Goal: Book appointment/travel/reservation

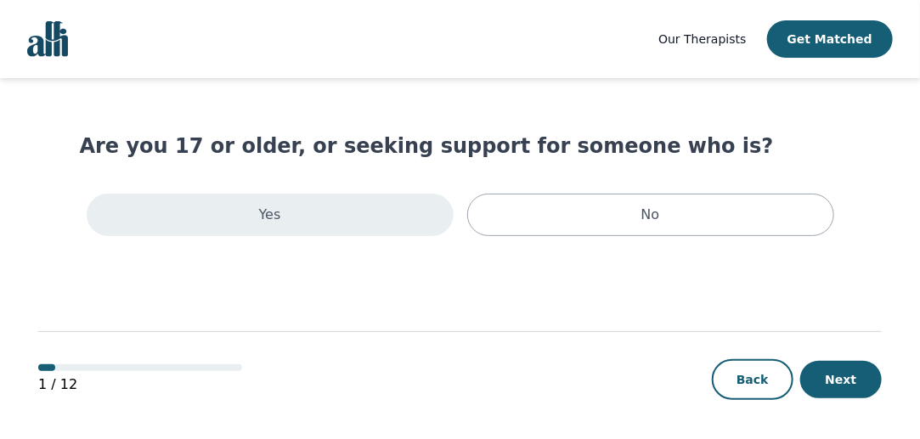
click at [389, 218] on div "Yes" at bounding box center [270, 215] width 367 height 42
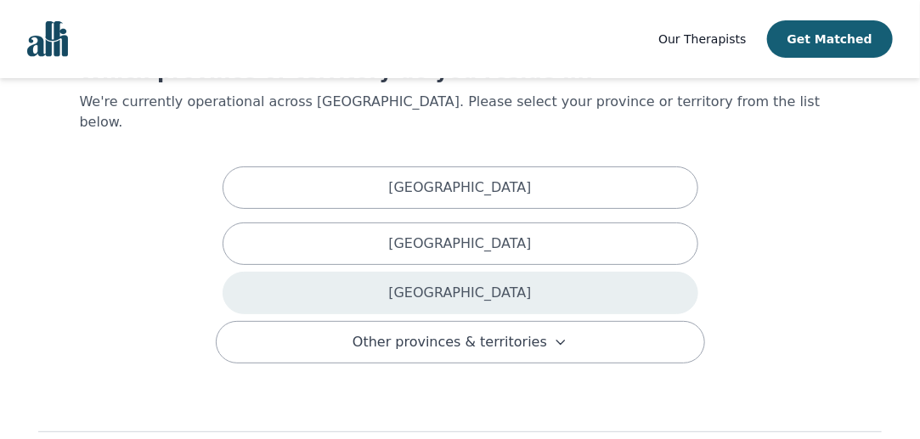
click at [416, 272] on div "Ontario" at bounding box center [461, 293] width 476 height 42
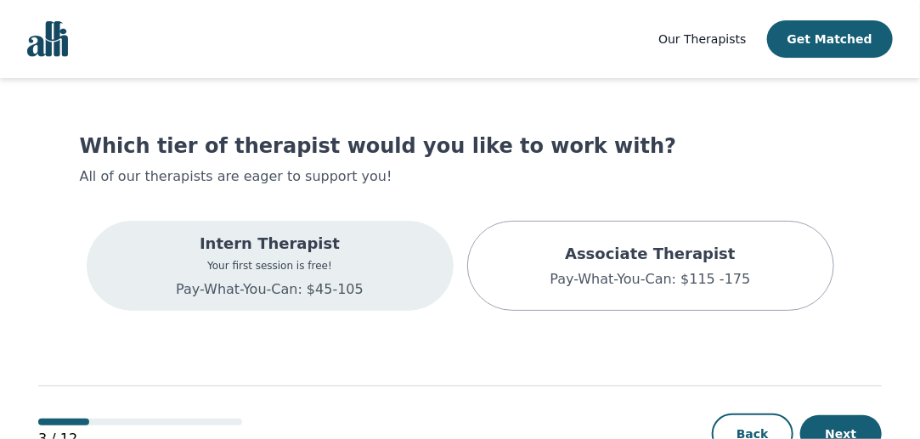
click at [387, 276] on div "Intern Therapist Your first session is free! Pay-What-You-Can: $45-105" at bounding box center [270, 266] width 367 height 90
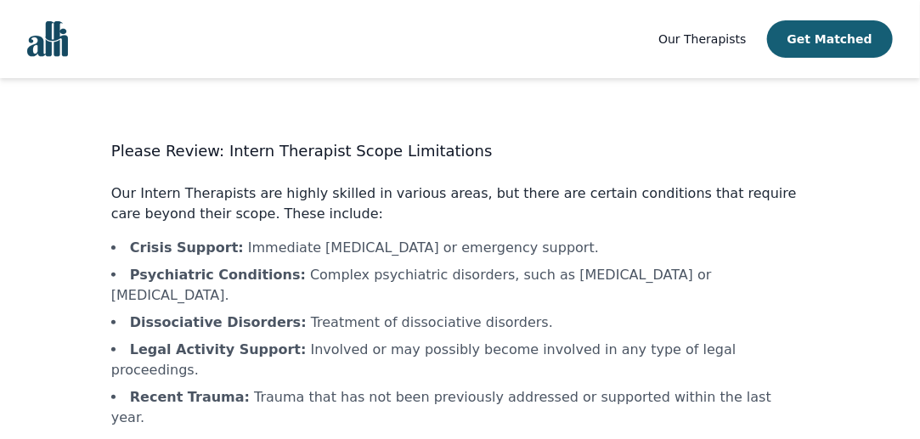
scroll to position [144, 0]
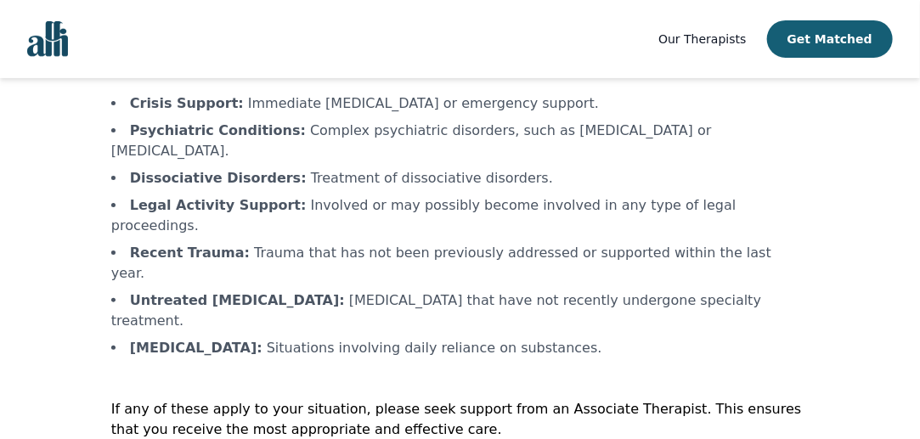
click at [452, 301] on div "Please Review: Intern Therapist Scope Limitations Our Intern Therapists are hig…" at bounding box center [460, 258] width 698 height 527
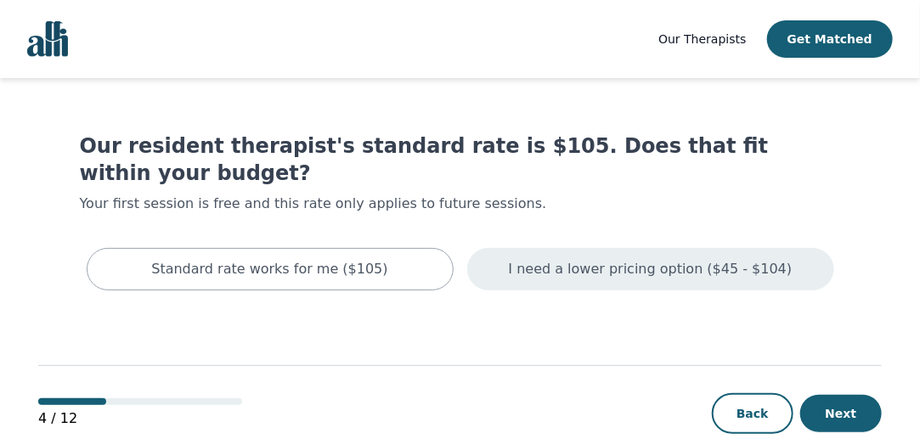
click at [587, 259] on p "I need a lower pricing option ($45 - $104)" at bounding box center [651, 269] width 284 height 20
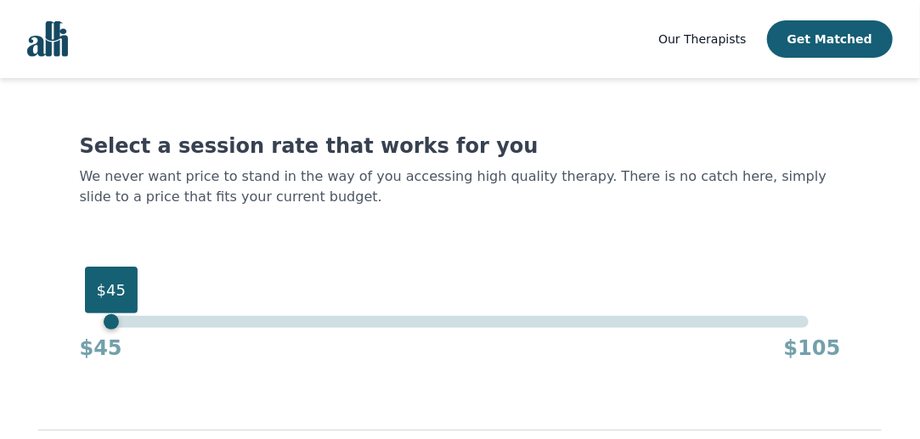
drag, startPoint x: 813, startPoint y: 328, endPoint x: 99, endPoint y: 334, distance: 714.6
click at [99, 334] on div "$45 $45 $105" at bounding box center [460, 339] width 761 height 46
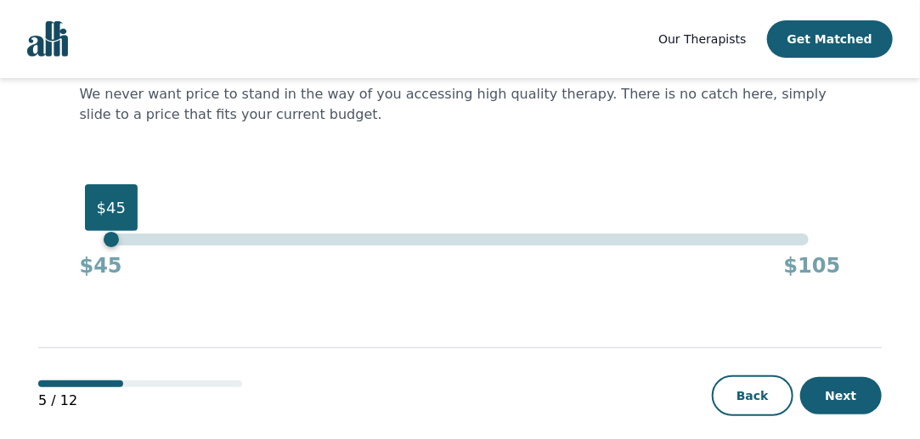
scroll to position [99, 0]
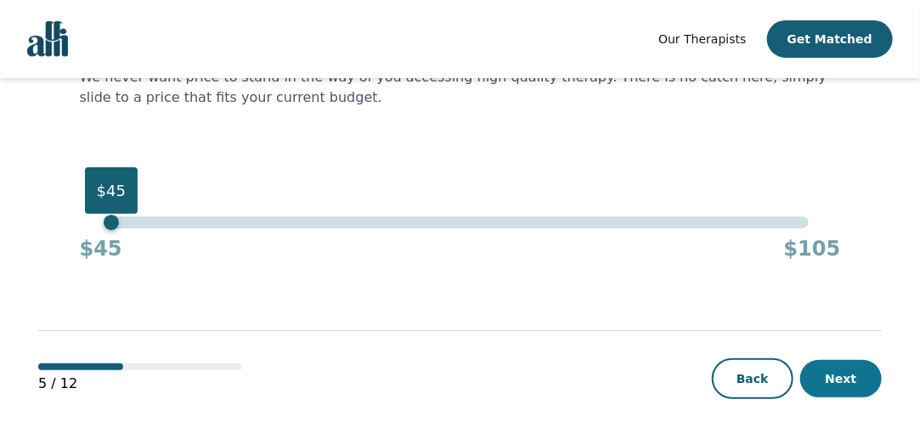
click at [841, 373] on button "Next" at bounding box center [841, 378] width 82 height 37
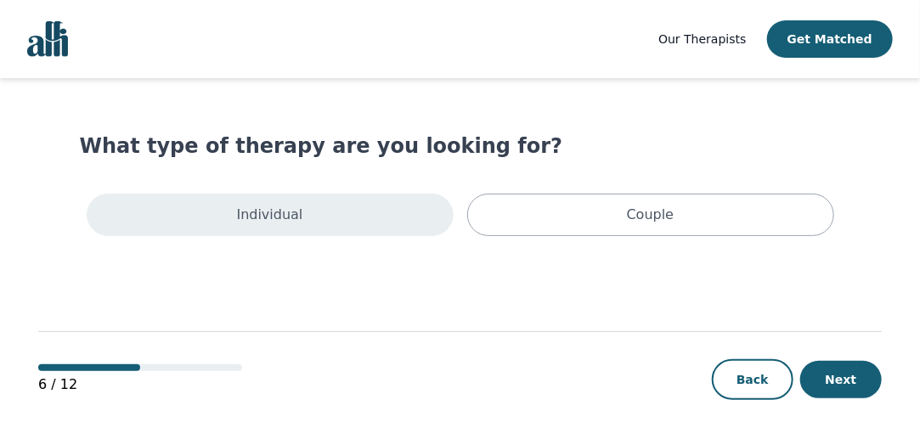
click at [393, 213] on div "Individual" at bounding box center [270, 215] width 367 height 42
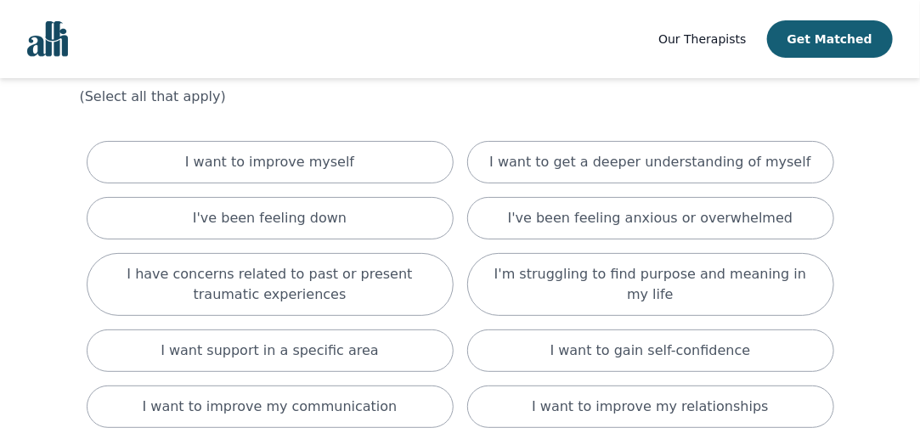
scroll to position [92, 0]
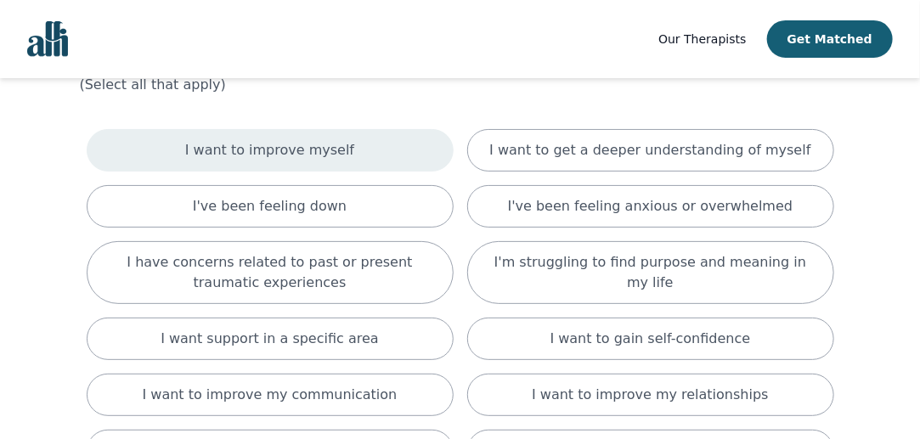
click at [359, 150] on div "I want to improve myself" at bounding box center [270, 150] width 367 height 42
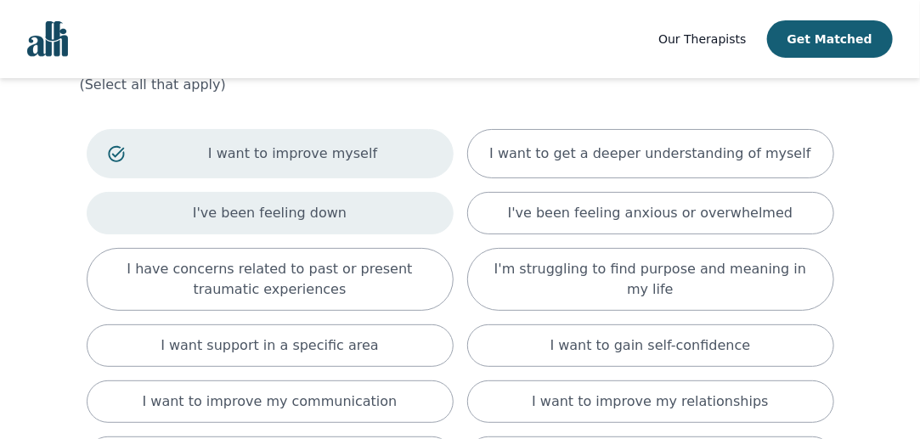
click at [351, 197] on div "I've been feeling down" at bounding box center [270, 213] width 367 height 42
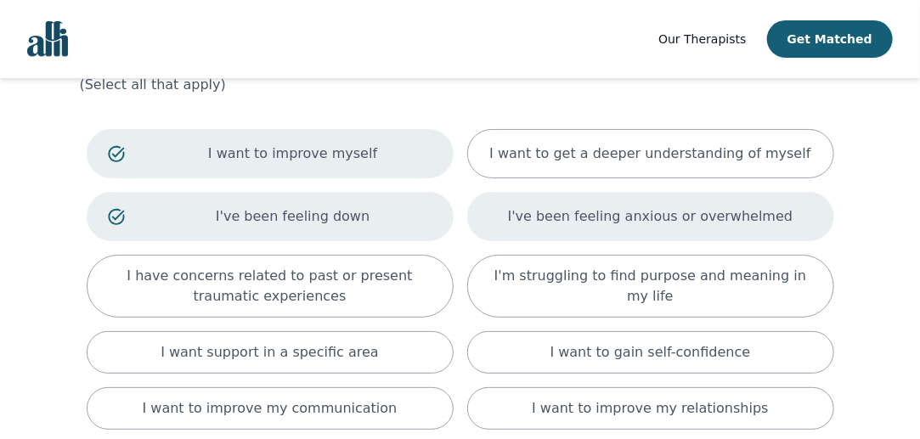
click at [522, 212] on div "I've been feeling anxious or overwhelmed" at bounding box center [650, 216] width 367 height 49
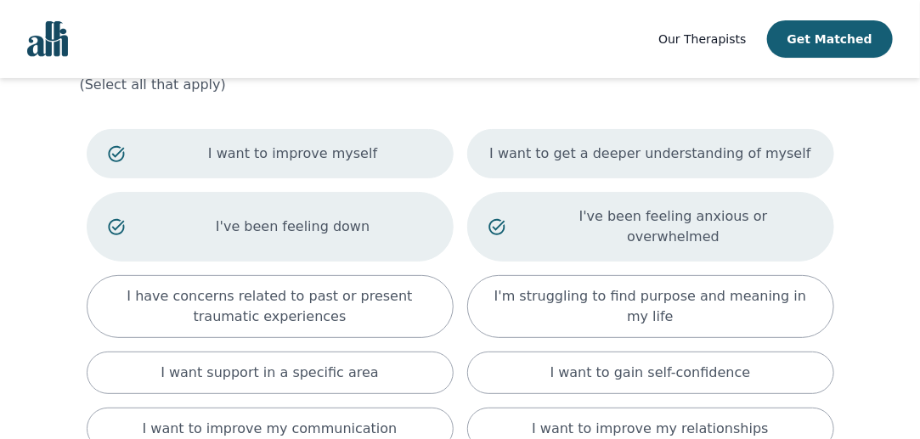
click at [572, 150] on p "I want to get a deeper understanding of myself" at bounding box center [649, 154] width 321 height 20
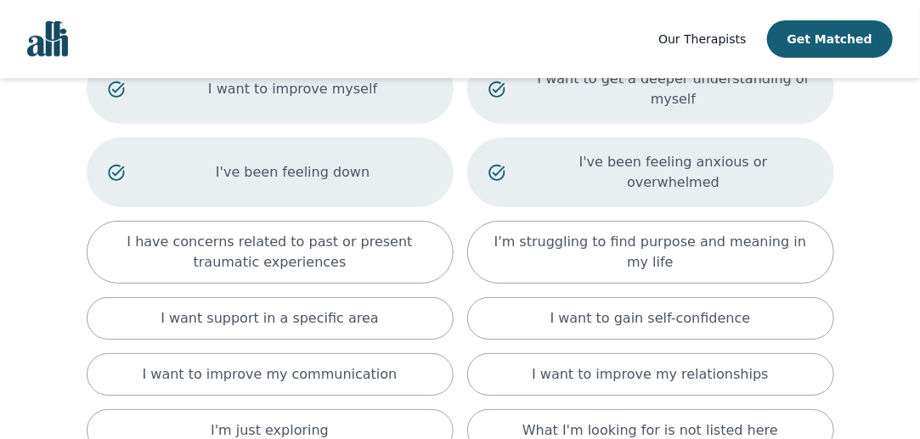
scroll to position [167, 0]
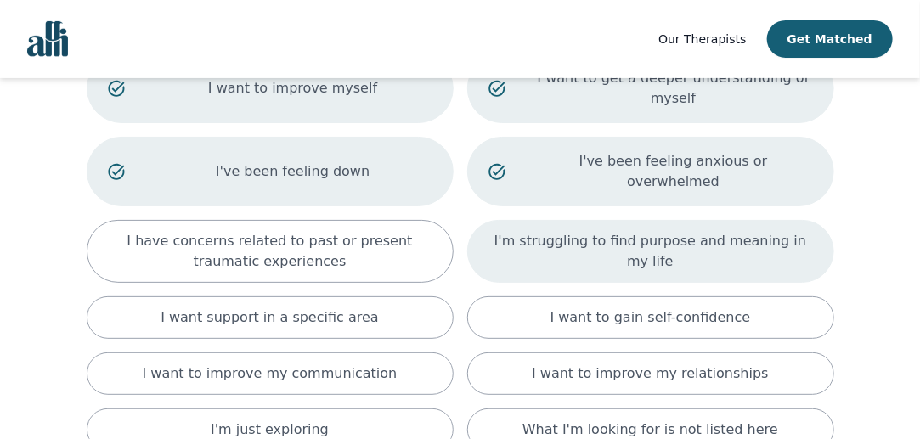
click at [549, 231] on p "I'm struggling to find purpose and meaning in my life" at bounding box center [651, 251] width 325 height 41
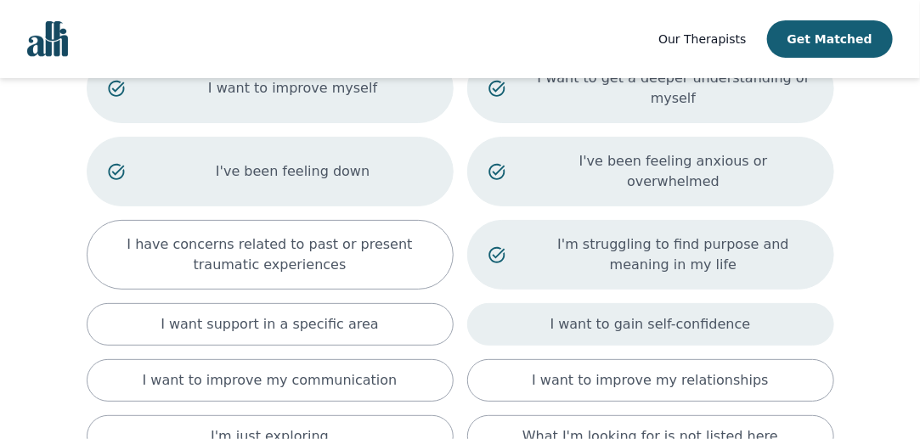
click at [551, 303] on div "I want to gain self-confidence" at bounding box center [650, 324] width 367 height 42
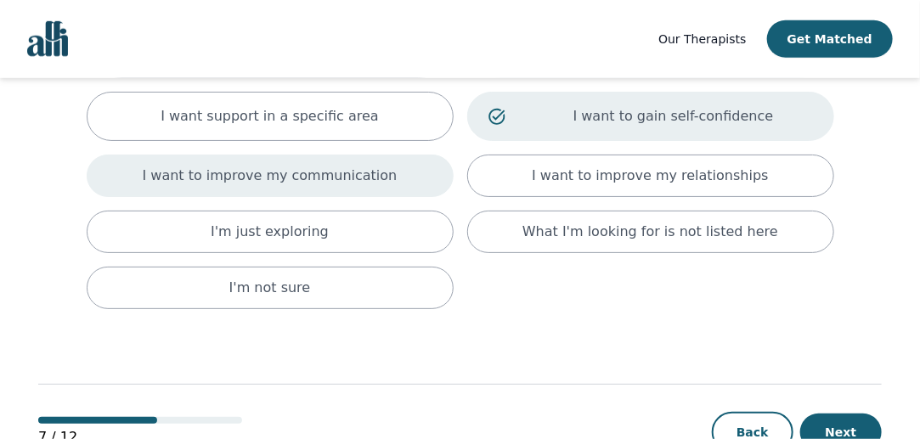
scroll to position [387, 0]
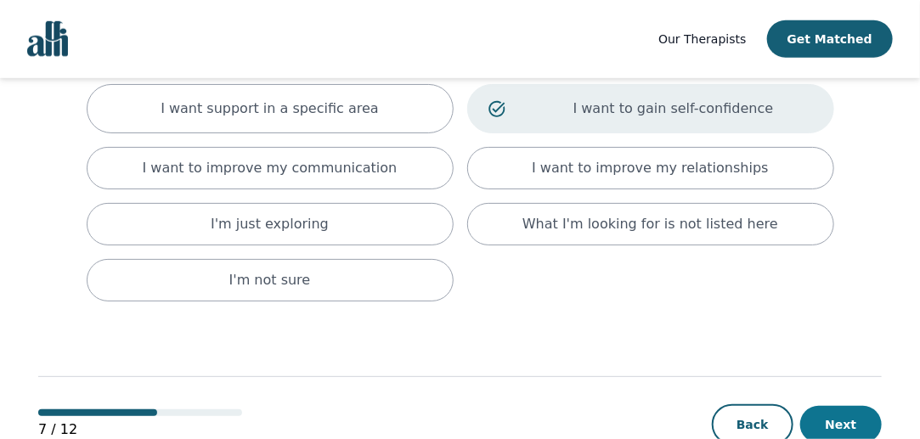
click at [847, 406] on button "Next" at bounding box center [841, 424] width 82 height 37
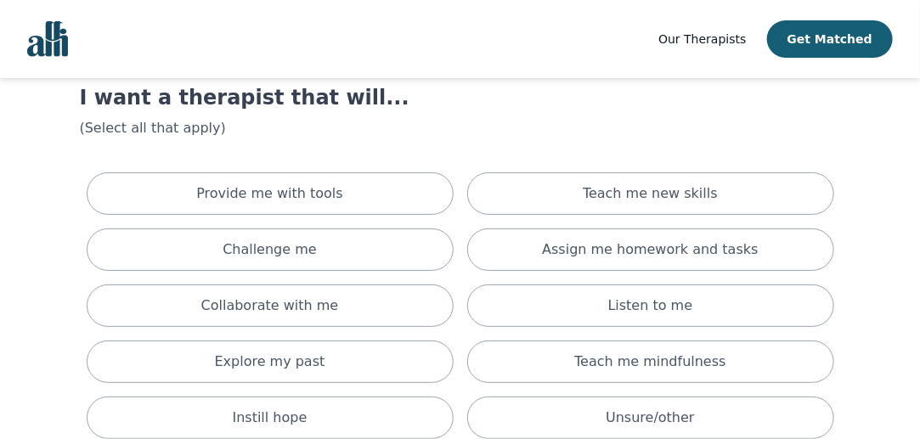
scroll to position [49, 0]
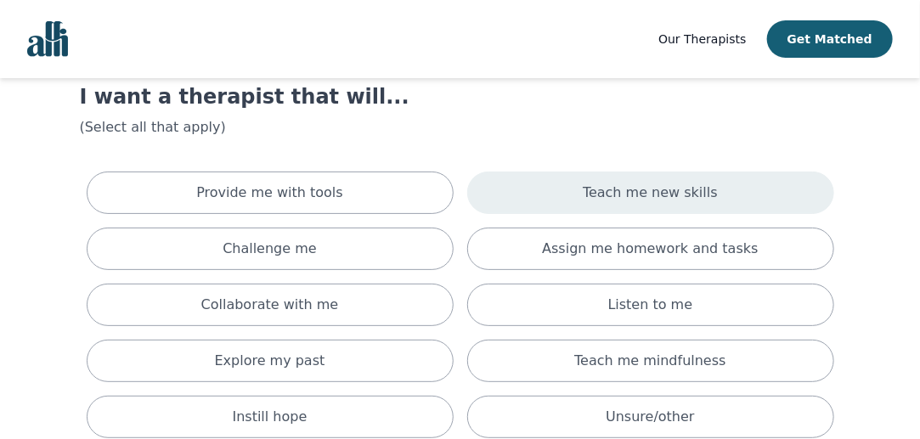
click at [548, 190] on div "Teach me new skills" at bounding box center [650, 193] width 367 height 42
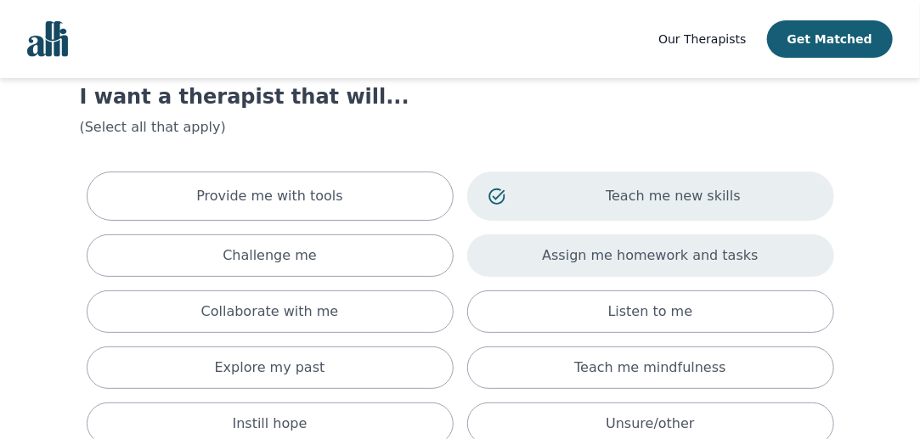
click at [549, 239] on div "Assign me homework and tasks" at bounding box center [650, 256] width 367 height 42
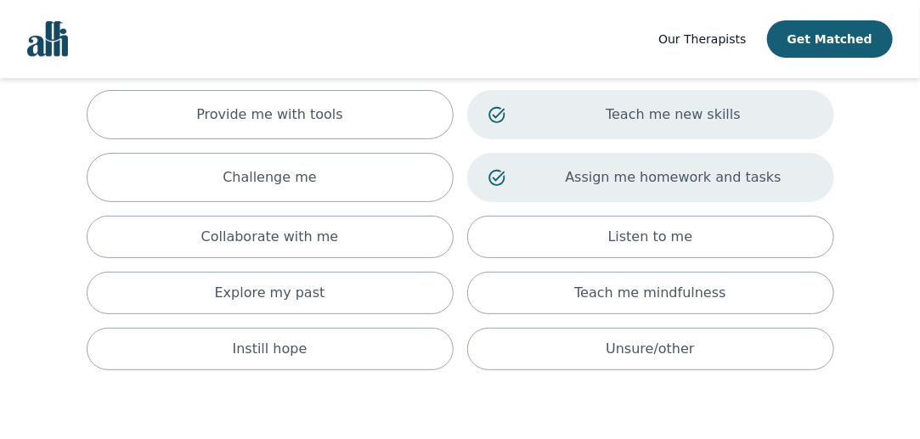
scroll to position [134, 0]
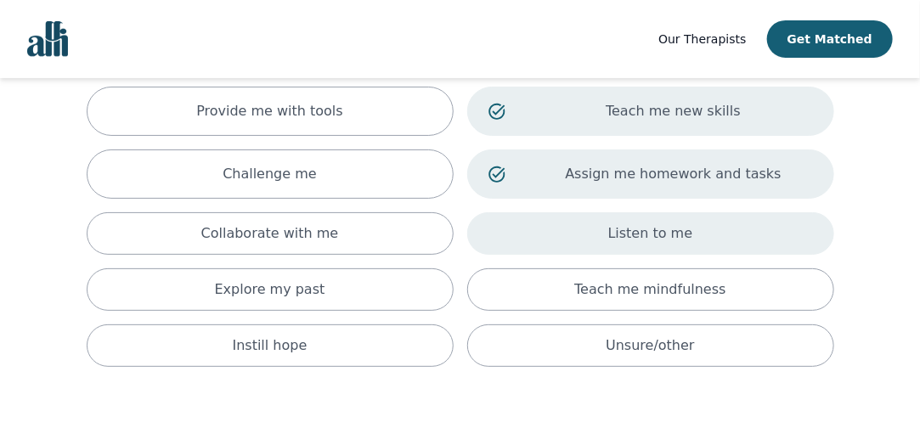
click at [528, 223] on div "Listen to me" at bounding box center [650, 233] width 367 height 42
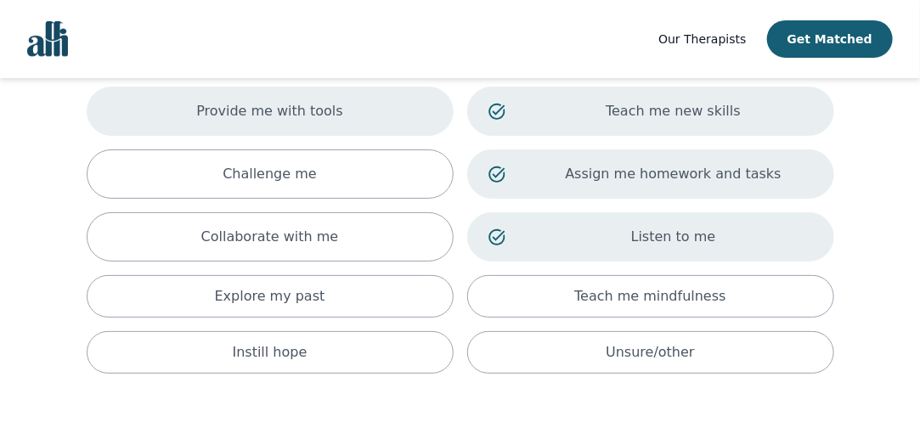
click at [347, 100] on div "Provide me with tools" at bounding box center [270, 111] width 367 height 49
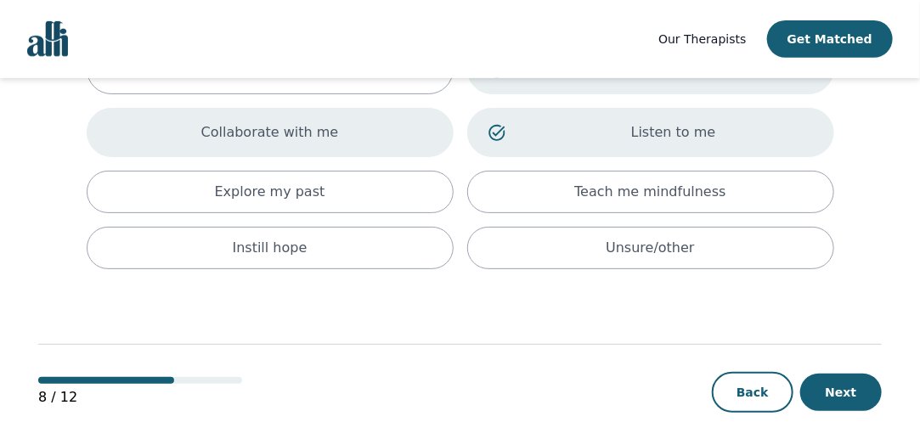
scroll to position [249, 0]
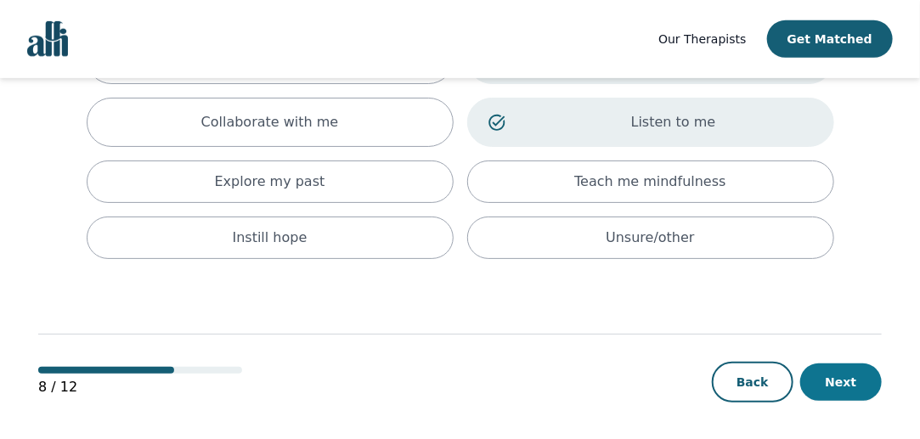
click at [836, 384] on button "Next" at bounding box center [841, 382] width 82 height 37
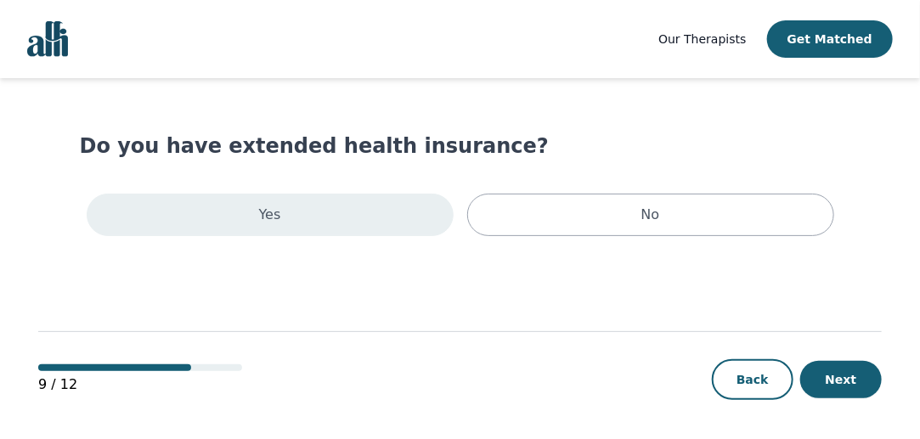
click at [415, 205] on div "Yes" at bounding box center [270, 215] width 367 height 42
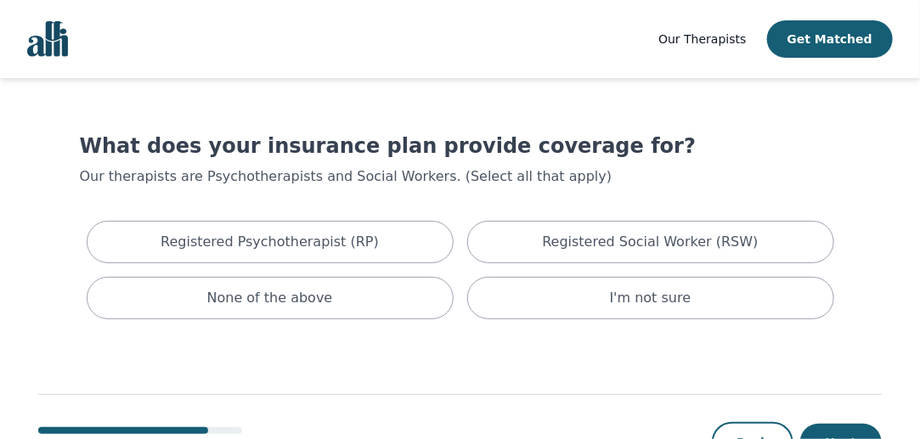
scroll to position [32, 0]
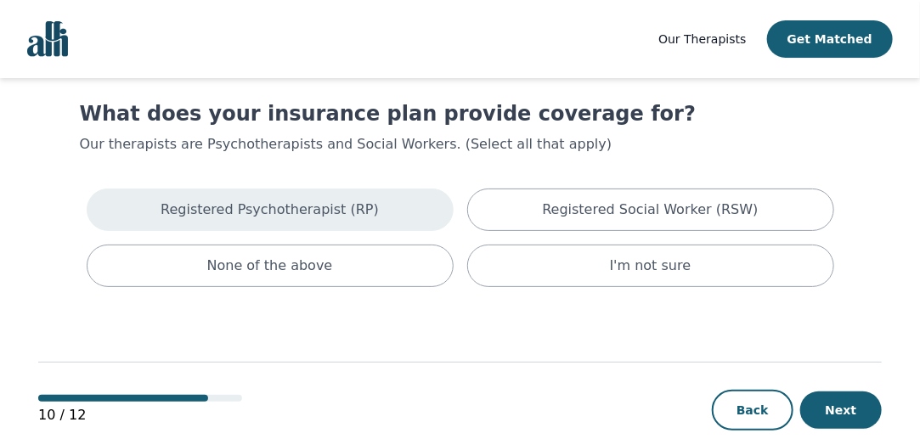
click at [398, 204] on div "Registered Psychotherapist (RP)" at bounding box center [270, 210] width 367 height 42
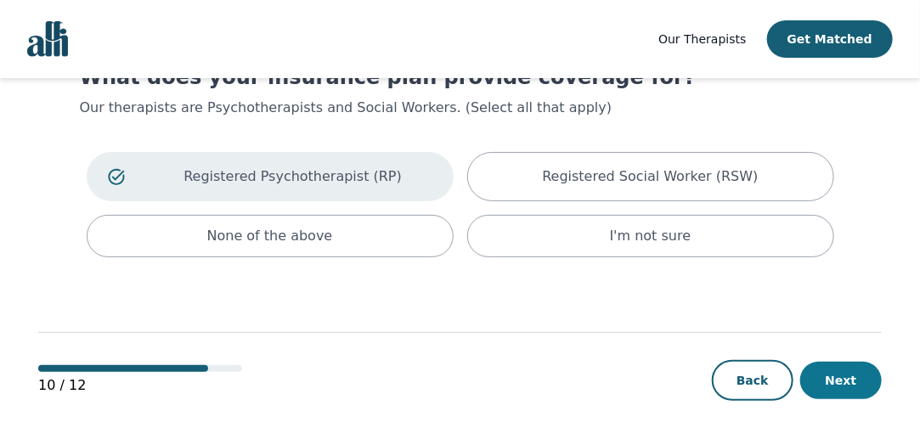
click at [859, 377] on button "Next" at bounding box center [841, 380] width 82 height 37
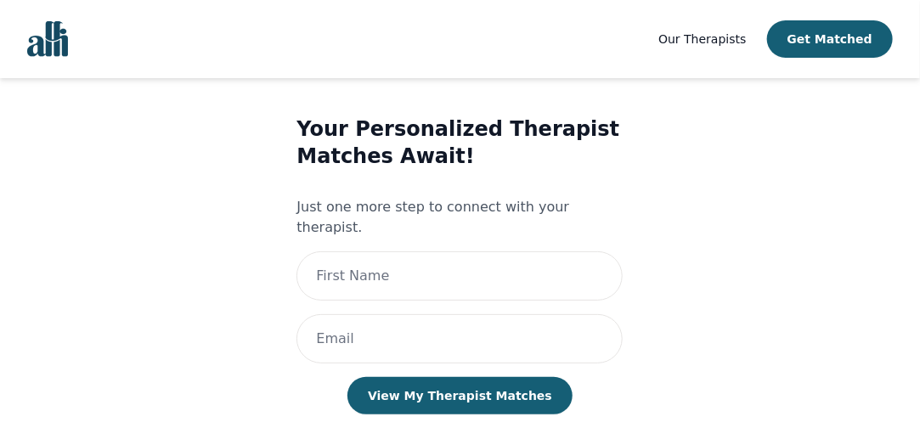
scroll to position [53, 0]
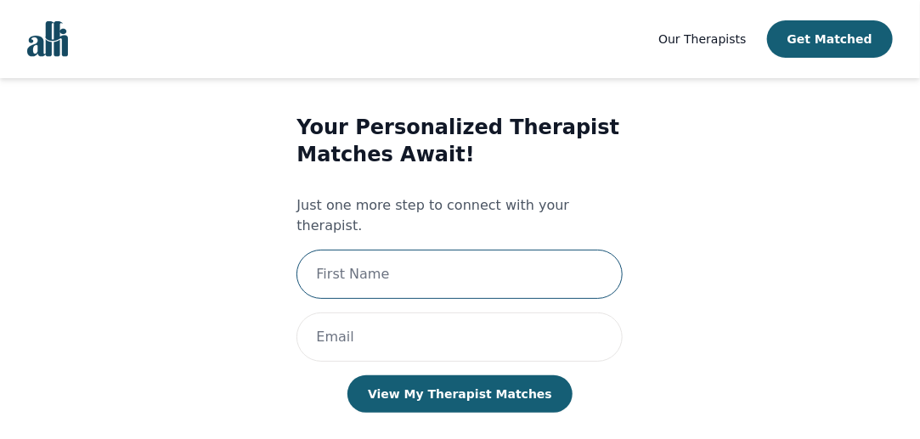
click at [507, 257] on input "text" at bounding box center [460, 274] width 326 height 49
type input "Samara"
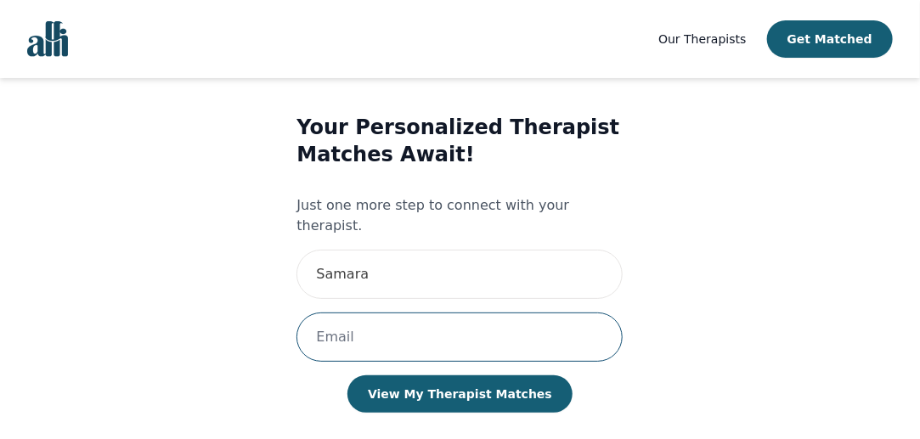
click at [409, 339] on input "email" at bounding box center [460, 337] width 326 height 49
type input "[EMAIL_ADDRESS][DOMAIN_NAME]"
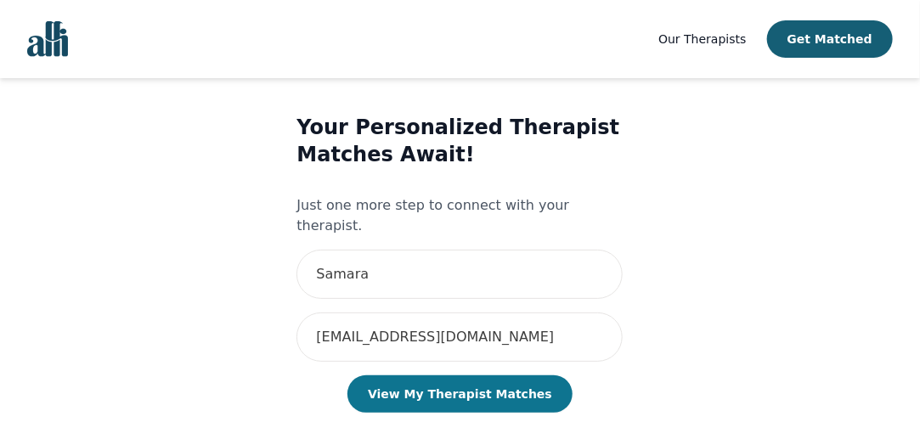
click at [454, 376] on button "View My Therapist Matches" at bounding box center [460, 394] width 225 height 37
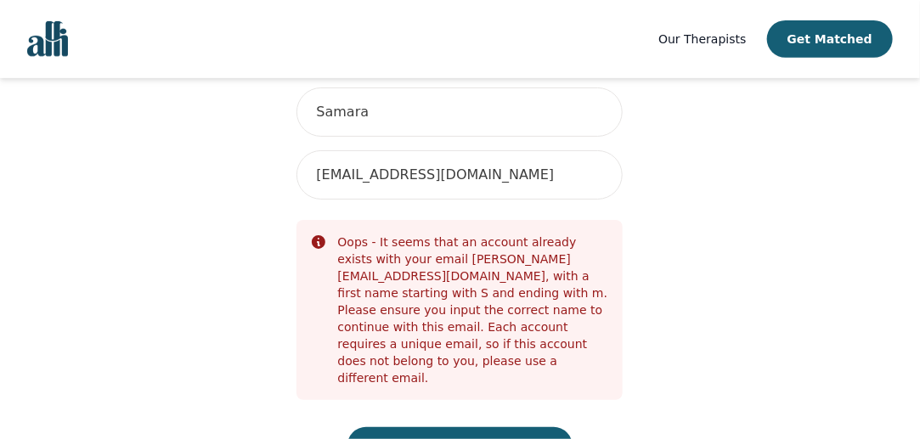
scroll to position [214, 0]
click at [60, 52] on img "Global" at bounding box center [47, 39] width 41 height 36
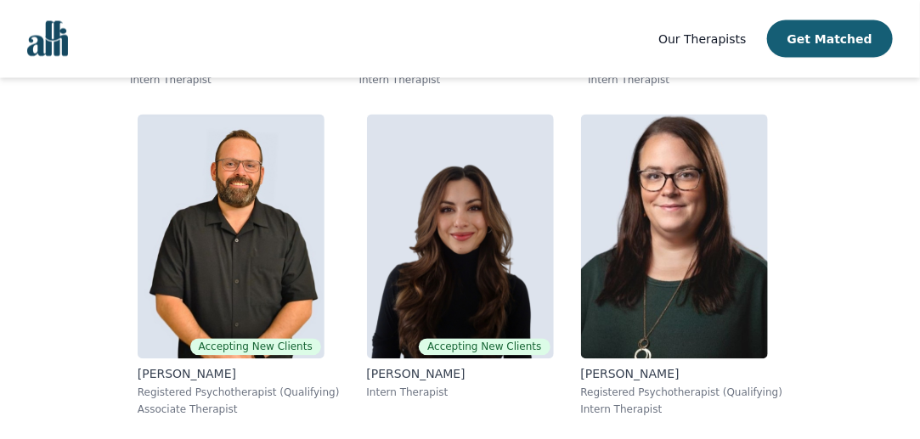
scroll to position [1001, 0]
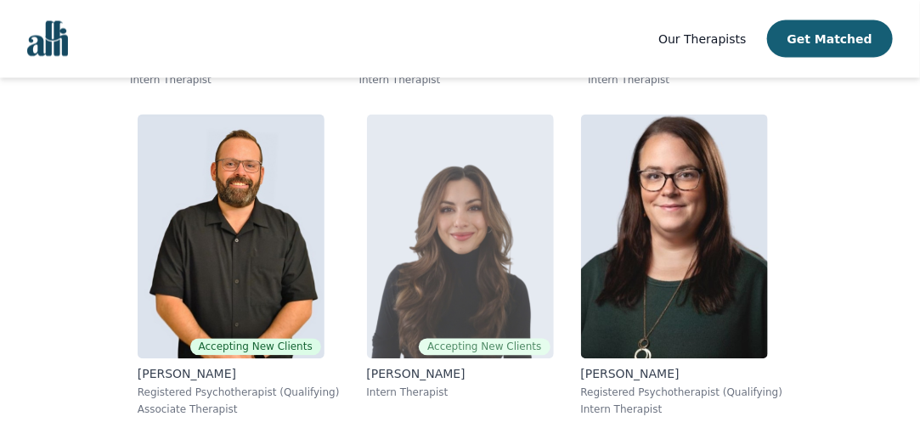
click at [523, 217] on img at bounding box center [460, 237] width 187 height 245
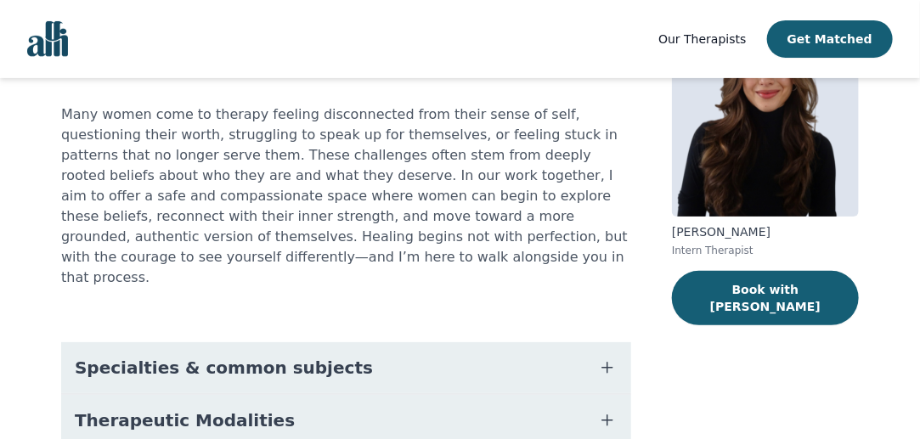
scroll to position [151, 0]
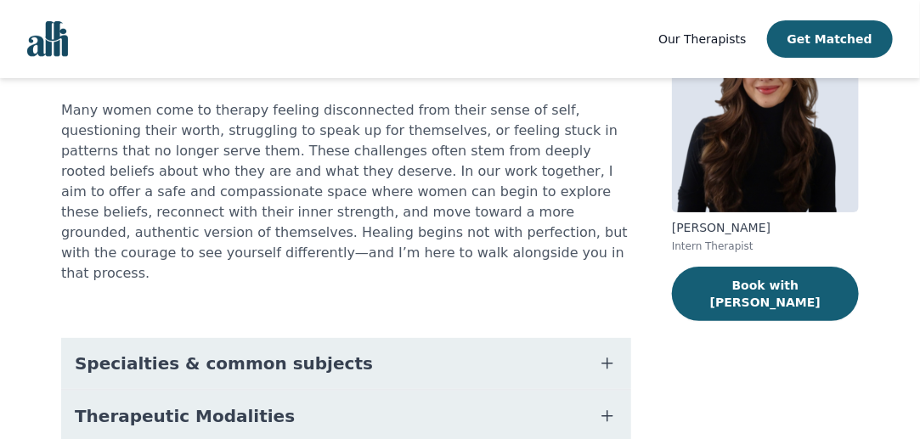
click at [538, 338] on button "Specialties & common subjects" at bounding box center [346, 363] width 570 height 51
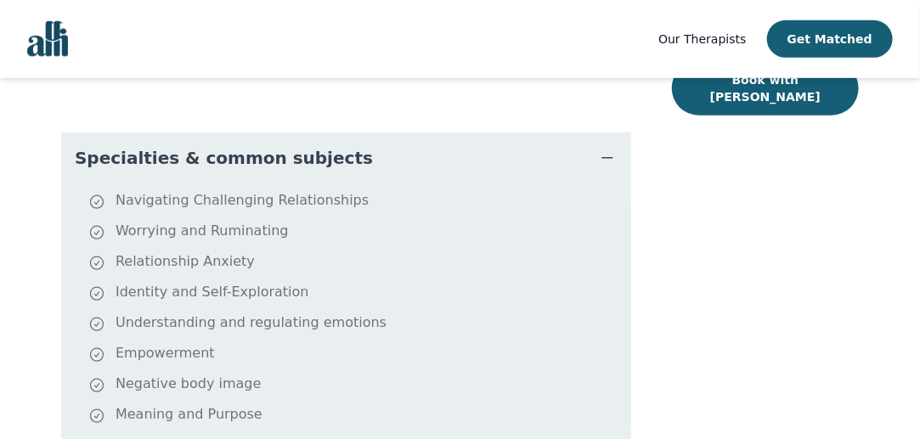
scroll to position [359, 0]
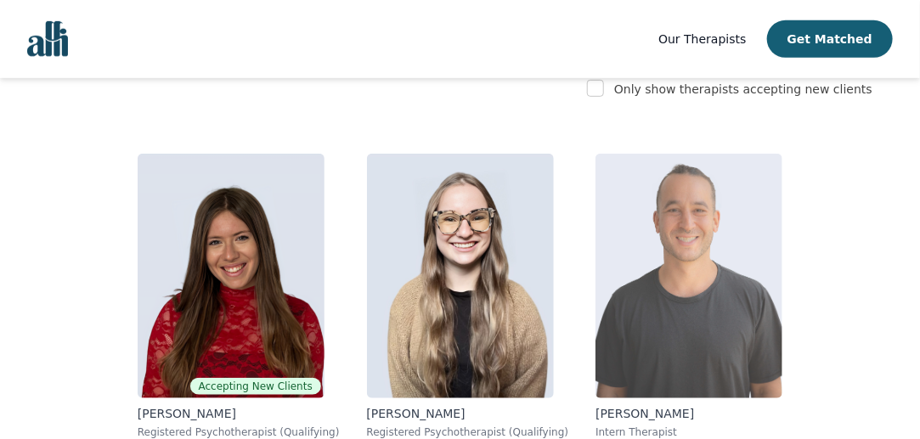
scroll to position [250, 0]
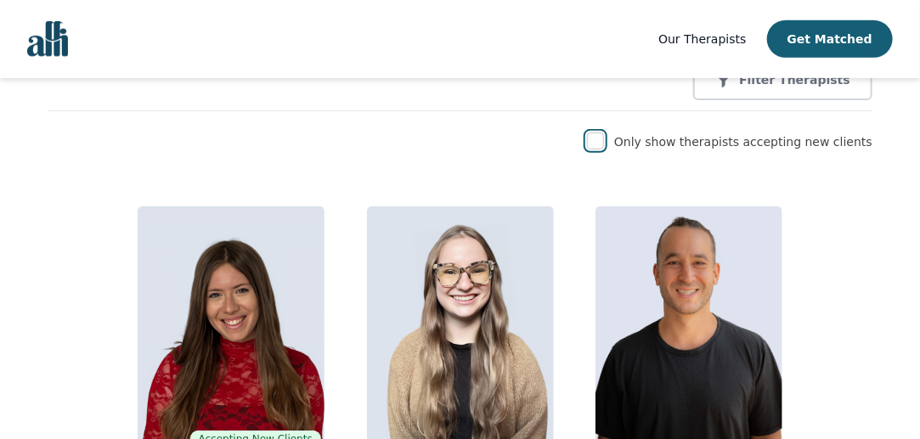
click at [604, 133] on input "checkbox" at bounding box center [595, 141] width 17 height 17
checkbox input "true"
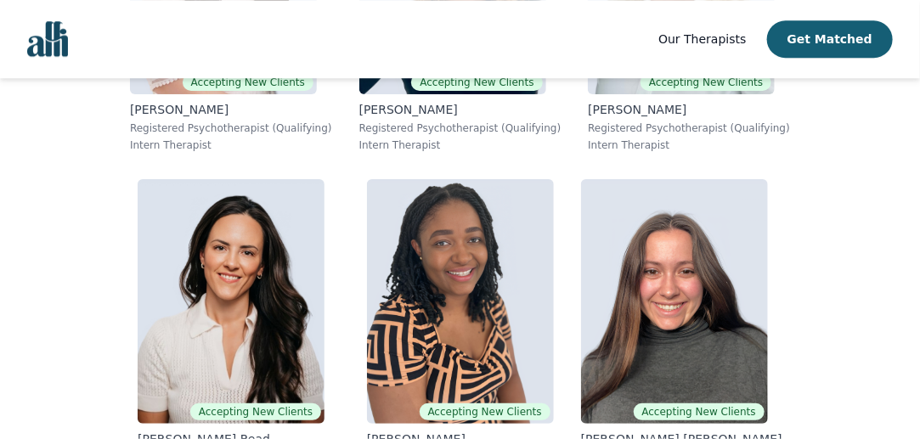
scroll to position [5879, 0]
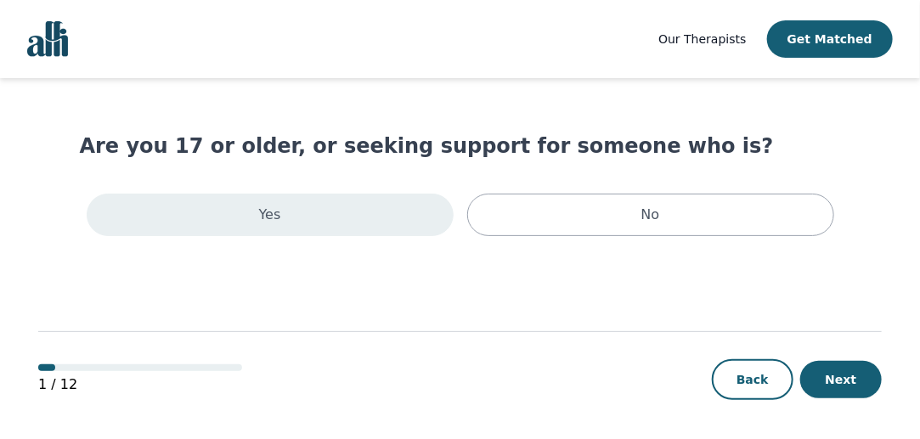
click at [395, 207] on div "Yes" at bounding box center [270, 215] width 367 height 42
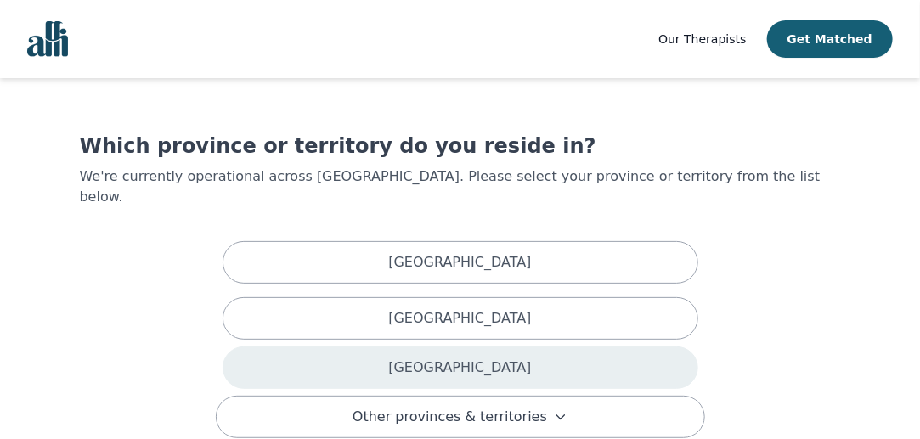
click at [442, 358] on p "[GEOGRAPHIC_DATA]" at bounding box center [459, 368] width 143 height 20
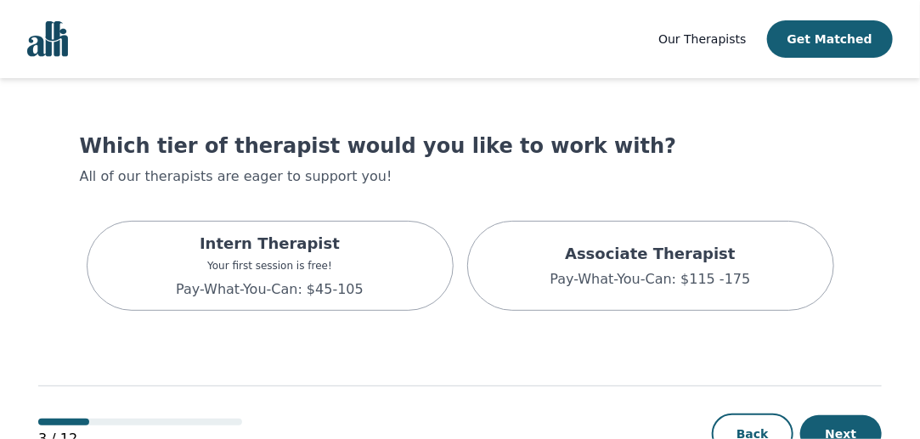
scroll to position [54, 0]
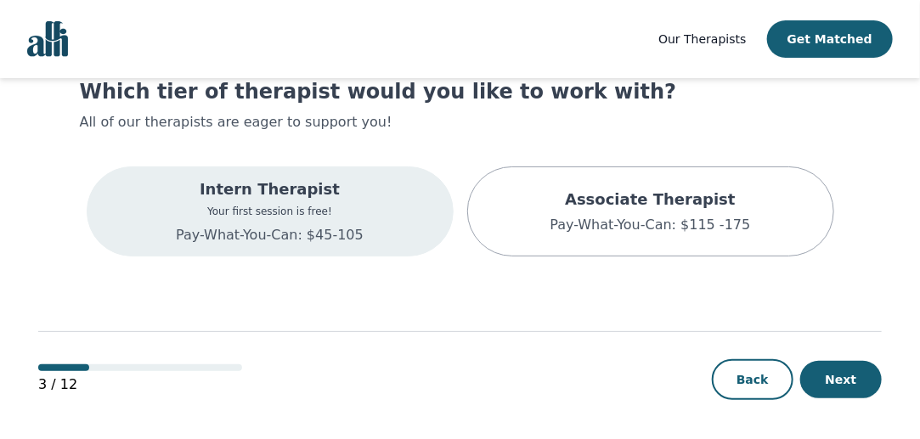
click at [360, 226] on div "Intern Therapist Your first session is free! Pay-What-You-Can: $45-105" at bounding box center [270, 212] width 367 height 90
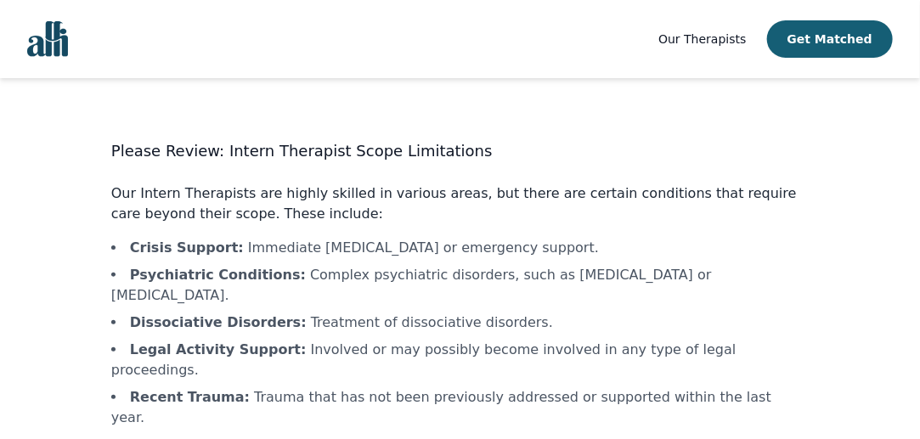
scroll to position [144, 0]
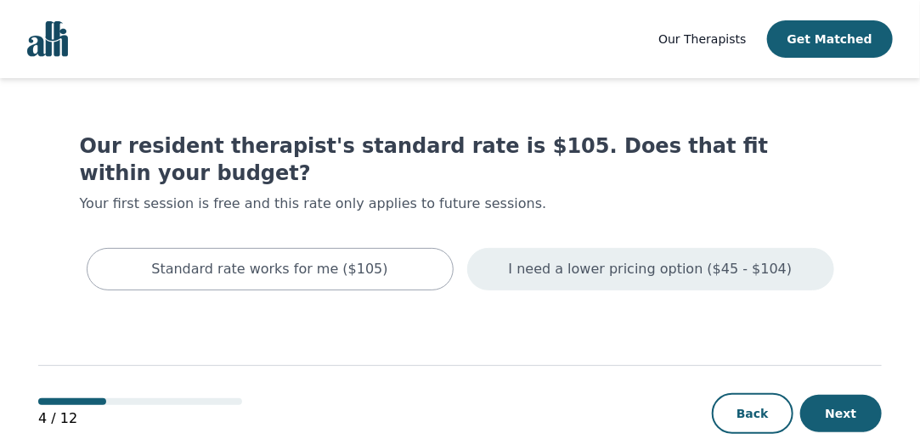
click at [528, 251] on div "I need a lower pricing option ($45 - $104)" at bounding box center [650, 269] width 367 height 42
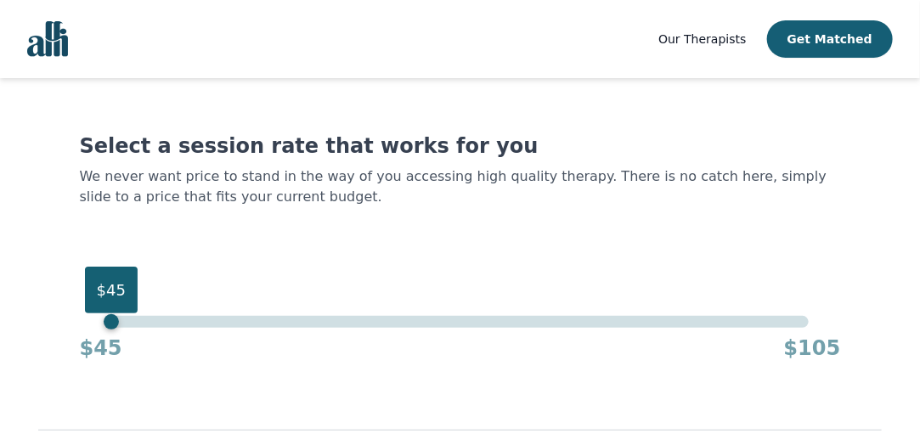
drag, startPoint x: 812, startPoint y: 320, endPoint x: 96, endPoint y: 341, distance: 716.5
click at [96, 341] on div "$45 $45 $105" at bounding box center [460, 339] width 761 height 46
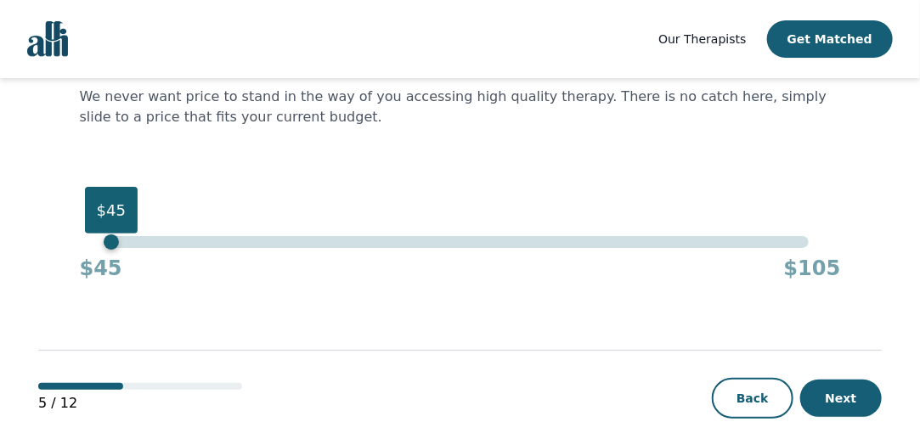
scroll to position [99, 0]
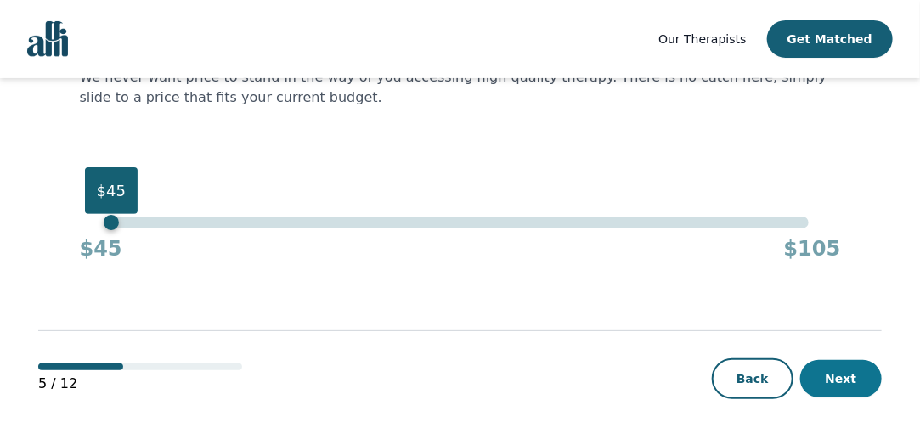
click at [854, 380] on button "Next" at bounding box center [841, 378] width 82 height 37
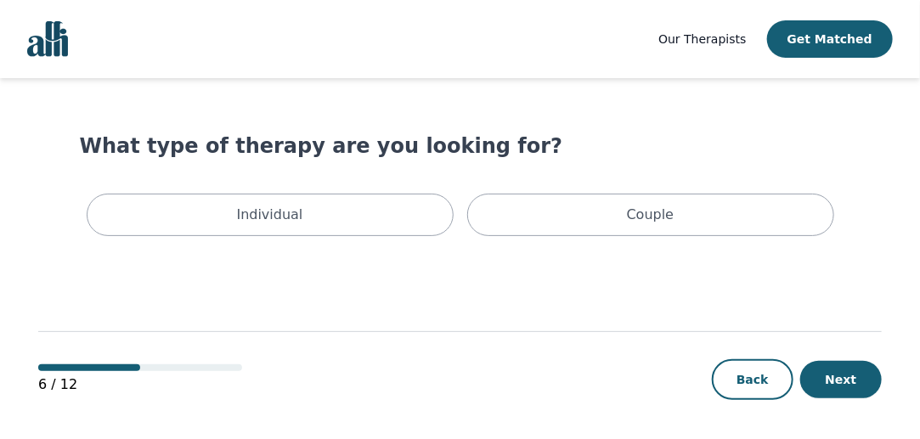
click at [626, 322] on div "6 / 12 Back Next" at bounding box center [460, 352] width 844 height 178
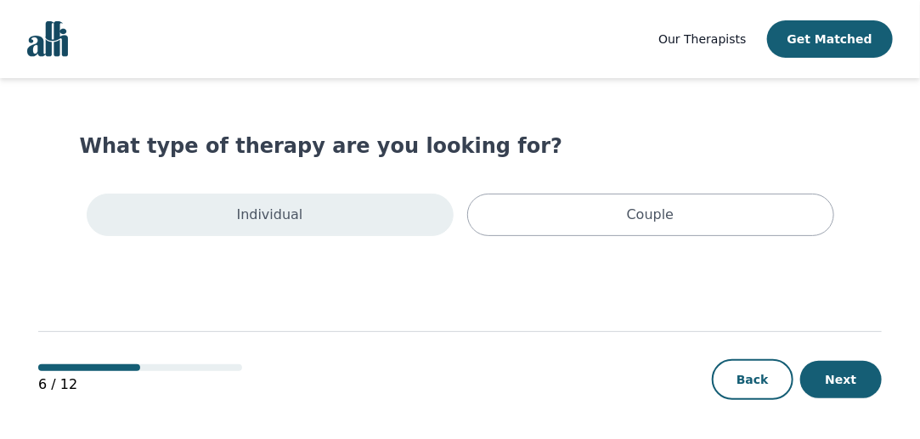
click at [297, 196] on div "Individual" at bounding box center [270, 215] width 367 height 42
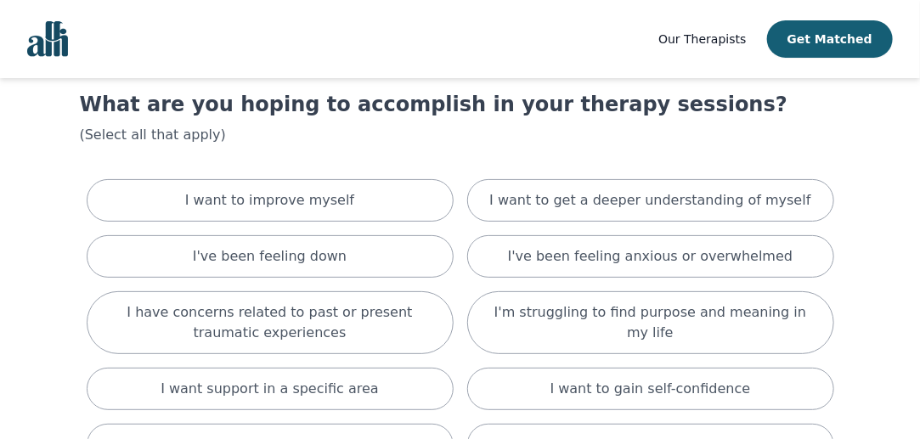
scroll to position [42, 0]
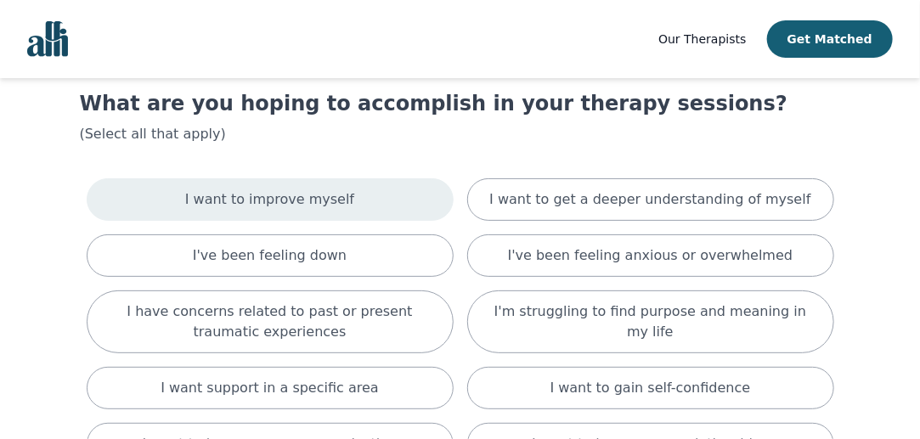
click at [403, 194] on div "I want to improve myself" at bounding box center [270, 199] width 367 height 42
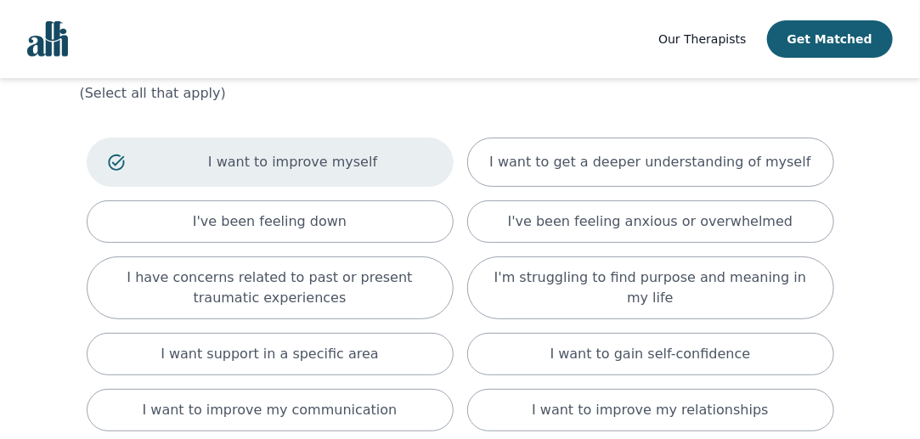
scroll to position [88, 0]
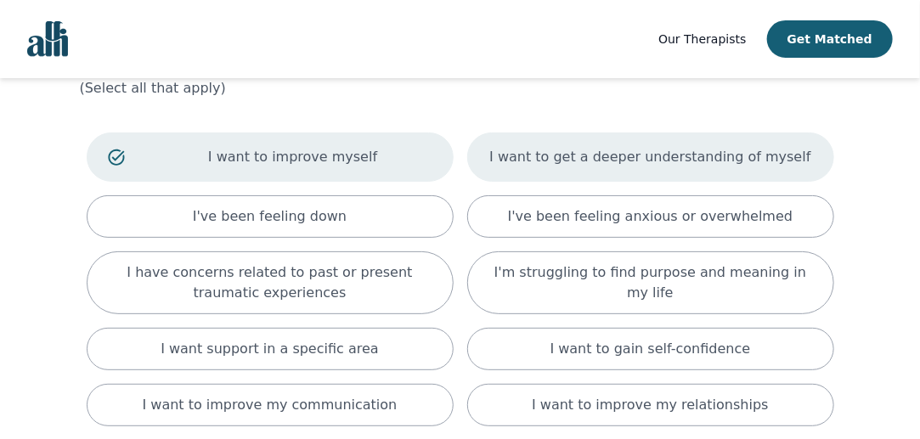
click at [519, 150] on p "I want to get a deeper understanding of myself" at bounding box center [649, 157] width 321 height 20
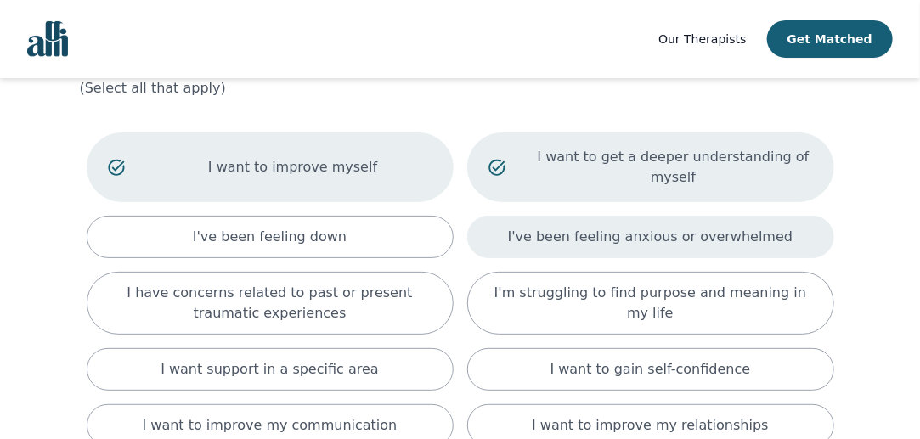
click at [530, 216] on div "I've been feeling anxious or overwhelmed" at bounding box center [650, 237] width 367 height 42
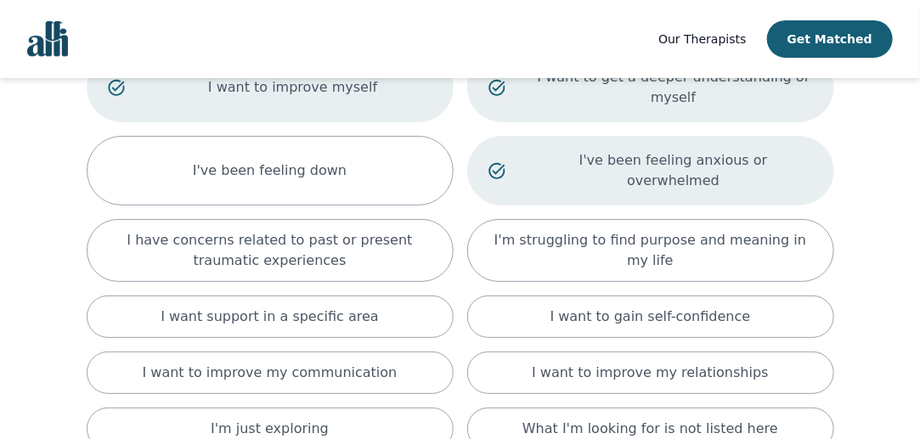
scroll to position [170, 0]
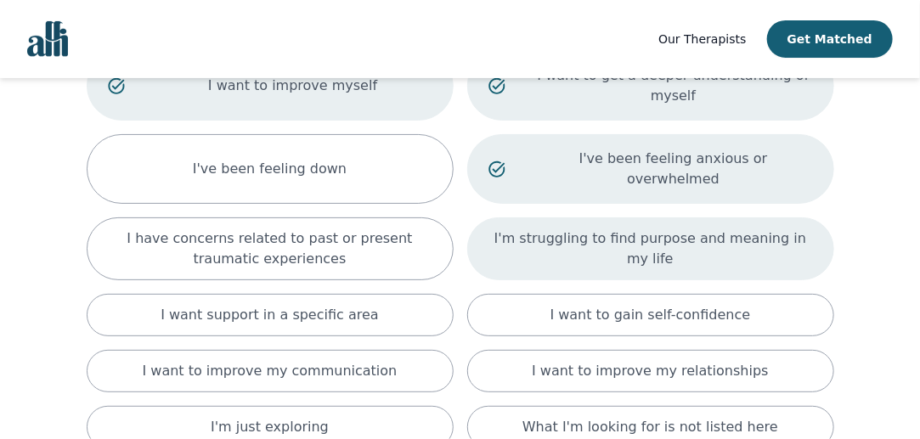
click at [527, 229] on p "I'm struggling to find purpose and meaning in my life" at bounding box center [651, 249] width 325 height 41
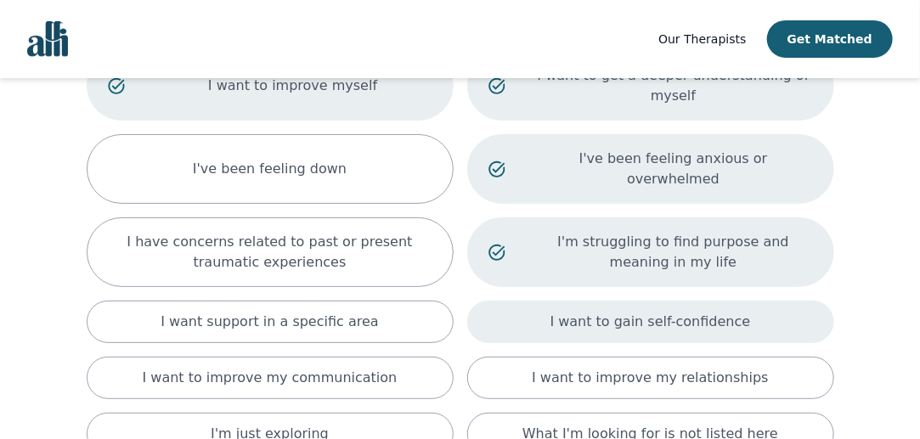
click at [528, 301] on div "I want to gain self-confidence" at bounding box center [650, 322] width 367 height 42
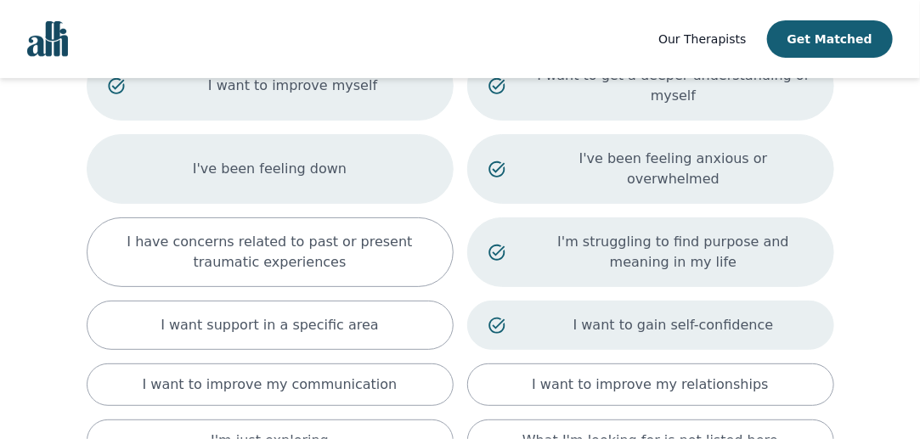
click at [403, 147] on div "I've been feeling down" at bounding box center [270, 169] width 367 height 70
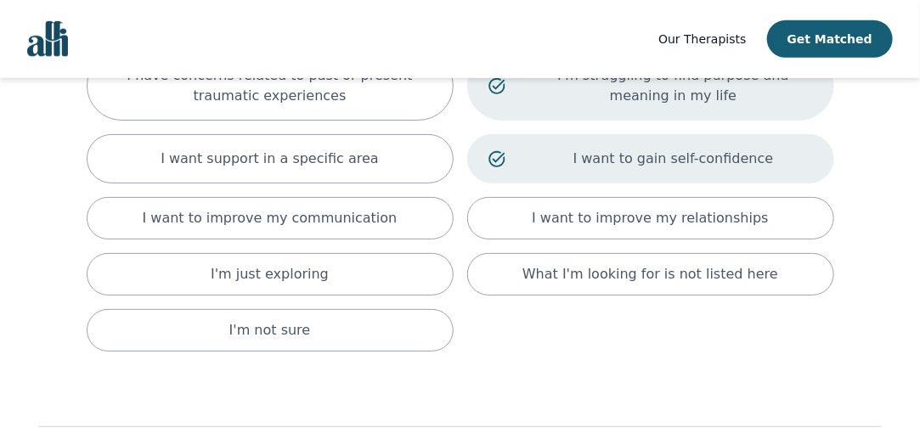
scroll to position [387, 0]
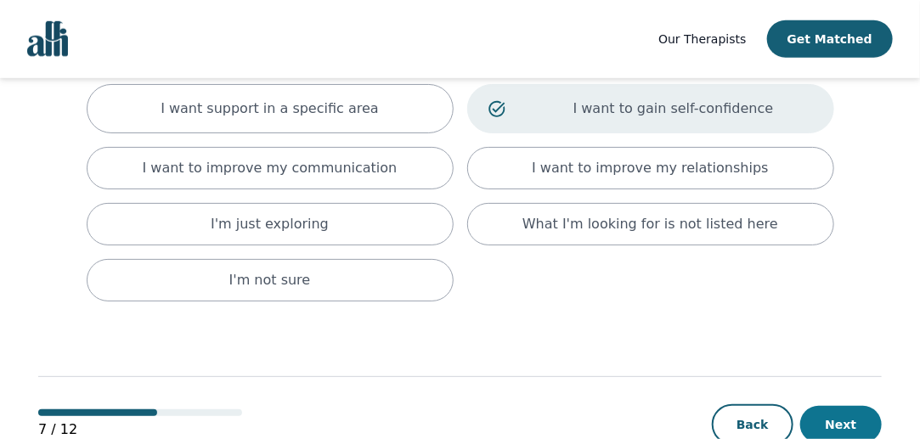
click at [840, 406] on button "Next" at bounding box center [841, 424] width 82 height 37
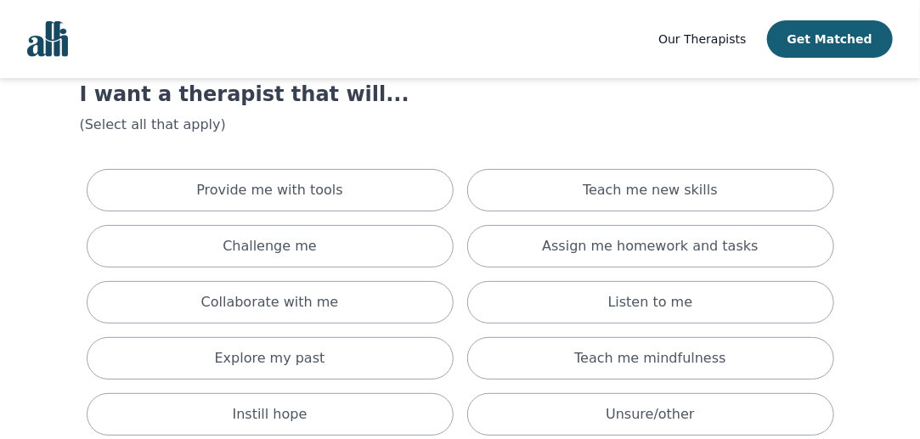
scroll to position [53, 0]
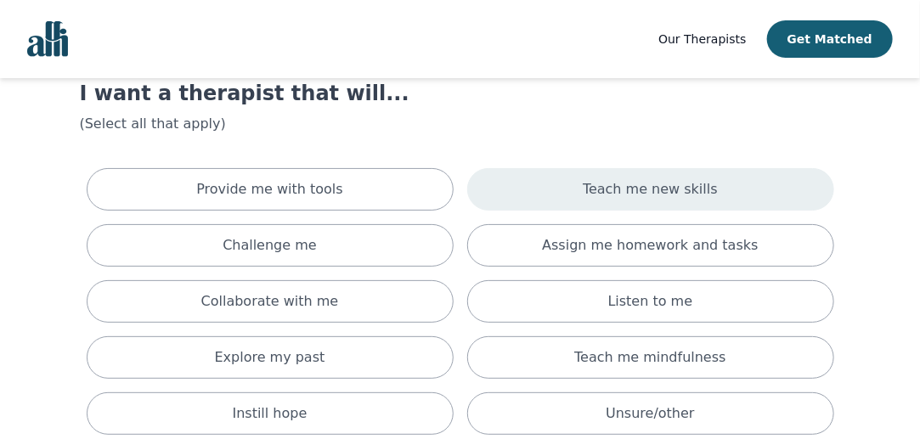
click at [536, 187] on div "Teach me new skills" at bounding box center [650, 189] width 367 height 42
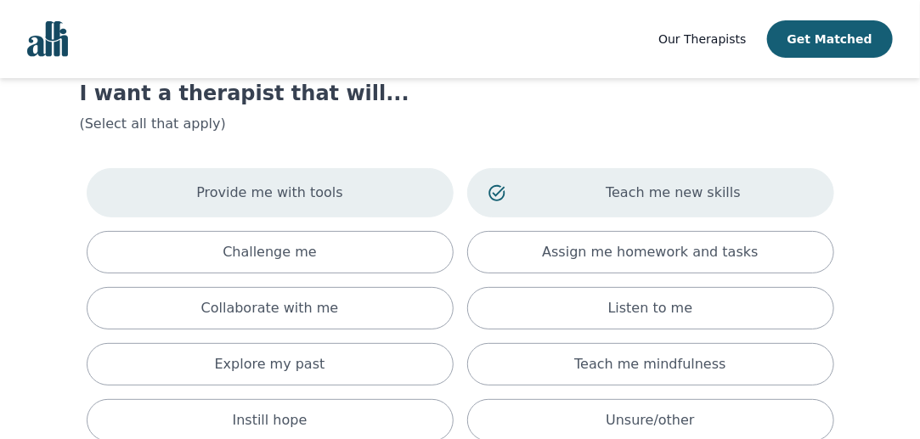
click at [389, 210] on div "Provide me with tools" at bounding box center [270, 192] width 367 height 49
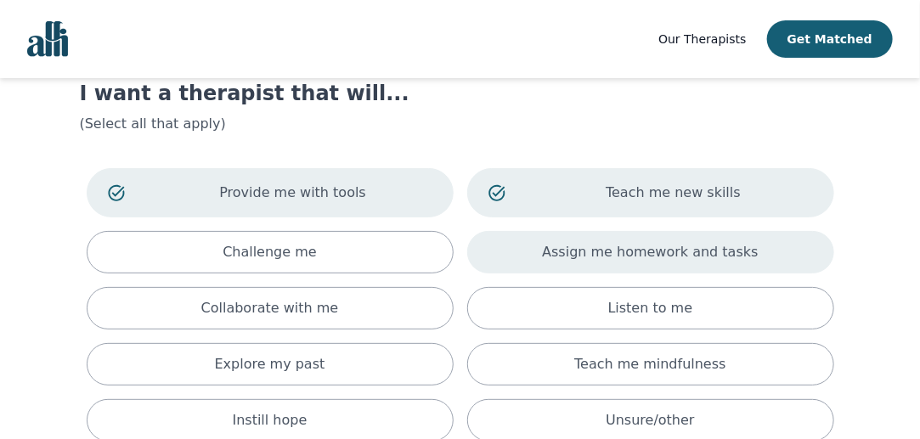
click at [532, 248] on div "Assign me homework and tasks" at bounding box center [650, 252] width 367 height 42
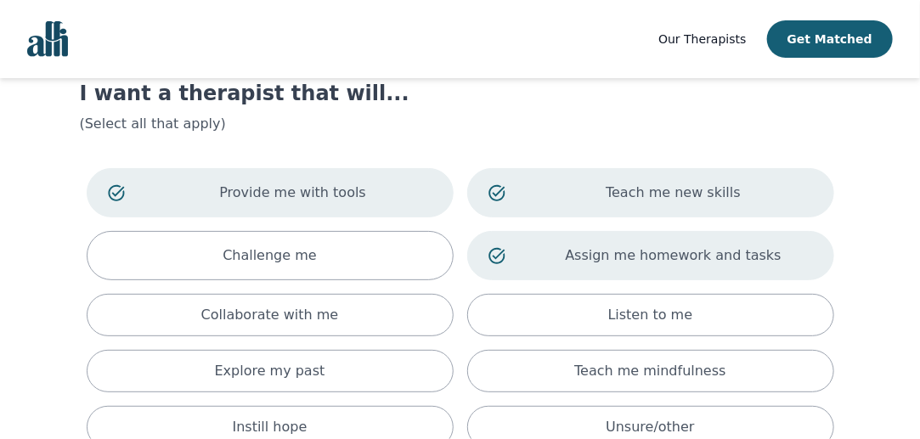
scroll to position [151, 0]
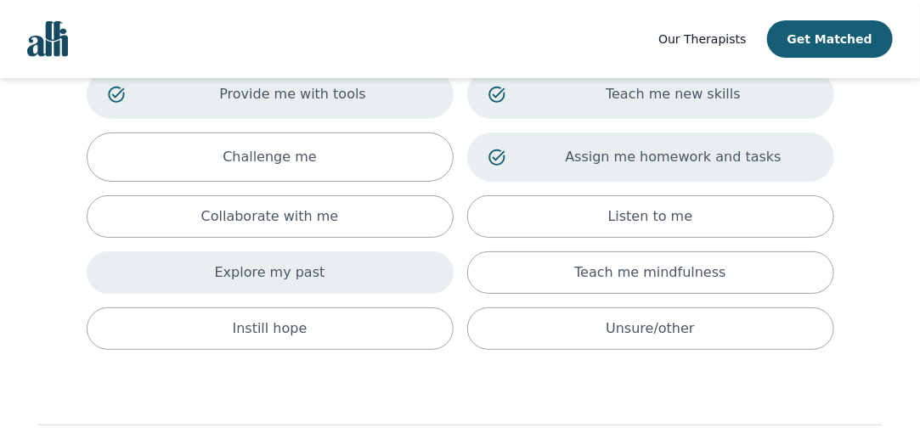
click at [404, 281] on div "Explore my past" at bounding box center [270, 272] width 367 height 42
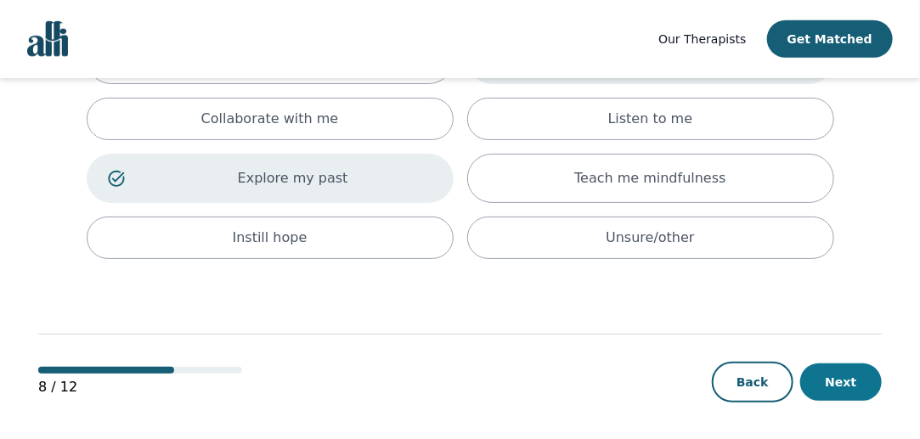
click at [863, 375] on button "Next" at bounding box center [841, 382] width 82 height 37
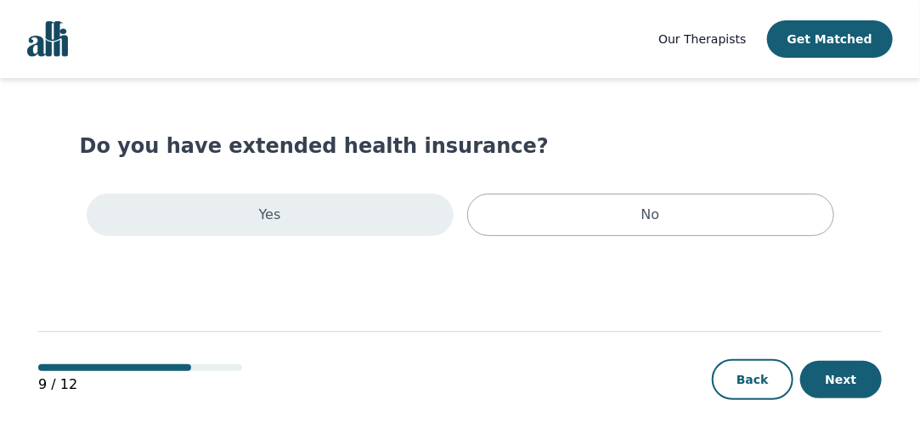
click at [397, 220] on div "Yes" at bounding box center [270, 215] width 367 height 42
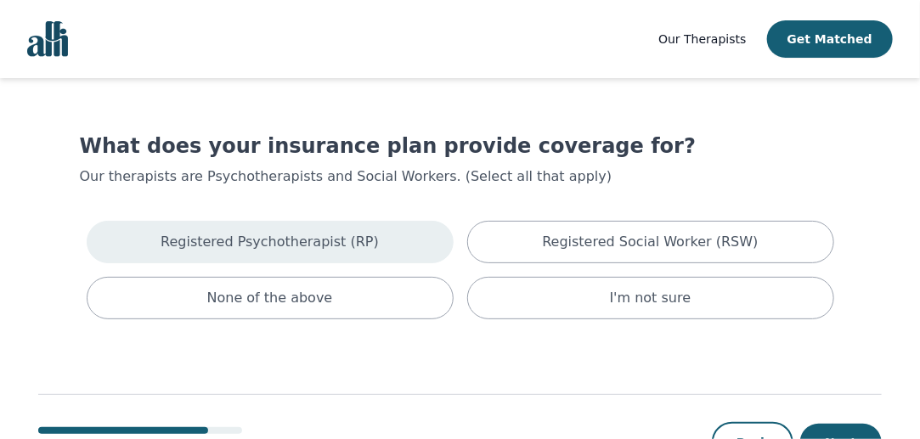
click at [418, 244] on div "Registered Psychotherapist (RP)" at bounding box center [270, 242] width 367 height 42
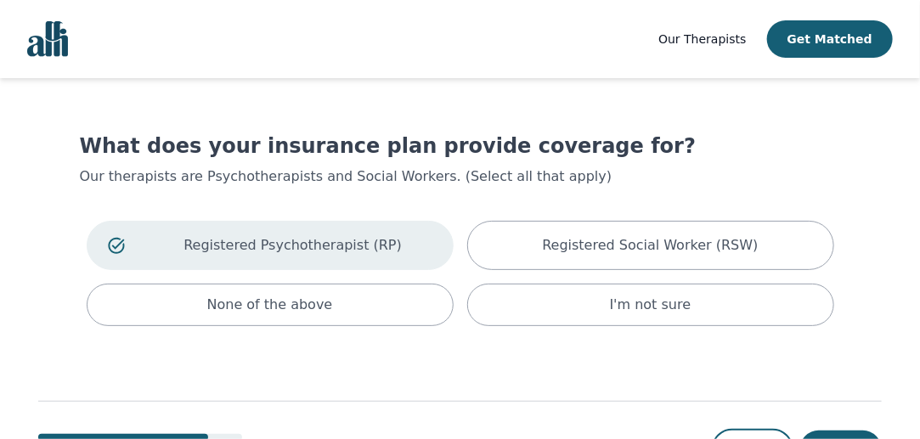
scroll to position [69, 0]
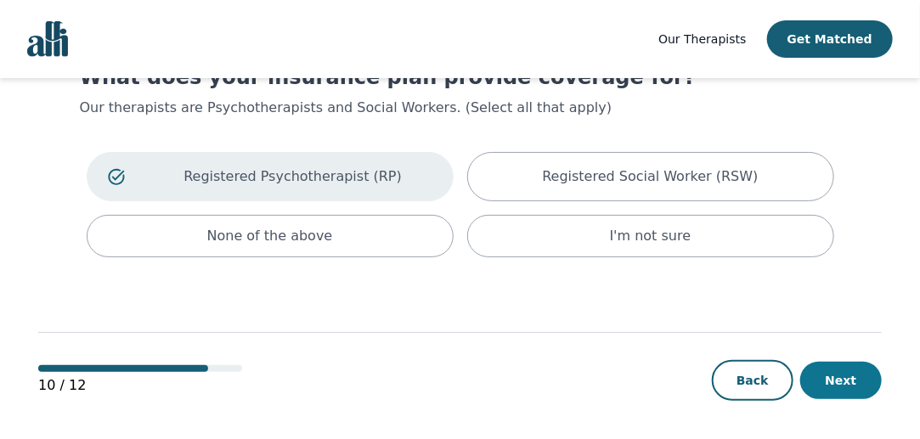
click at [840, 381] on button "Next" at bounding box center [841, 380] width 82 height 37
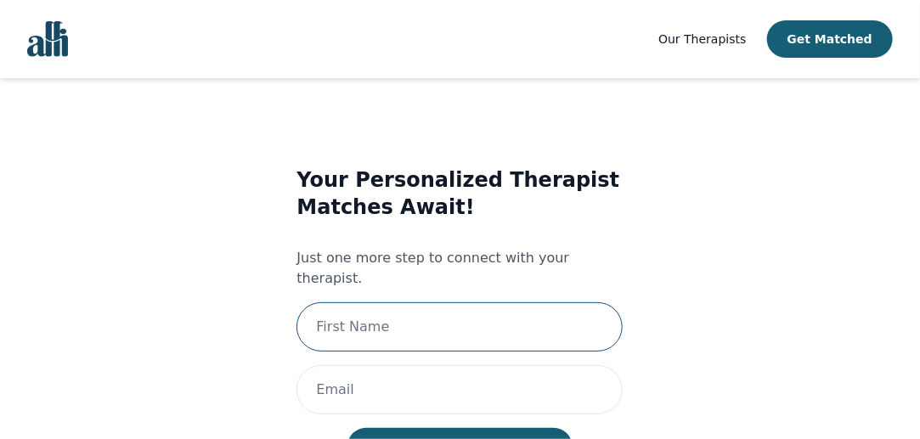
click at [511, 305] on input "text" at bounding box center [460, 326] width 326 height 49
type input "Samara"
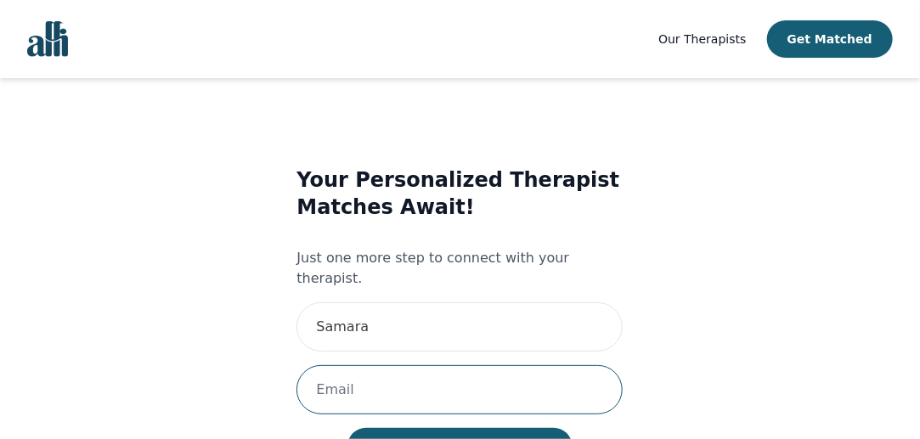
click at [398, 375] on input "email" at bounding box center [460, 389] width 326 height 49
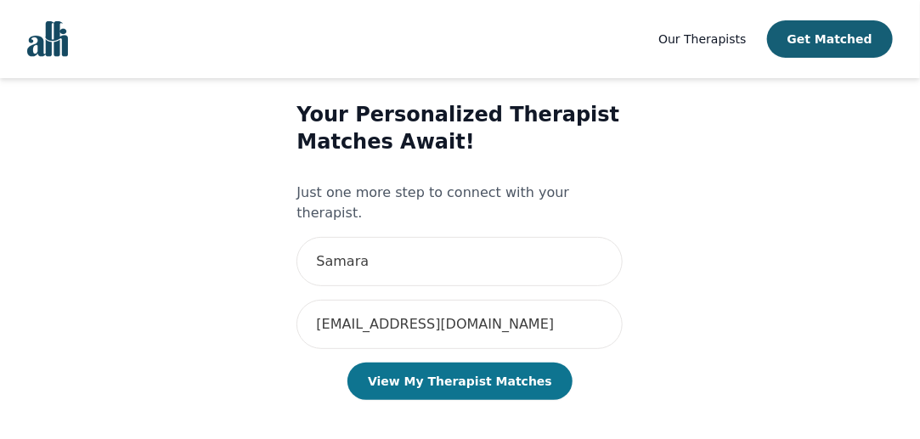
click at [449, 363] on button "View My Therapist Matches" at bounding box center [460, 381] width 225 height 37
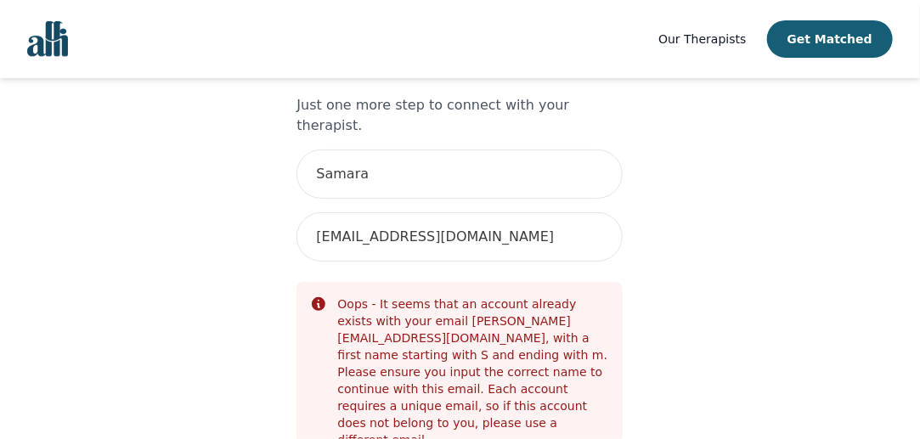
scroll to position [138, 0]
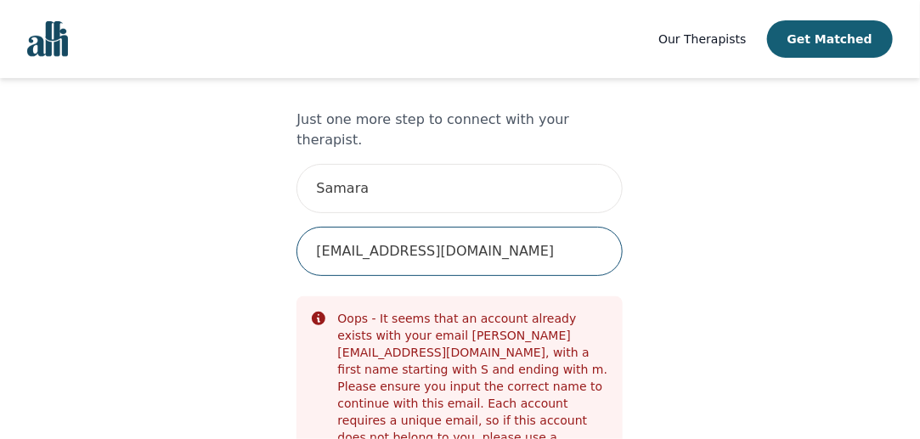
click at [451, 235] on input "[EMAIL_ADDRESS][DOMAIN_NAME]" at bounding box center [460, 251] width 326 height 49
type input "[EMAIL_ADDRESS][DOMAIN_NAME]"
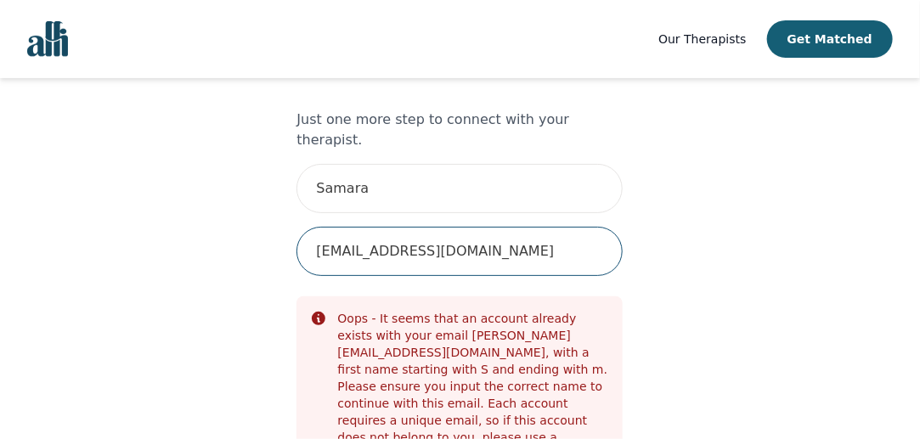
scroll to position [65, 0]
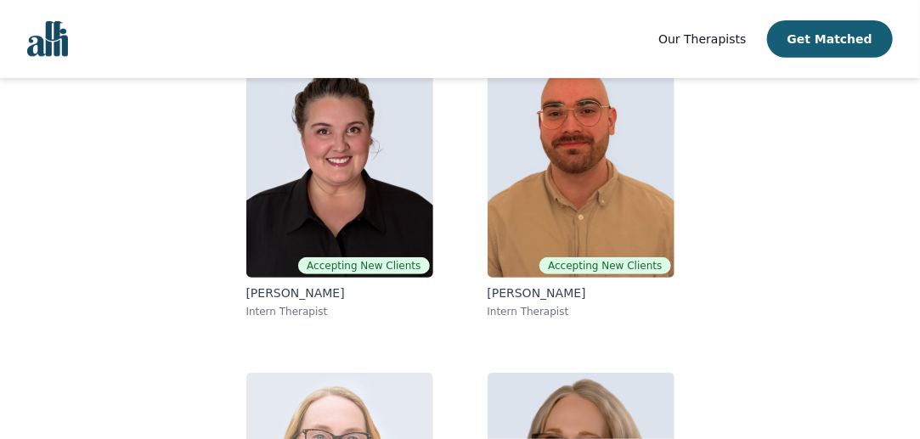
scroll to position [167, 0]
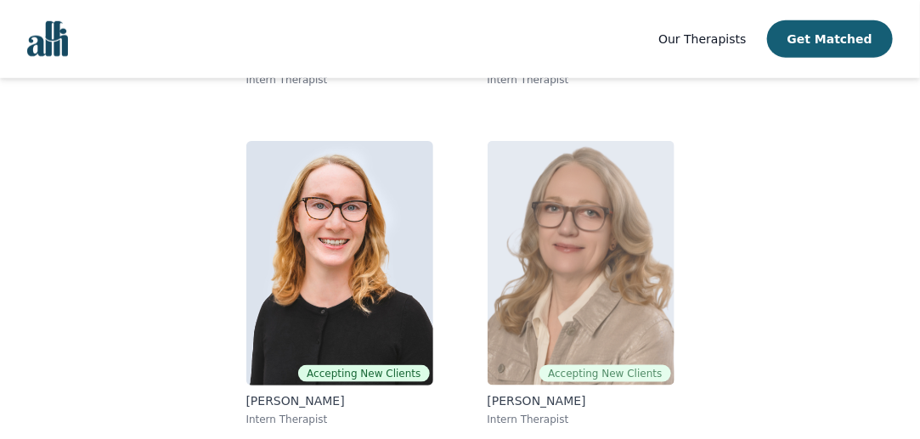
click at [507, 319] on img at bounding box center [581, 263] width 187 height 245
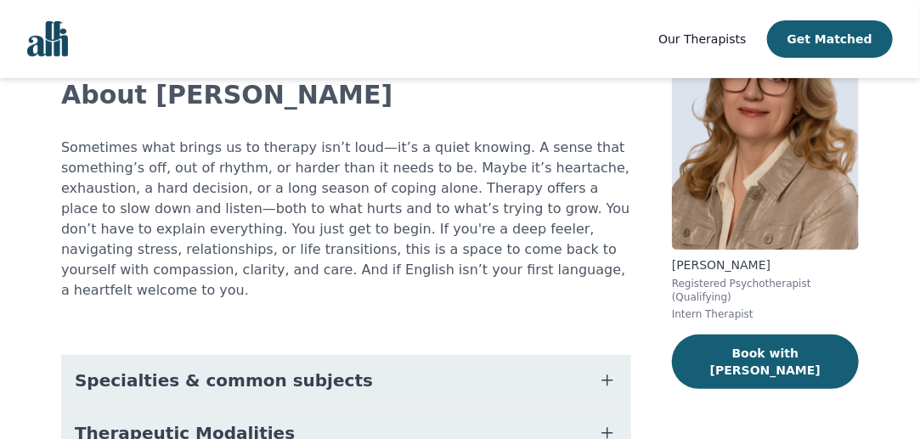
scroll to position [116, 0]
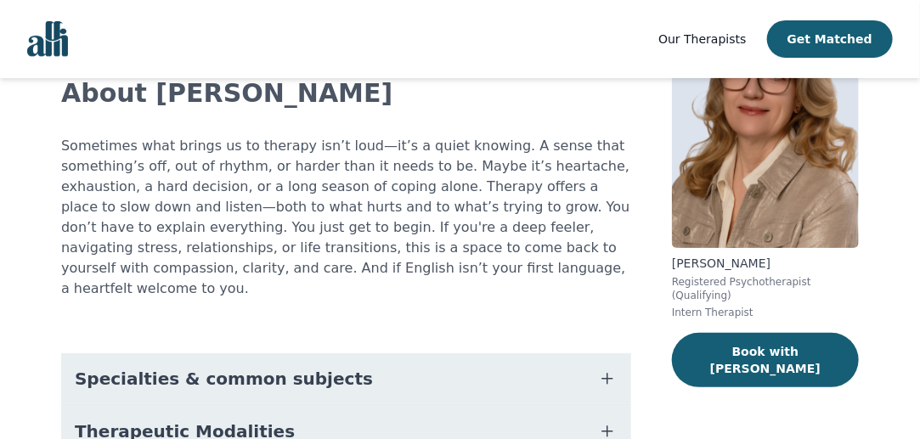
click at [504, 358] on button "Specialties & common subjects" at bounding box center [346, 378] width 570 height 51
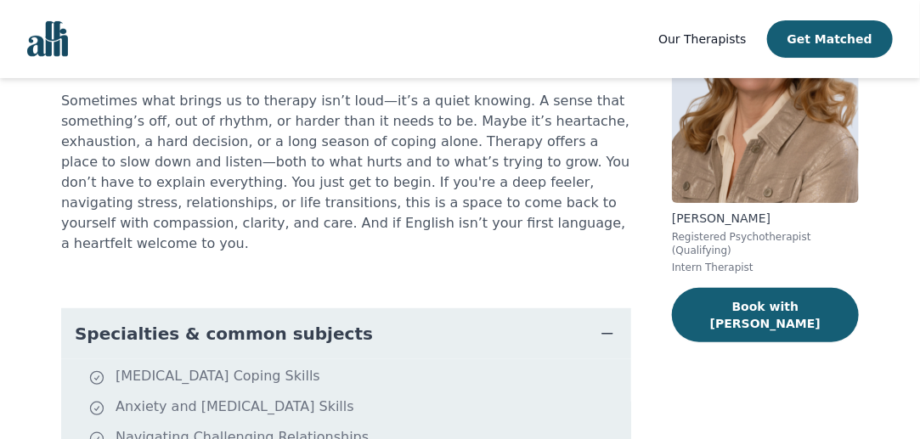
scroll to position [156, 0]
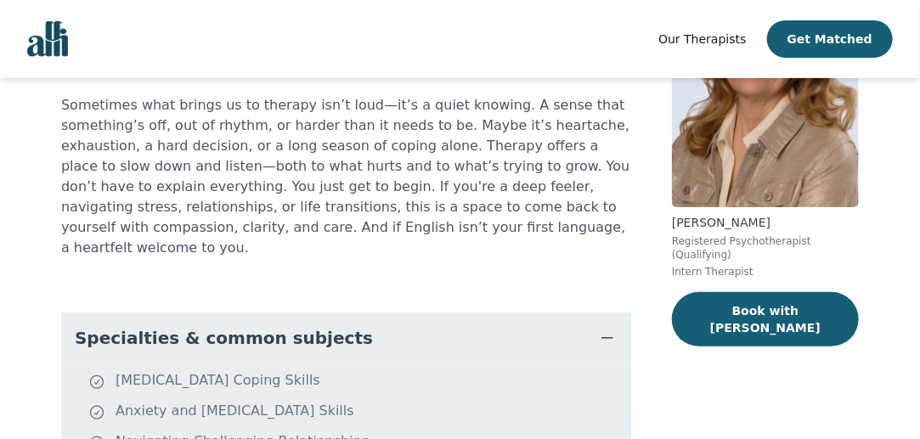
click at [455, 313] on button "Specialties & common subjects" at bounding box center [346, 338] width 570 height 51
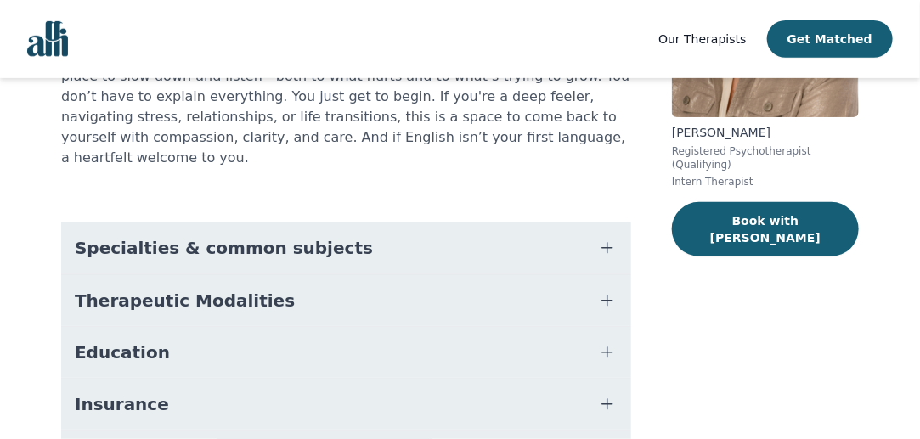
scroll to position [248, 0]
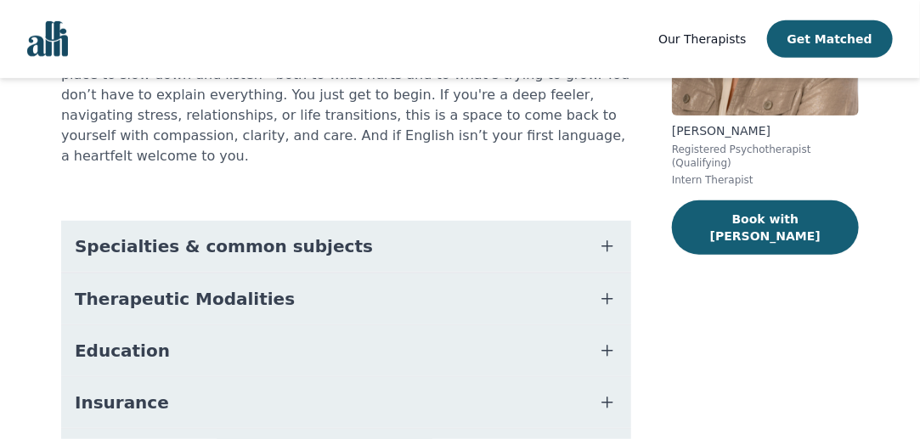
click at [411, 275] on button "Therapeutic Modalities" at bounding box center [346, 299] width 570 height 51
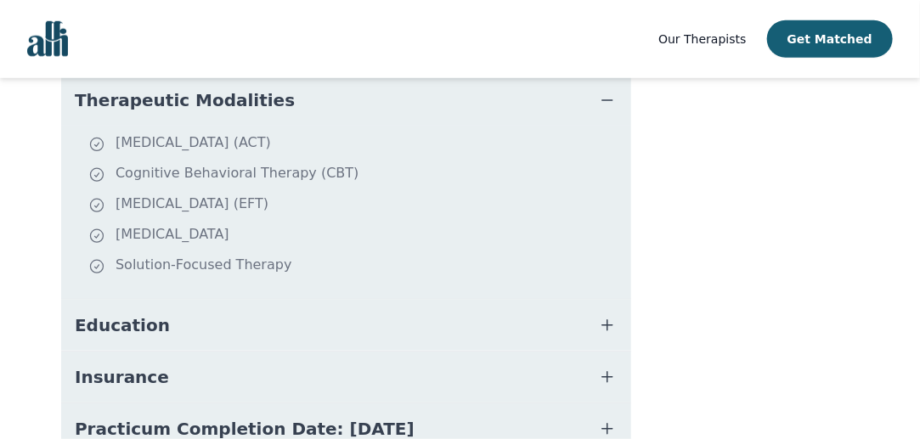
scroll to position [473, 0]
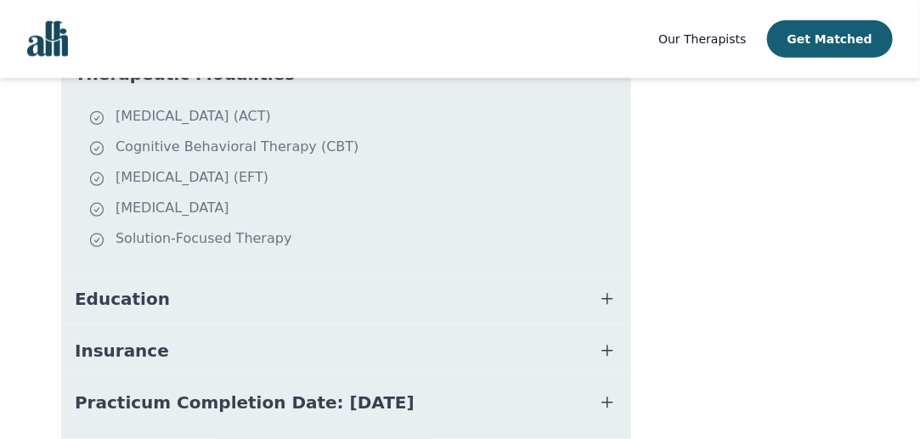
click at [411, 275] on button "Education" at bounding box center [346, 299] width 570 height 51
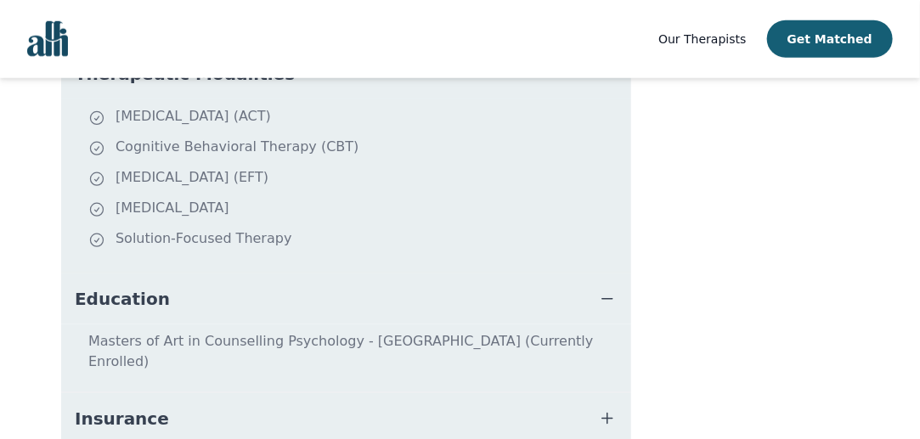
click at [411, 275] on button "Education" at bounding box center [346, 299] width 570 height 51
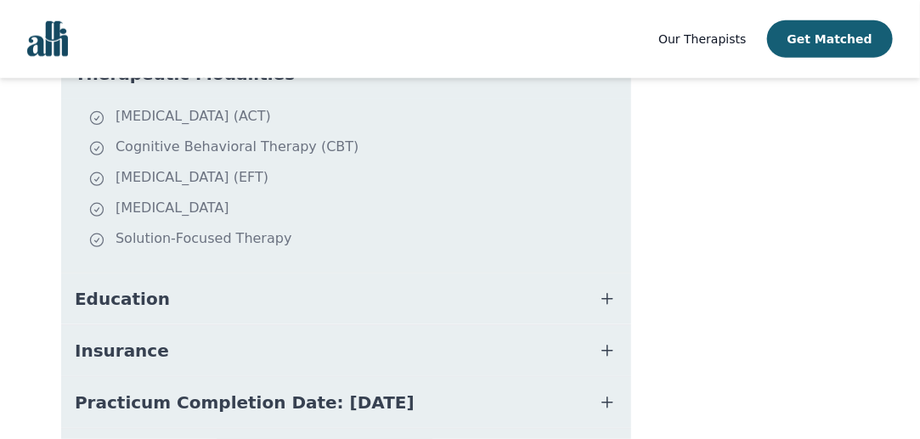
scroll to position [573, 0]
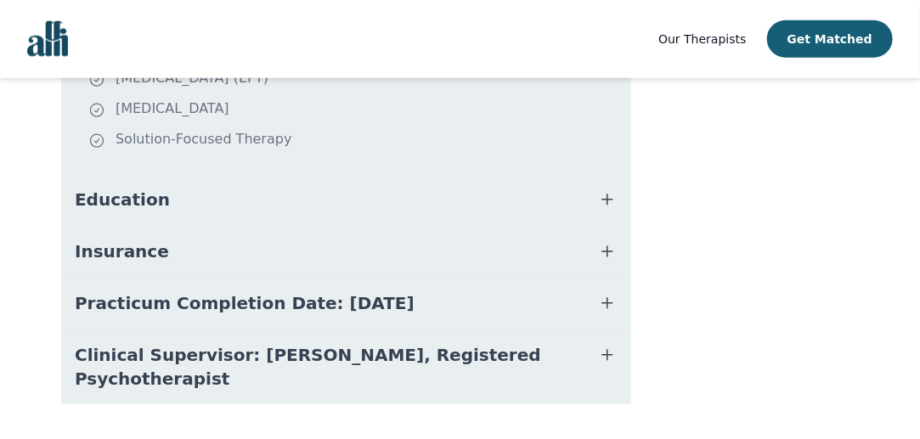
click at [428, 231] on button "Insurance" at bounding box center [346, 251] width 570 height 51
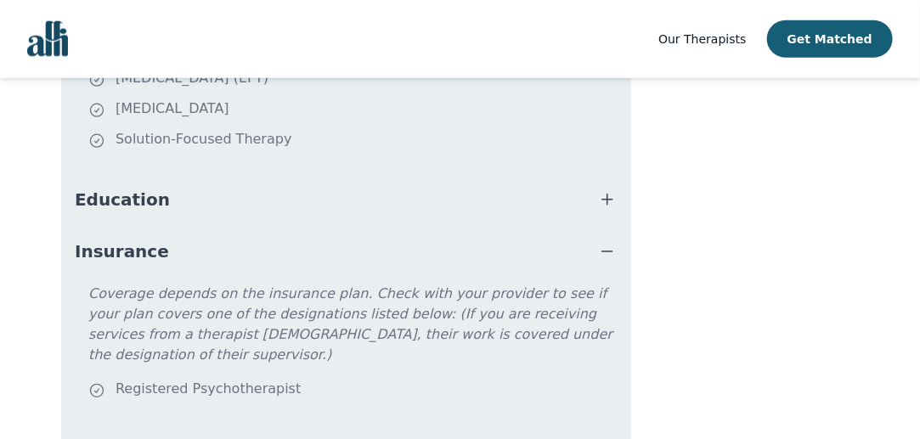
click at [428, 231] on button "Insurance" at bounding box center [346, 251] width 570 height 51
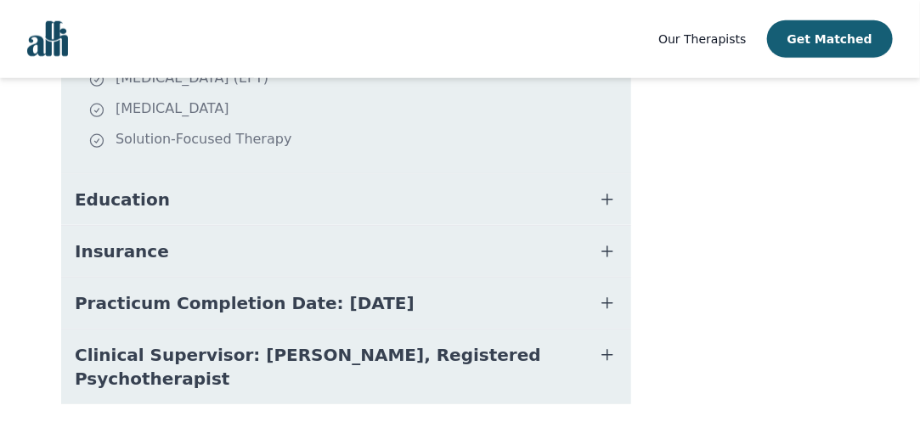
click at [425, 282] on button "Practicum Completion Date: [DATE]" at bounding box center [346, 303] width 570 height 51
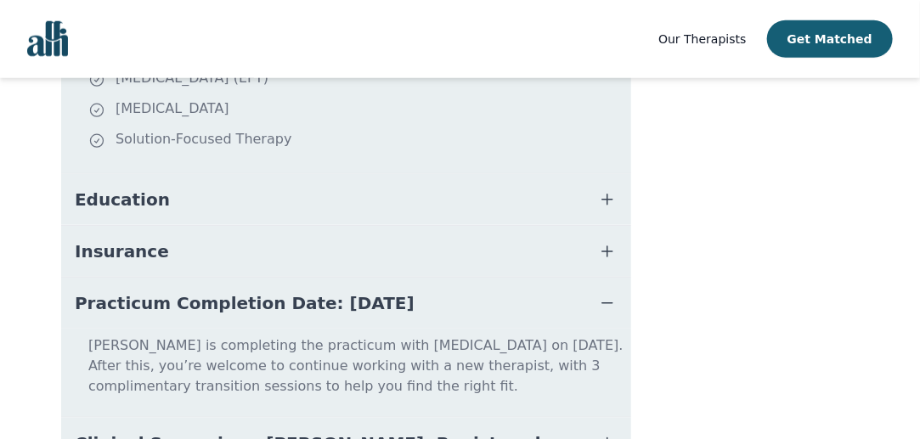
click at [425, 282] on button "Practicum Completion Date: [DATE]" at bounding box center [346, 303] width 570 height 51
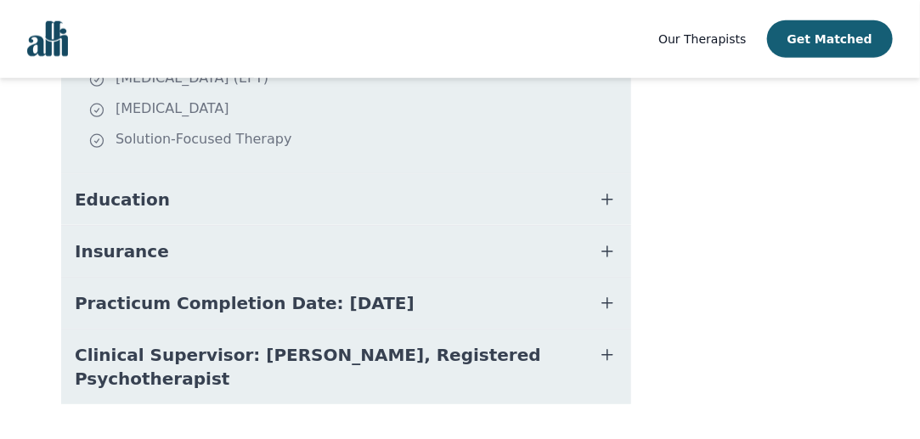
click at [423, 343] on span "Clinical Supervisor: Gillian Inksetter, Registered Psychotherapist" at bounding box center [326, 367] width 502 height 48
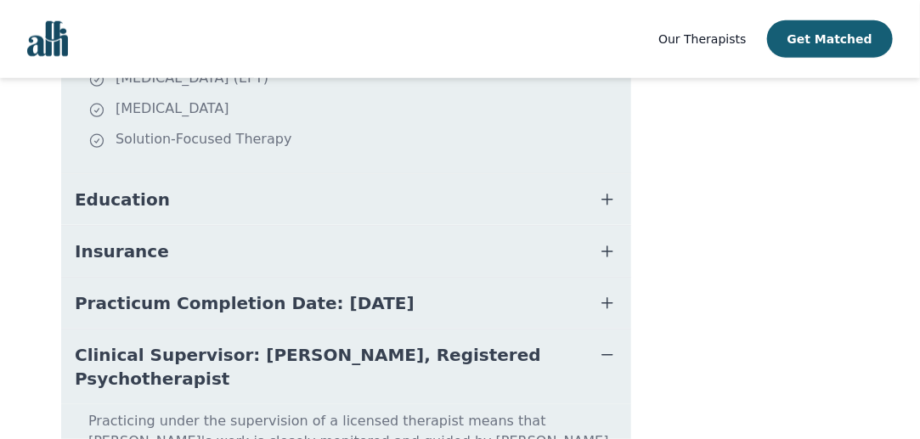
click at [423, 343] on span "Clinical Supervisor: Gillian Inksetter, Registered Psychotherapist" at bounding box center [326, 367] width 502 height 48
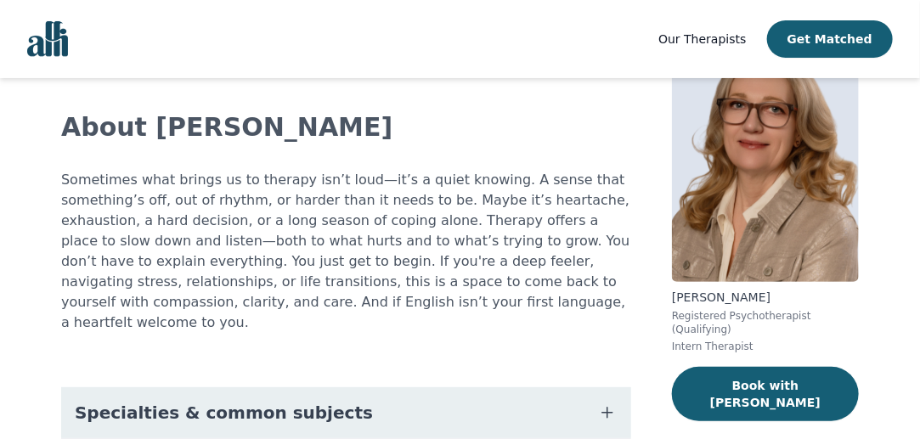
scroll to position [0, 0]
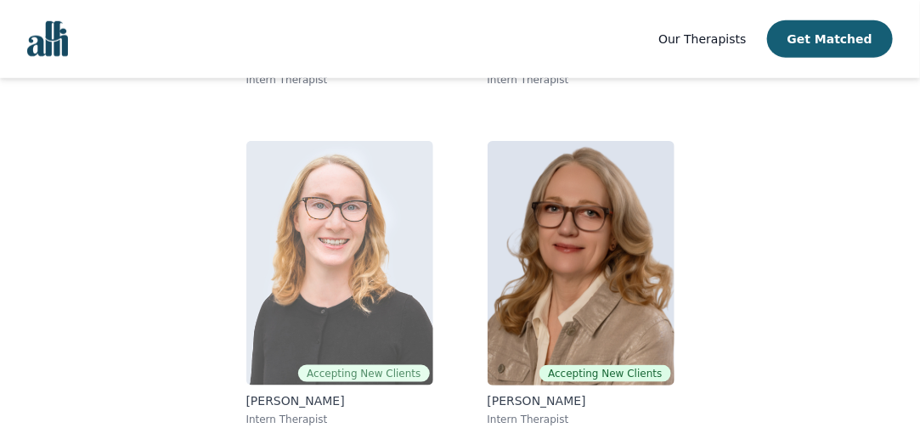
click at [308, 243] on img at bounding box center [339, 263] width 187 height 245
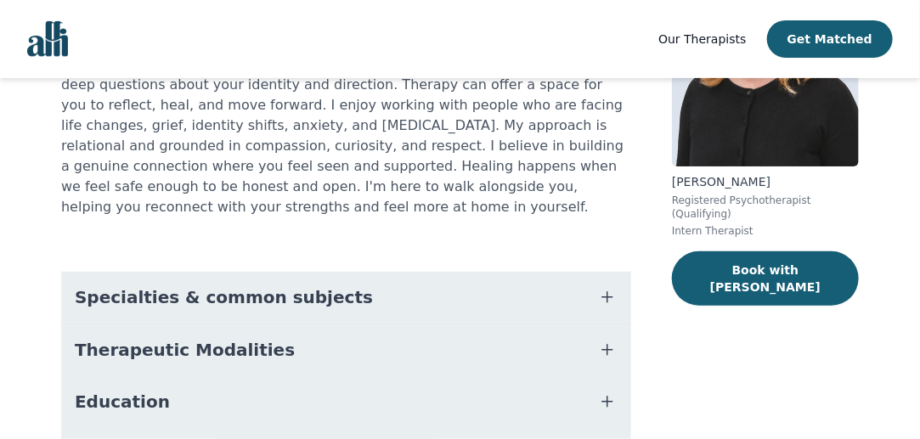
scroll to position [201, 0]
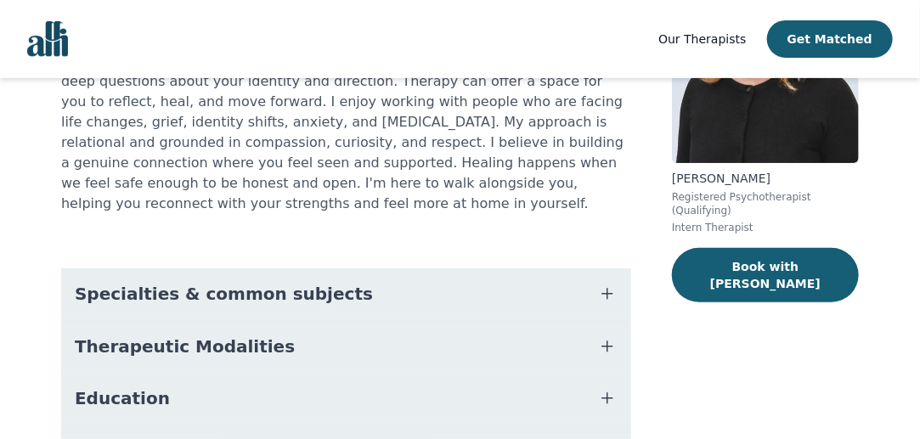
click at [246, 291] on span "Specialties & common subjects" at bounding box center [224, 294] width 298 height 24
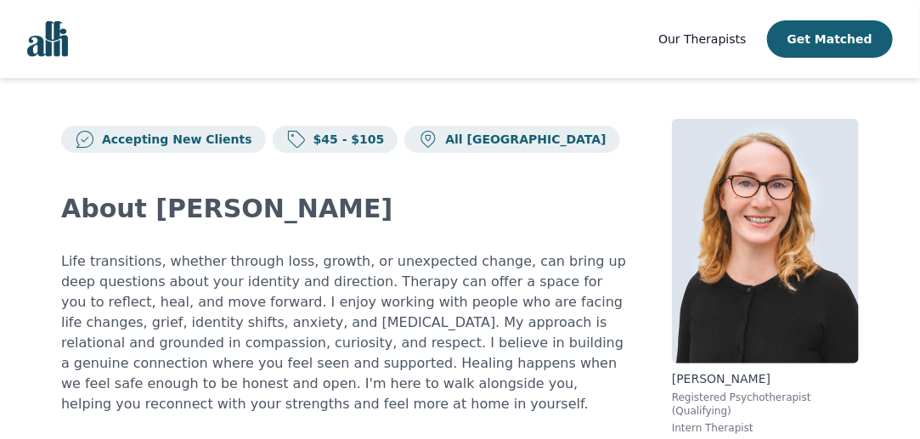
scroll to position [348, 0]
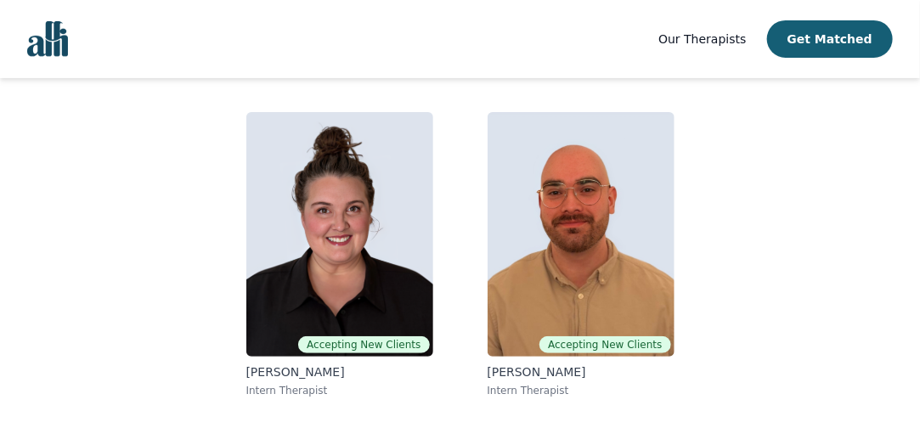
scroll to position [134, 0]
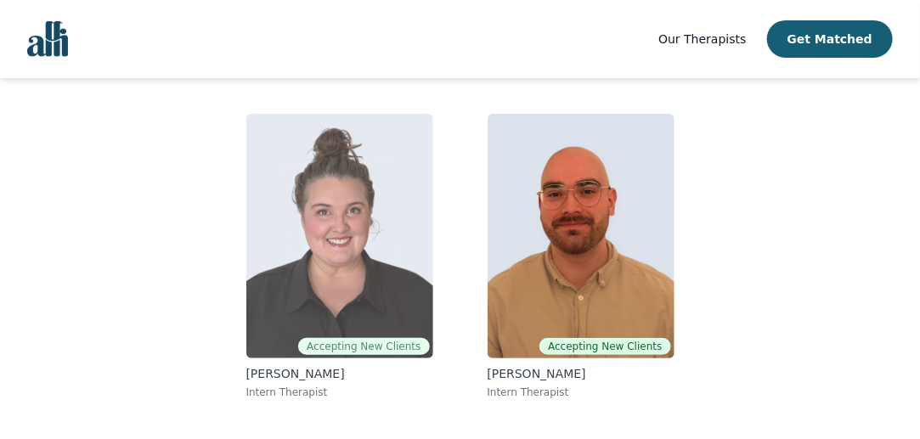
click at [360, 225] on img at bounding box center [339, 236] width 187 height 245
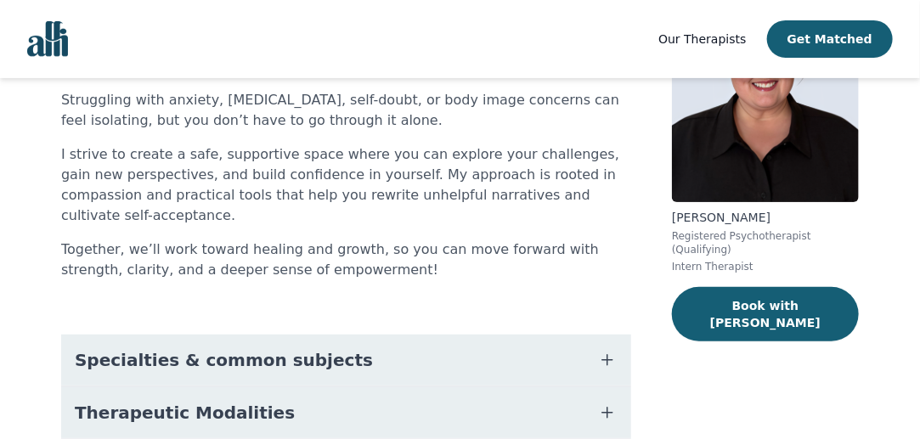
scroll to position [164, 0]
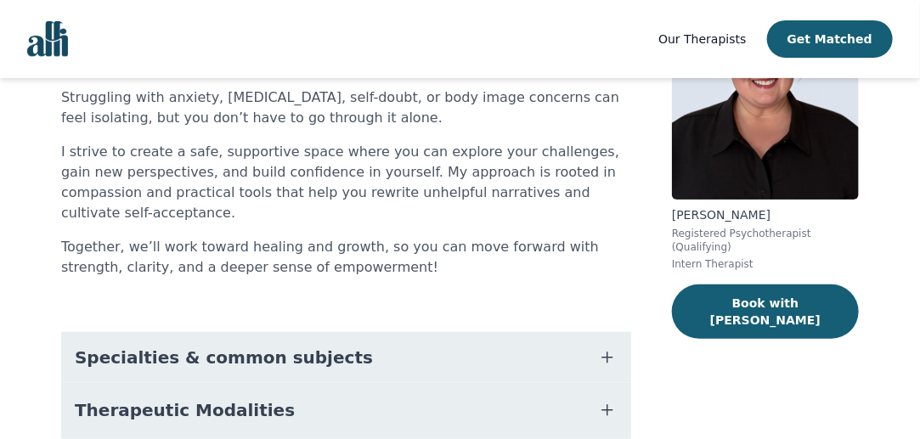
click at [323, 341] on button "Specialties & common subjects" at bounding box center [346, 357] width 570 height 51
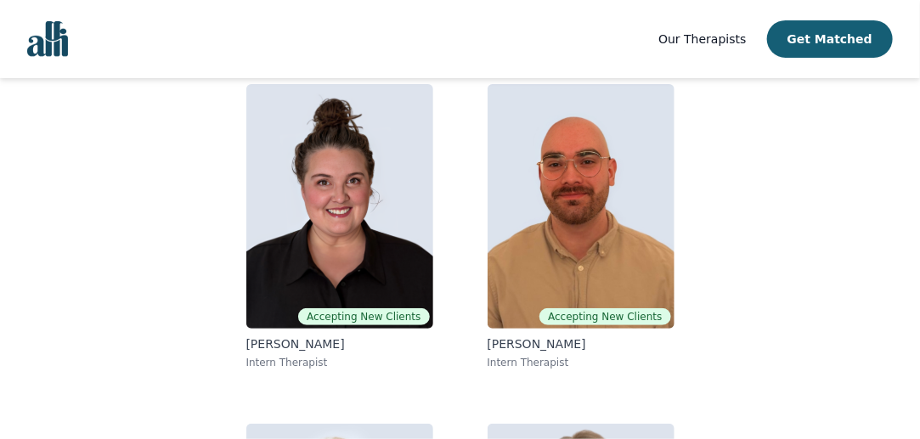
scroll to position [134, 0]
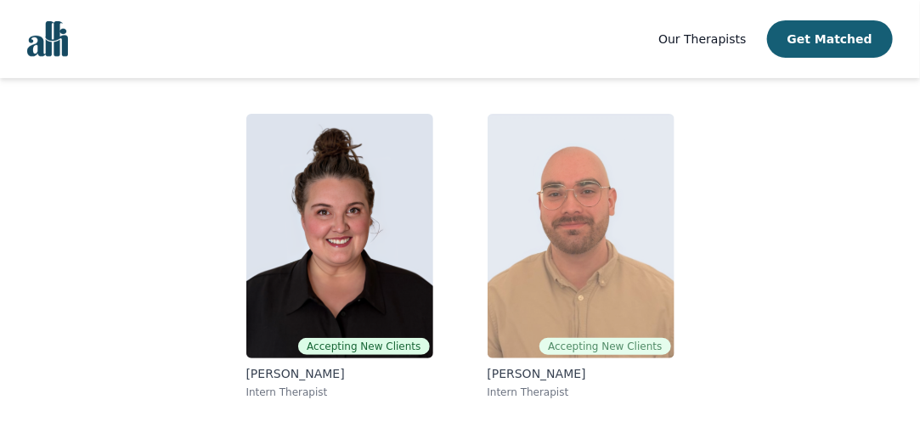
click at [511, 189] on img at bounding box center [581, 236] width 187 height 245
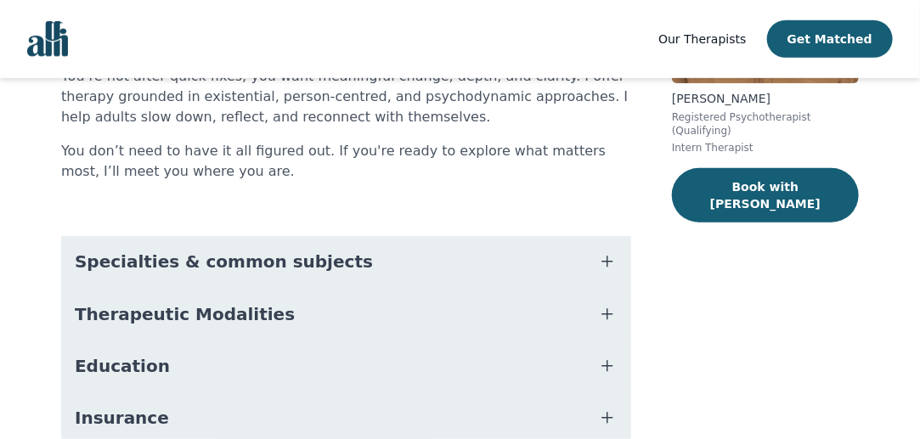
scroll to position [283, 0]
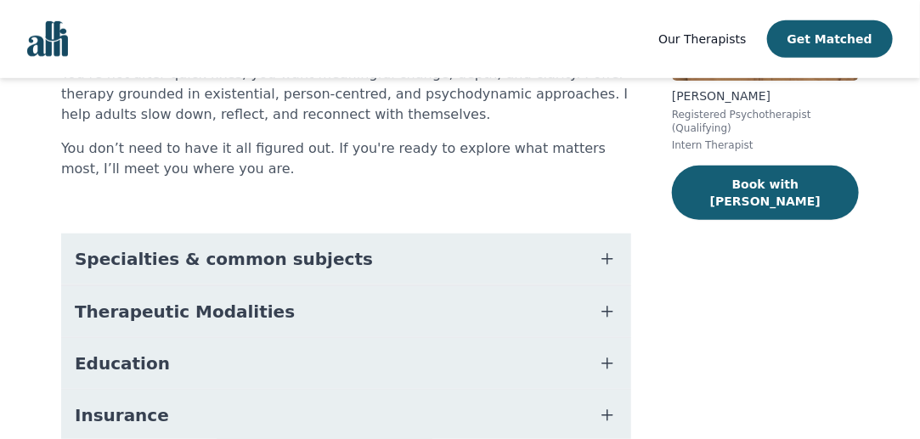
click at [292, 247] on span "Specialties & common subjects" at bounding box center [224, 259] width 298 height 24
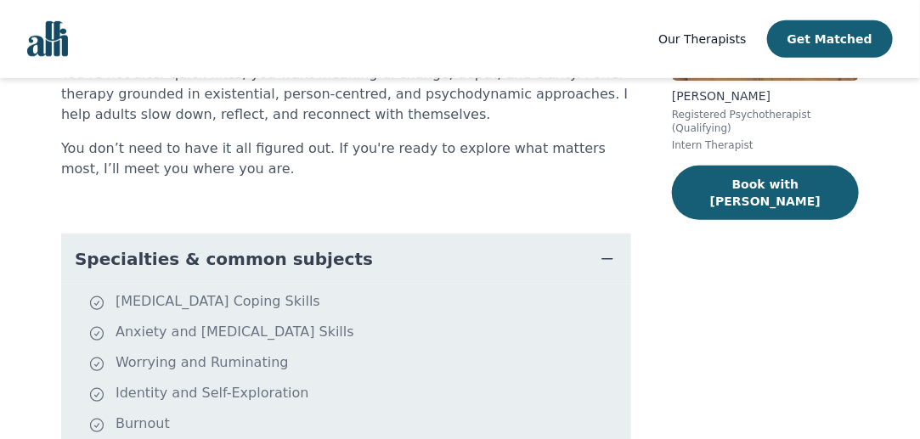
click at [292, 247] on span "Specialties & common subjects" at bounding box center [224, 259] width 298 height 24
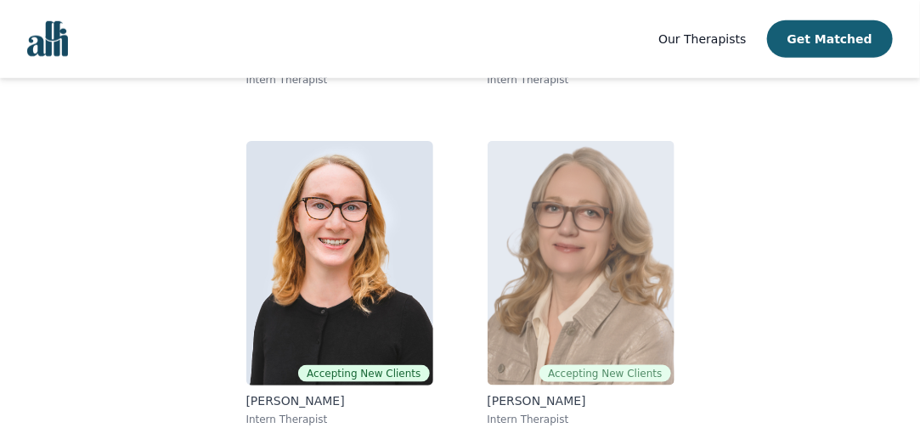
click at [579, 262] on img at bounding box center [581, 263] width 187 height 245
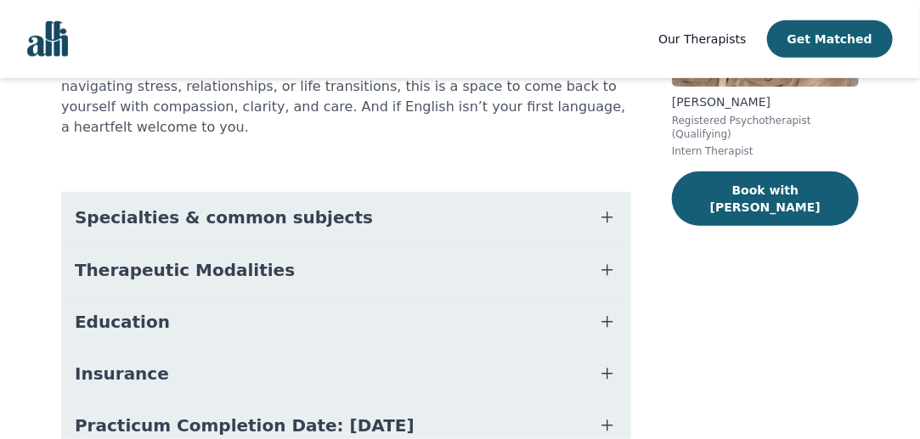
scroll to position [284, 0]
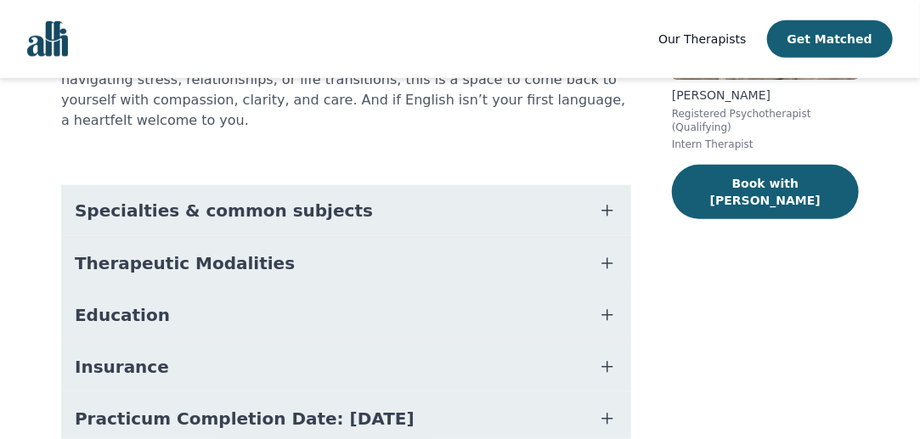
click at [516, 185] on button "Specialties & common subjects" at bounding box center [346, 210] width 570 height 51
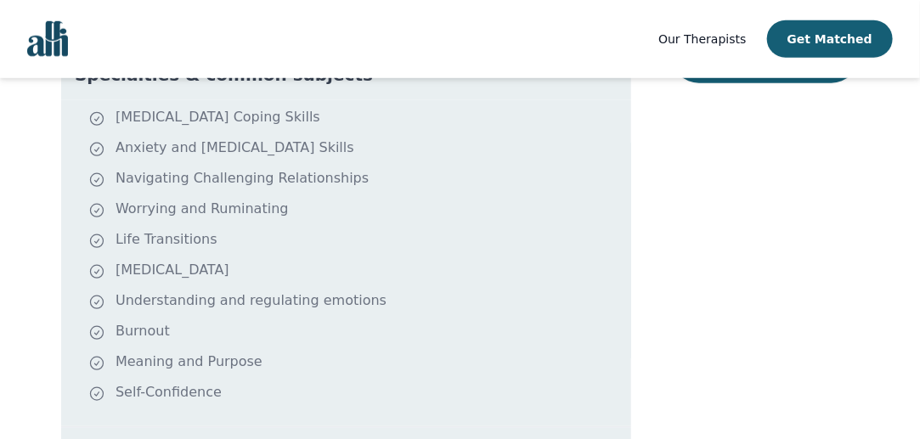
scroll to position [224, 0]
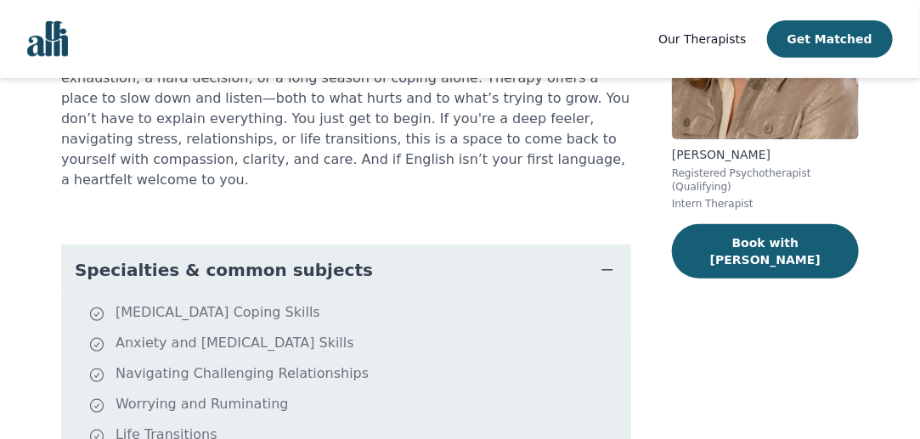
click at [606, 260] on icon "button" at bounding box center [607, 270] width 20 height 20
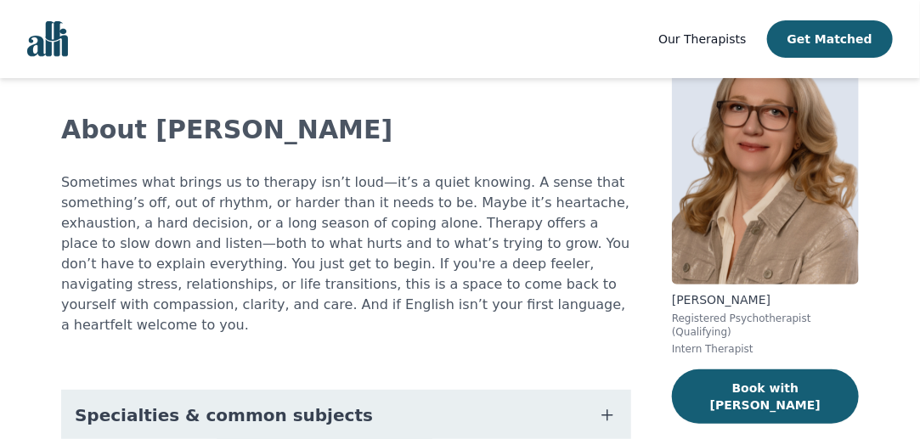
scroll to position [78, 0]
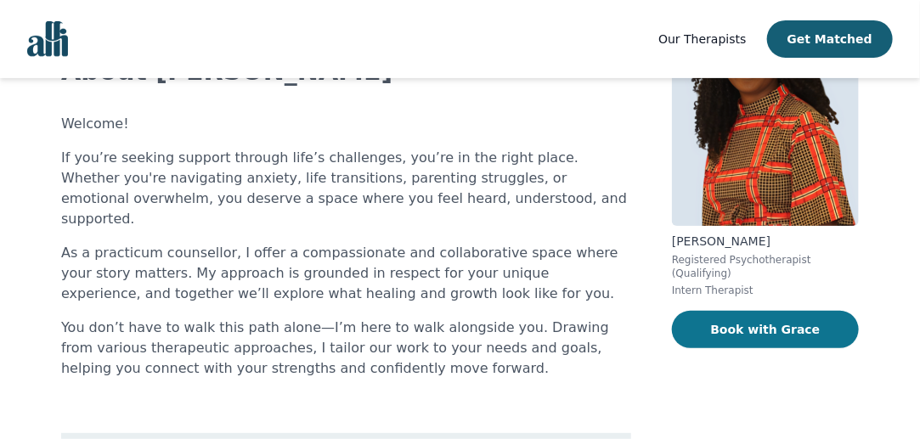
click at [732, 312] on button "Book with Grace" at bounding box center [765, 329] width 187 height 37
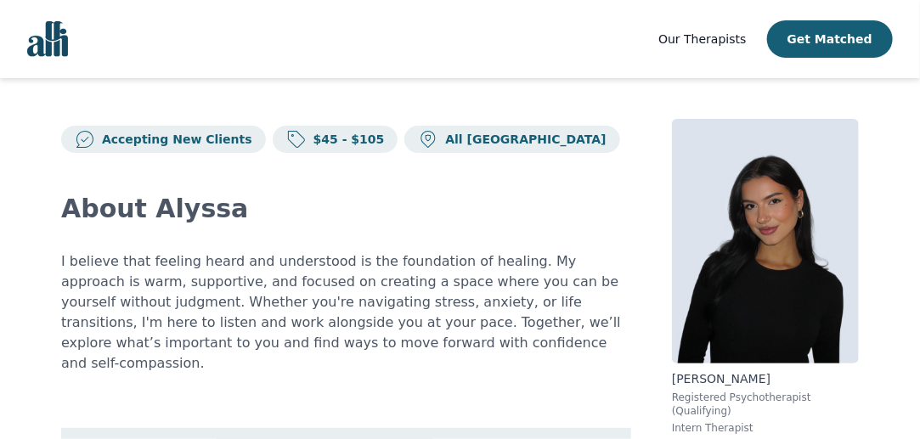
scroll to position [80, 0]
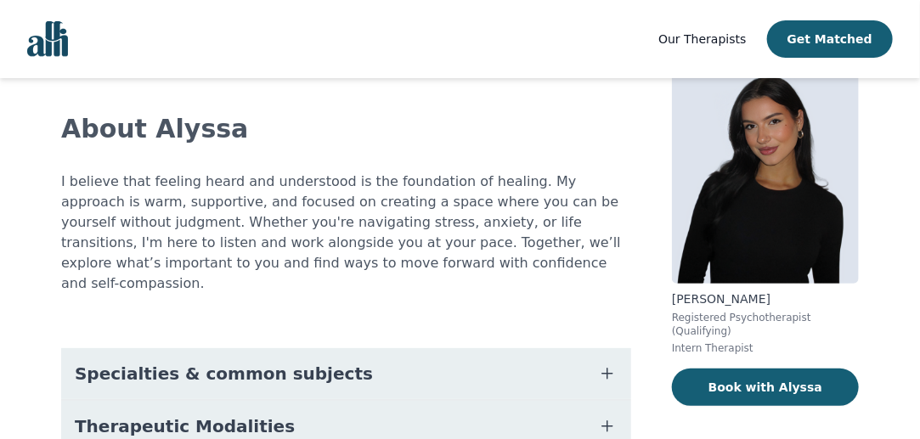
click at [538, 350] on button "Specialties & common subjects" at bounding box center [346, 373] width 570 height 51
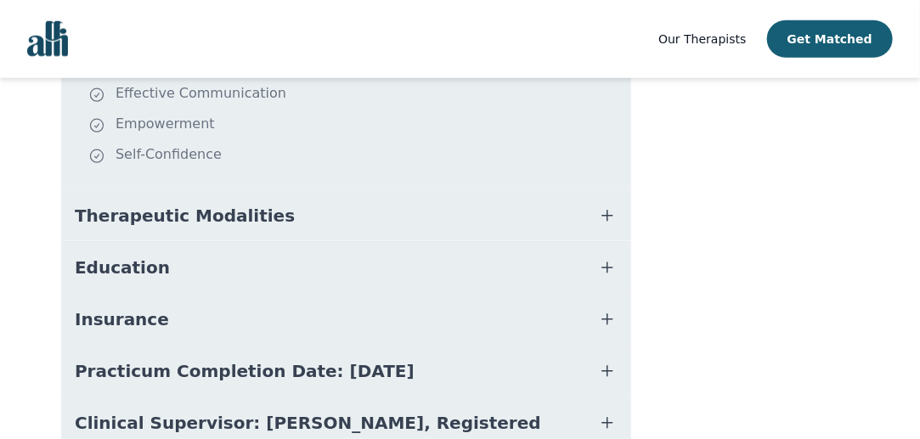
scroll to position [568, 0]
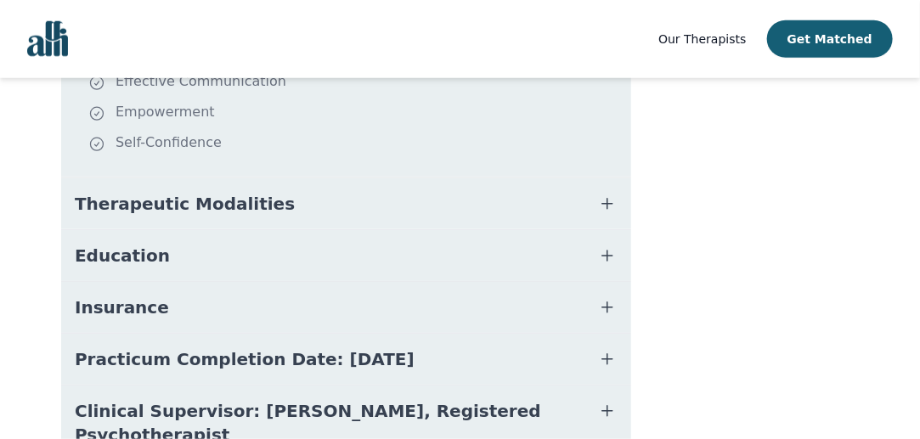
click at [543, 339] on button "Practicum Completion Date: [DATE]" at bounding box center [346, 359] width 570 height 51
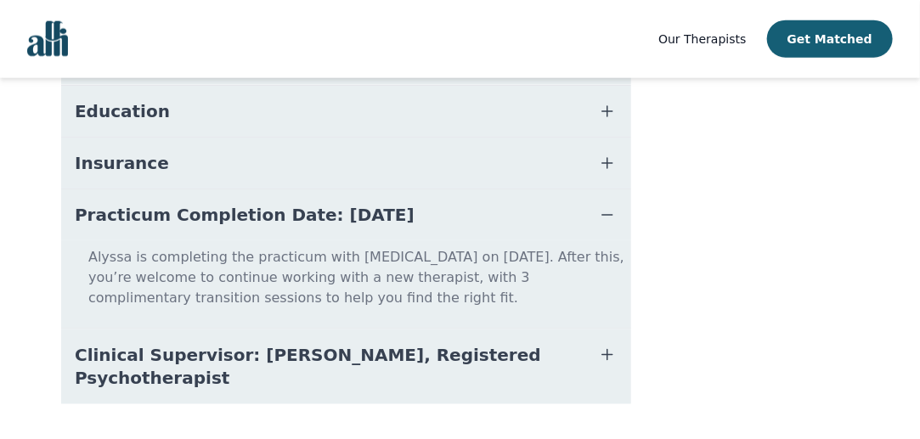
click at [551, 201] on button "Practicum Completion Date: [DATE]" at bounding box center [346, 214] width 570 height 51
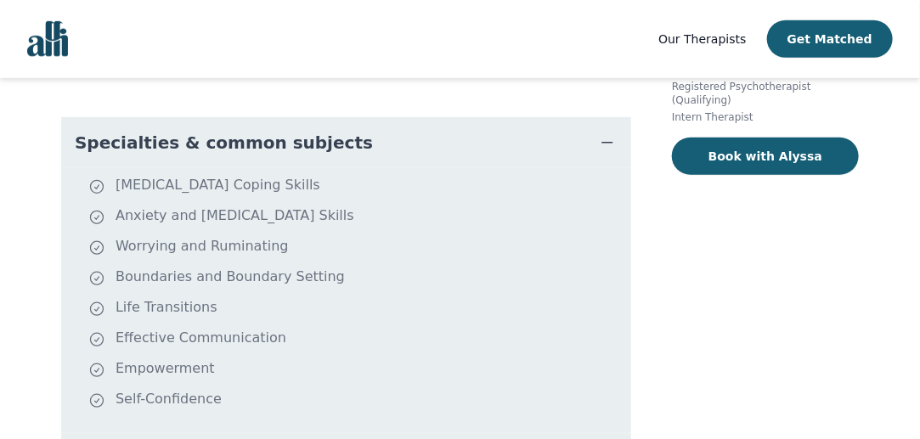
scroll to position [314, 0]
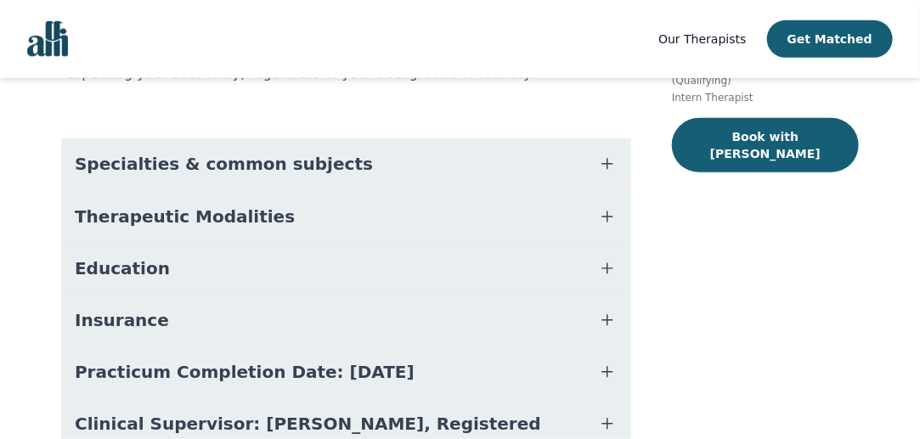
scroll to position [331, 0]
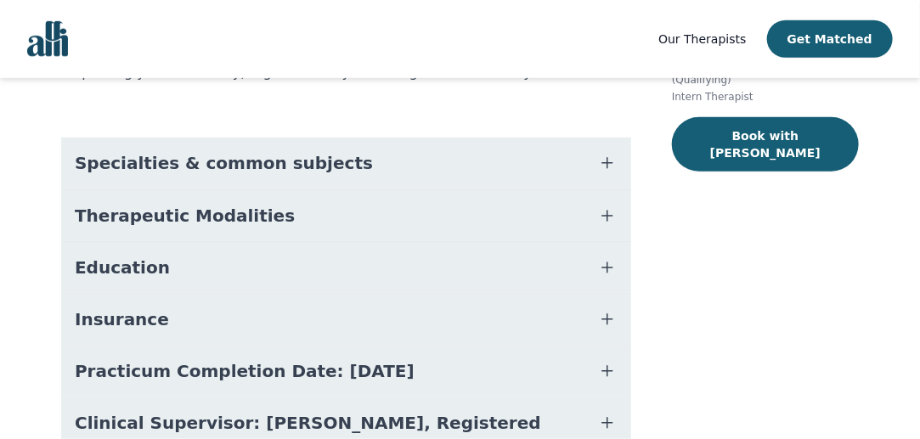
click at [489, 157] on button "Specialties & common subjects" at bounding box center [346, 163] width 570 height 51
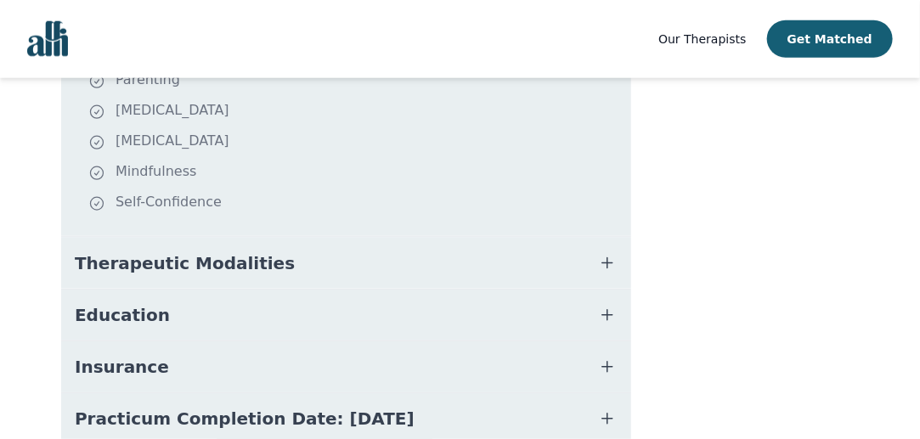
scroll to position [619, 0]
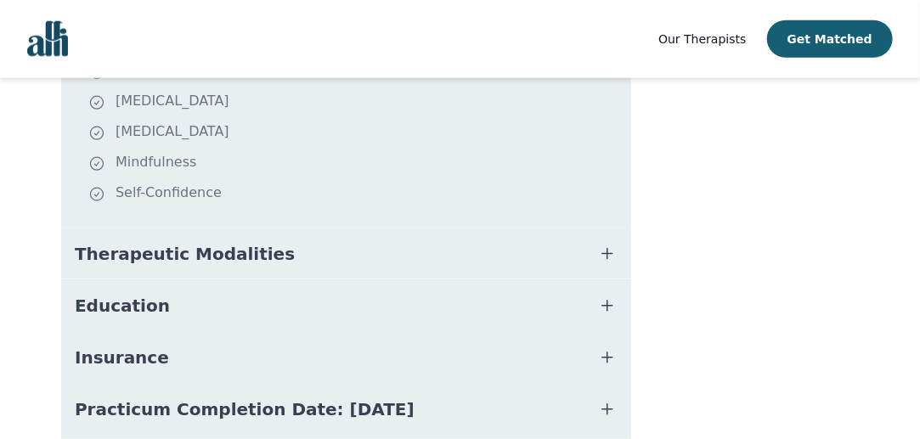
click at [449, 232] on button "Therapeutic Modalities" at bounding box center [346, 254] width 570 height 51
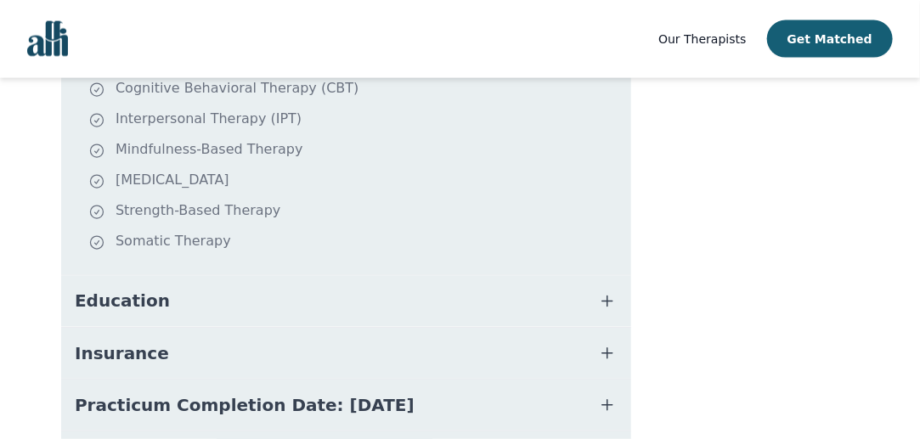
scroll to position [829, 0]
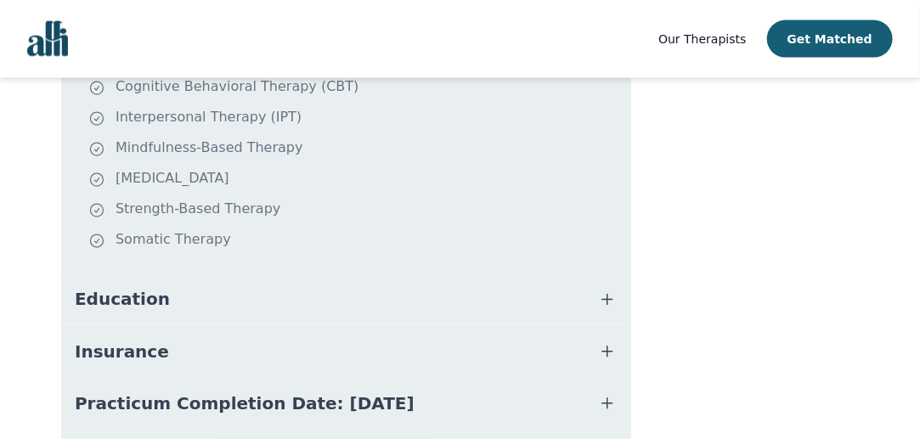
click at [446, 274] on button "Education" at bounding box center [346, 299] width 570 height 51
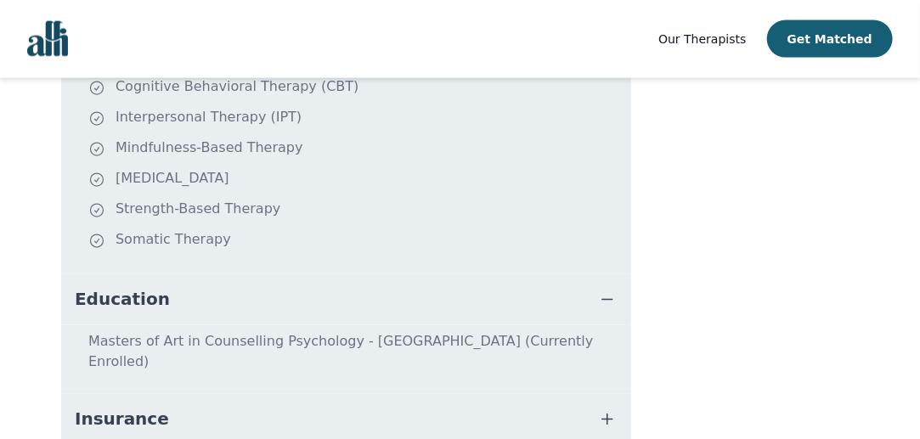
click at [446, 274] on button "Education" at bounding box center [346, 299] width 570 height 51
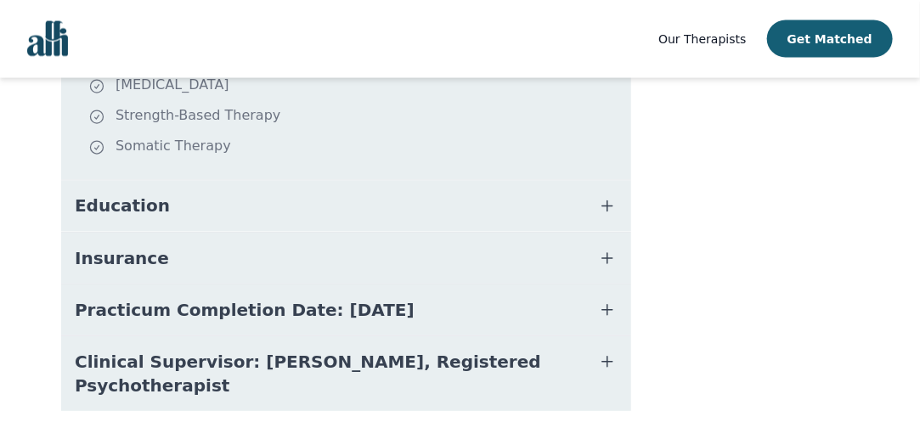
scroll to position [930, 0]
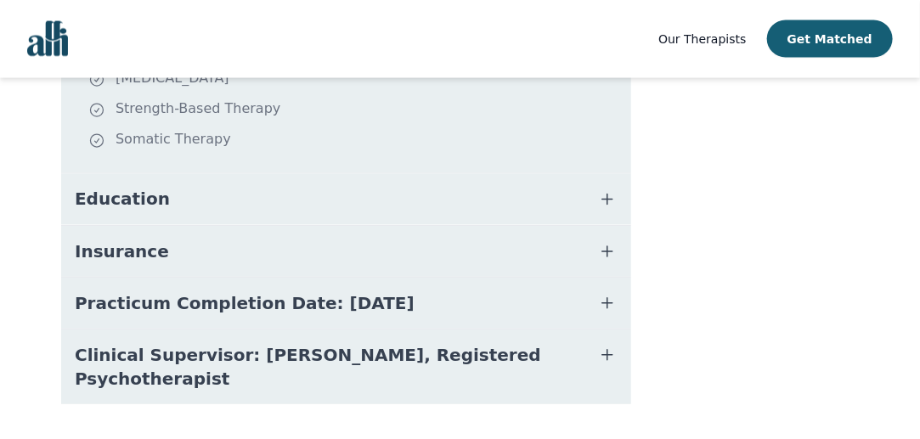
click at [467, 229] on button "Insurance" at bounding box center [346, 251] width 570 height 51
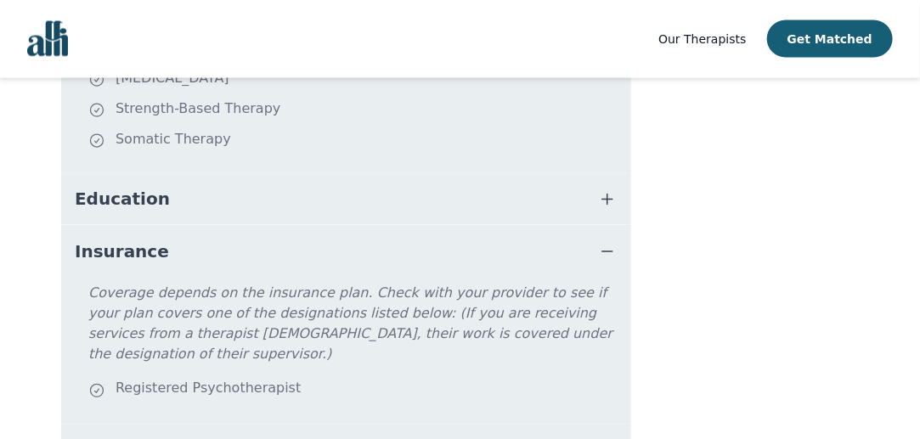
click at [467, 229] on button "Insurance" at bounding box center [346, 251] width 570 height 51
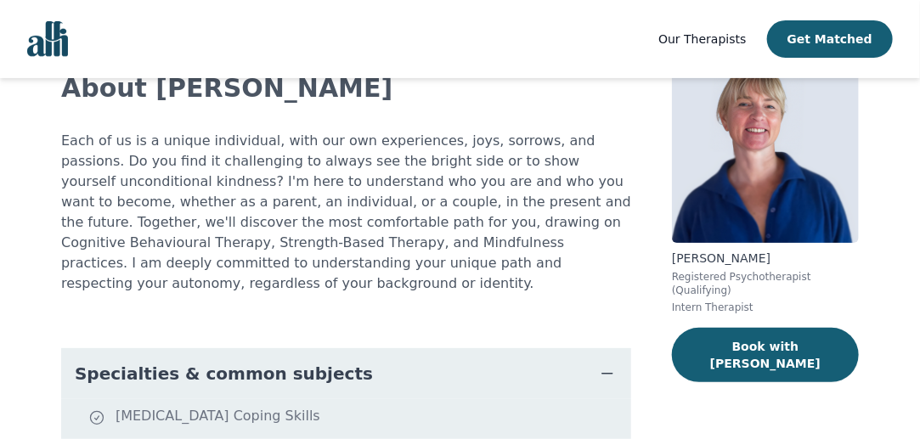
scroll to position [122, 0]
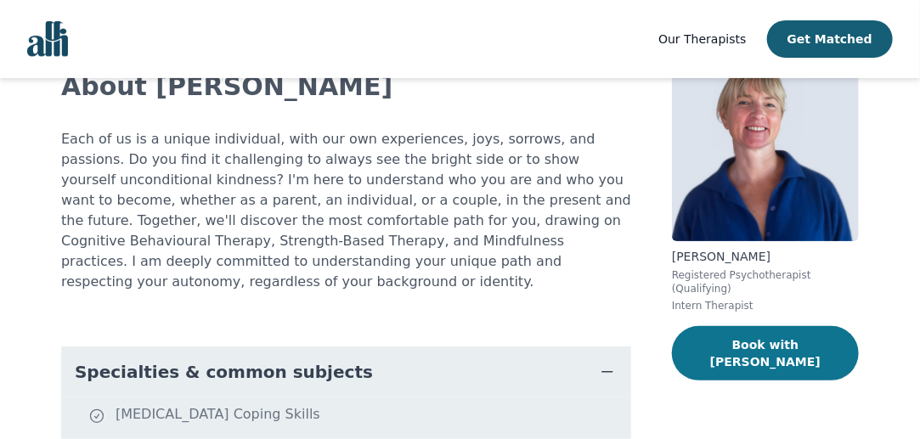
click at [741, 336] on button "Book with [PERSON_NAME]" at bounding box center [765, 353] width 187 height 54
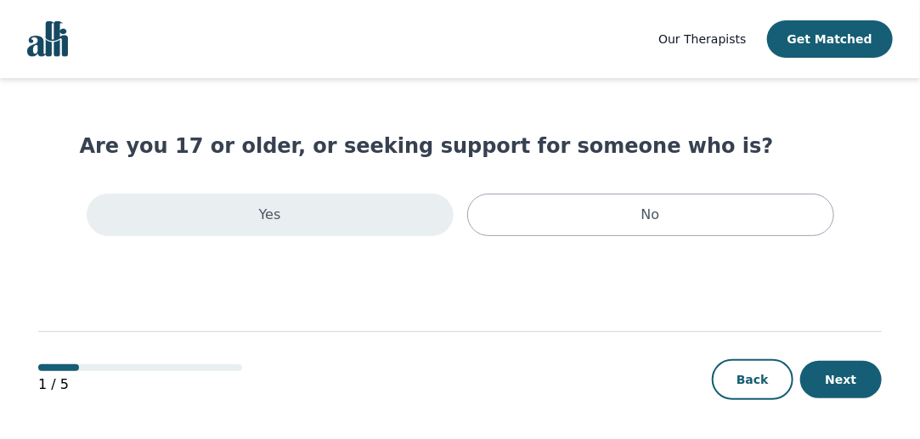
click at [342, 218] on div "Yes" at bounding box center [270, 215] width 367 height 42
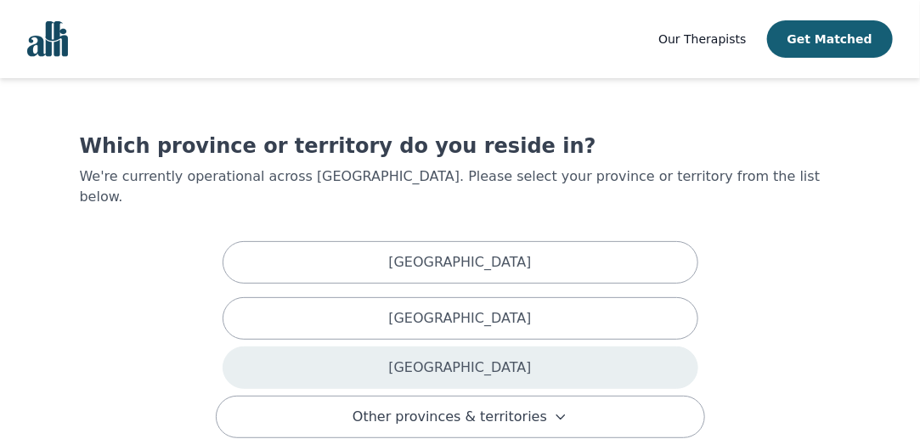
click at [423, 347] on div "[GEOGRAPHIC_DATA]" at bounding box center [461, 368] width 476 height 42
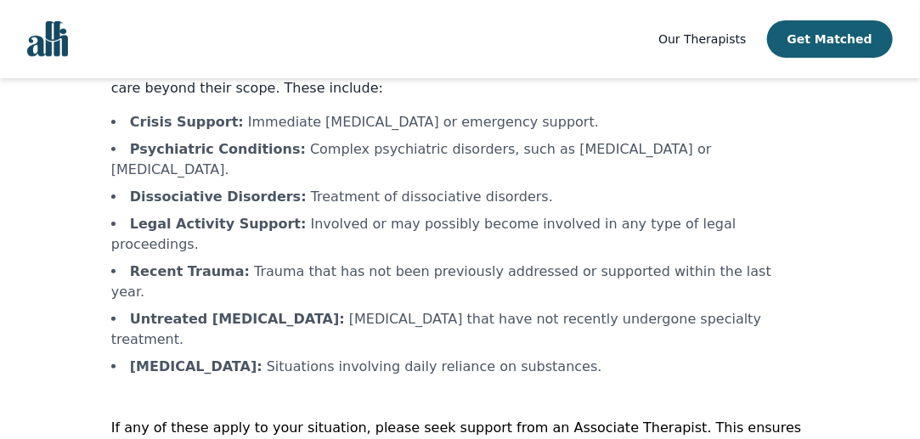
scroll to position [144, 0]
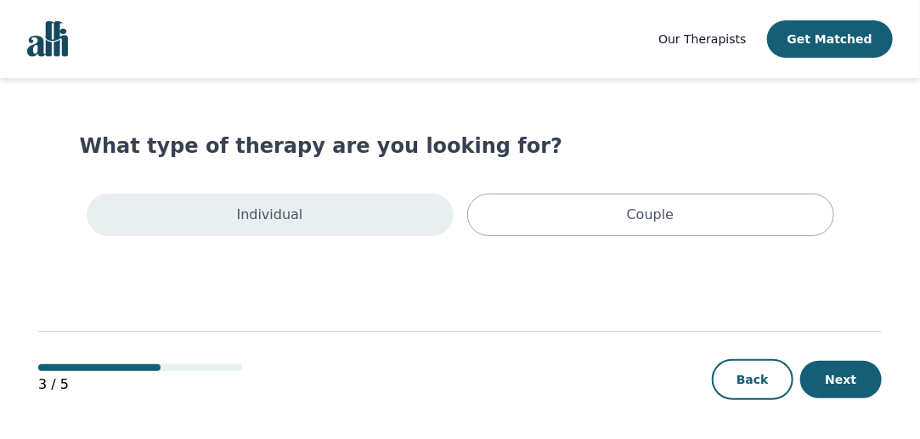
click at [320, 218] on div "Individual" at bounding box center [270, 215] width 367 height 42
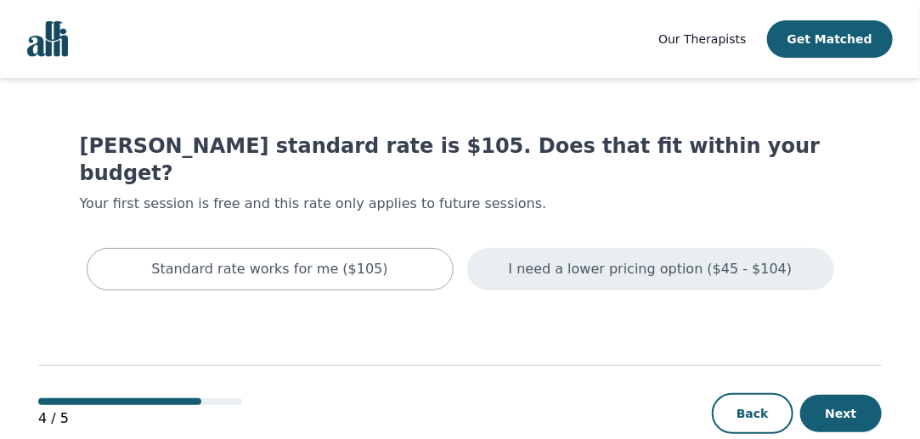
click at [514, 248] on div "I need a lower pricing option ($45 - $104)" at bounding box center [650, 269] width 367 height 42
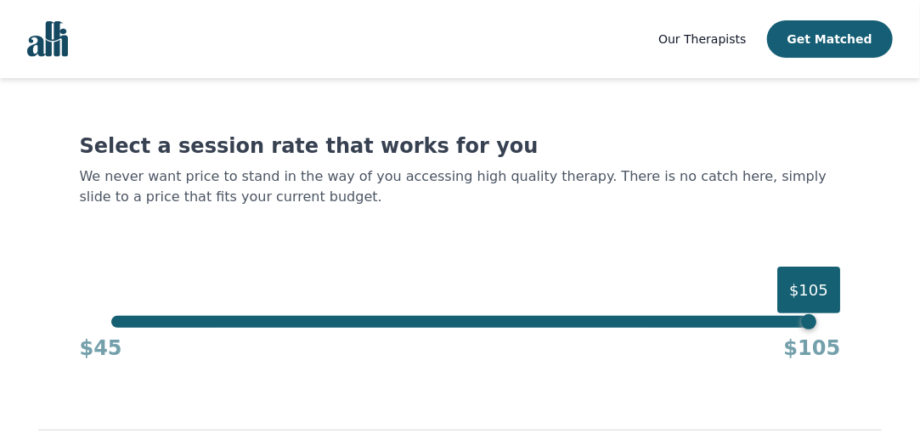
click at [116, 319] on div "$105" at bounding box center [460, 322] width 698 height 12
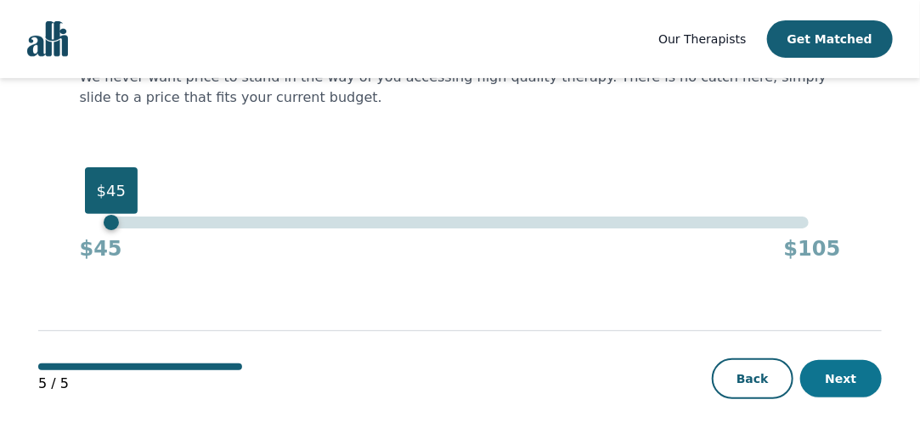
drag, startPoint x: 743, startPoint y: 402, endPoint x: 844, endPoint y: 374, distance: 104.9
click at [844, 374] on button "Next" at bounding box center [841, 378] width 82 height 37
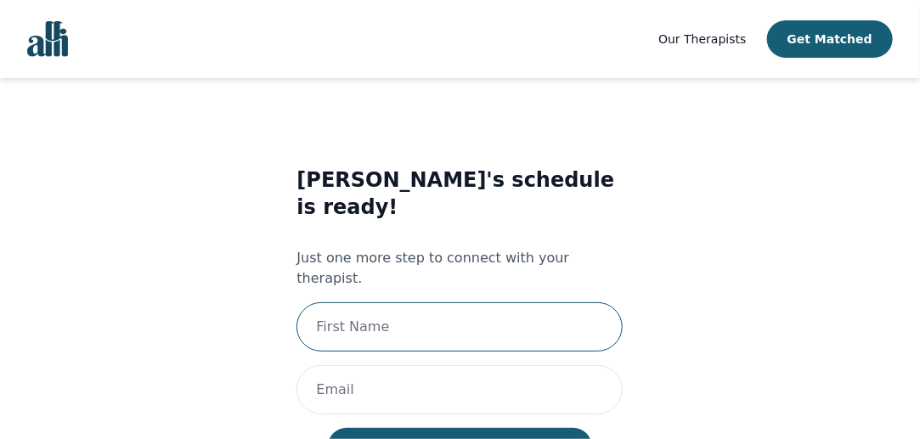
click at [518, 302] on input "text" at bounding box center [460, 326] width 326 height 49
type input "Samara"
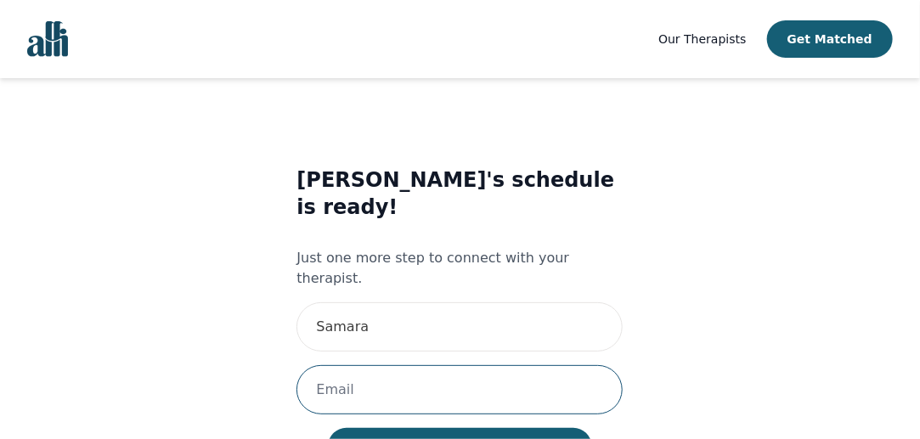
click at [408, 365] on input "email" at bounding box center [460, 389] width 326 height 49
type input "[EMAIL_ADDRESS][DOMAIN_NAME]"
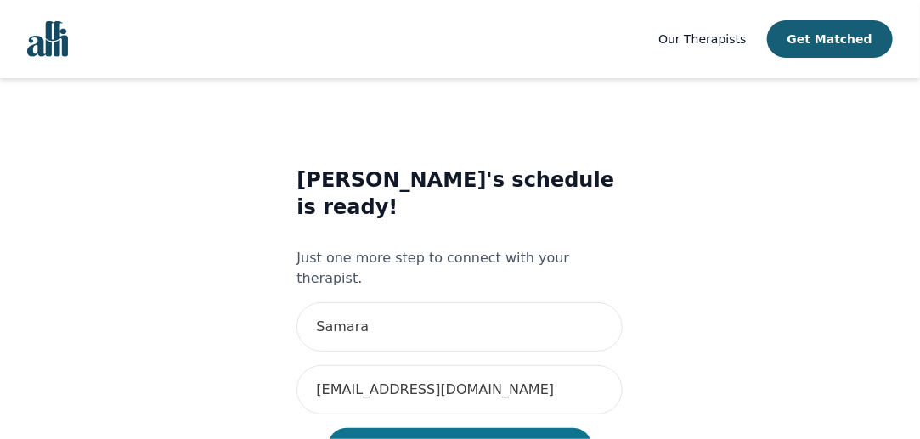
click at [421, 428] on button "View [PERSON_NAME]'s Schedule" at bounding box center [459, 446] width 263 height 37
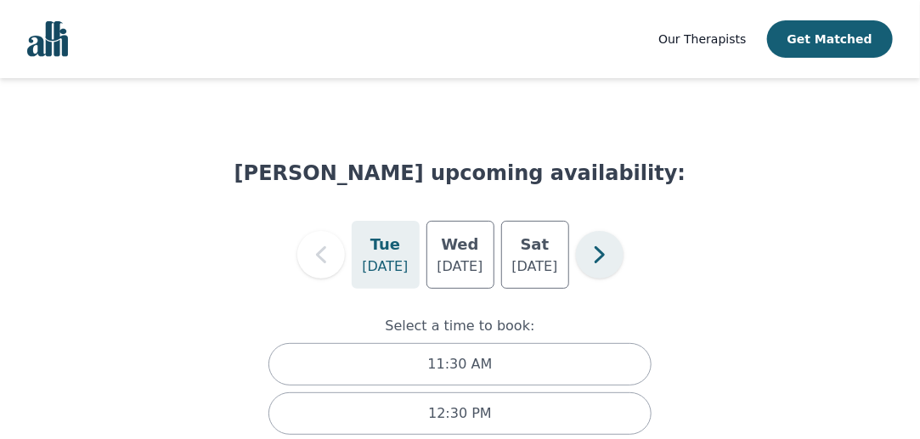
click at [603, 257] on icon "button" at bounding box center [600, 255] width 34 height 34
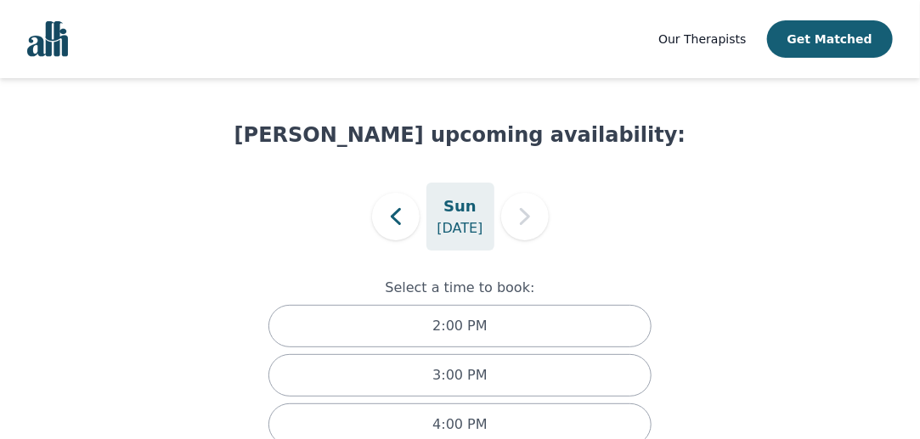
scroll to position [36, 0]
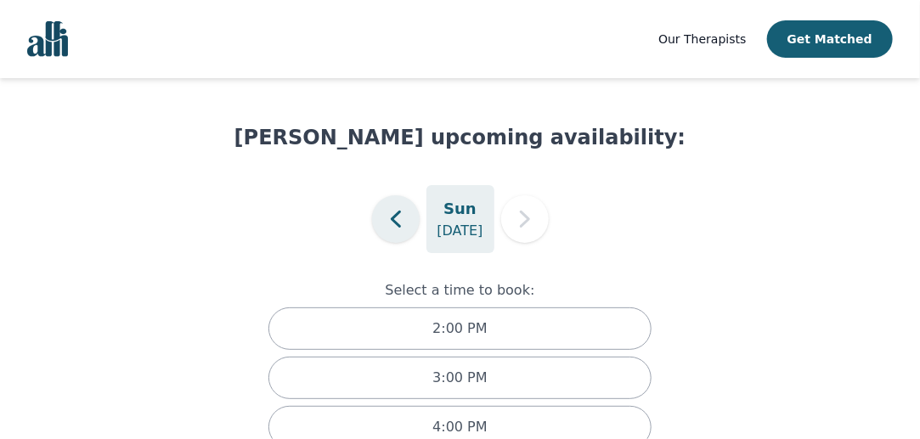
click at [404, 212] on icon "button" at bounding box center [396, 219] width 34 height 34
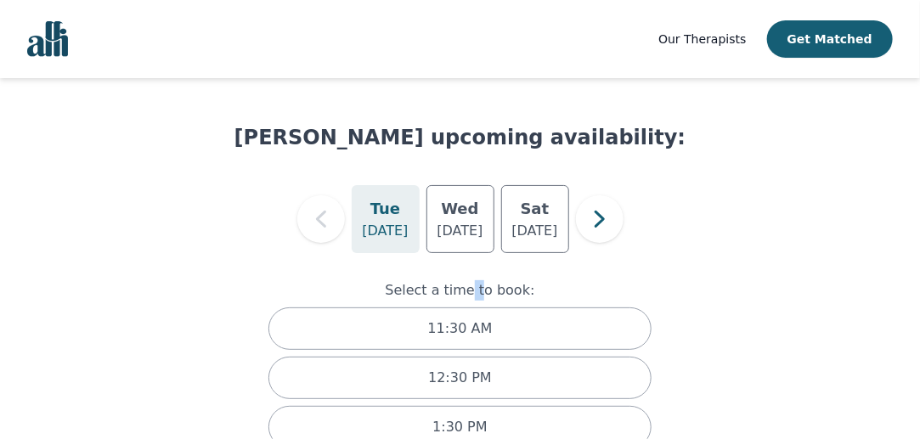
drag, startPoint x: 479, startPoint y: 266, endPoint x: 469, endPoint y: 254, distance: 15.7
click at [469, 254] on div "Select a time to book: 11:30 AM 12:30 PM 1:30 PM 2:30 PM" at bounding box center [461, 392] width 452 height 279
click at [451, 205] on h5 "Wed" at bounding box center [459, 209] width 37 height 24
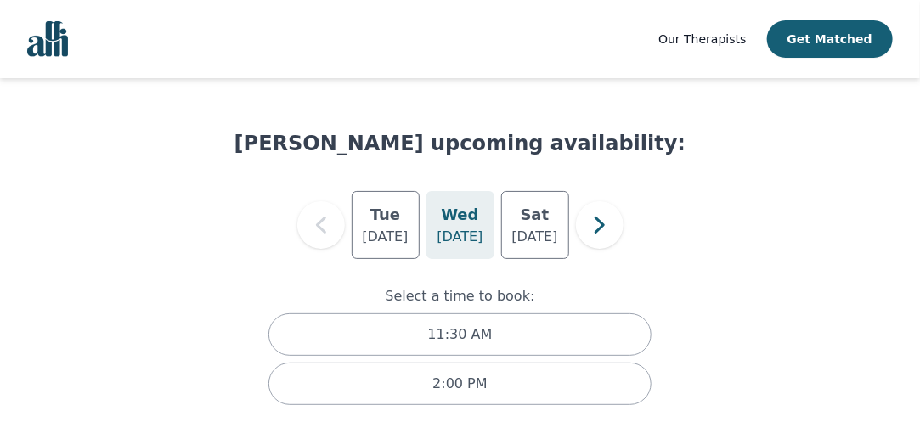
scroll to position [28, 0]
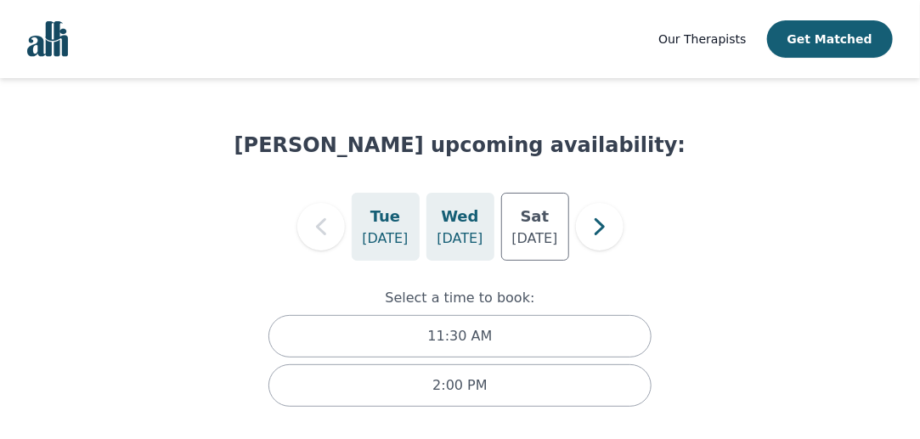
click at [386, 224] on h5 "Tue" at bounding box center [385, 217] width 30 height 24
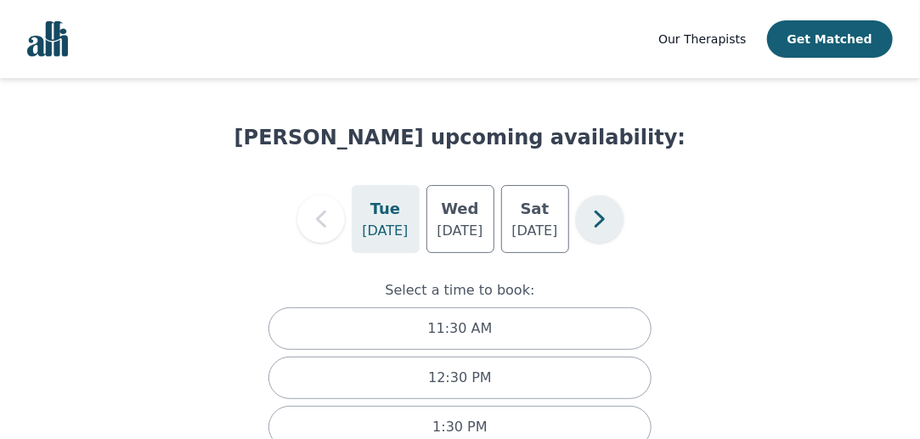
click at [597, 231] on icon "button" at bounding box center [600, 219] width 34 height 34
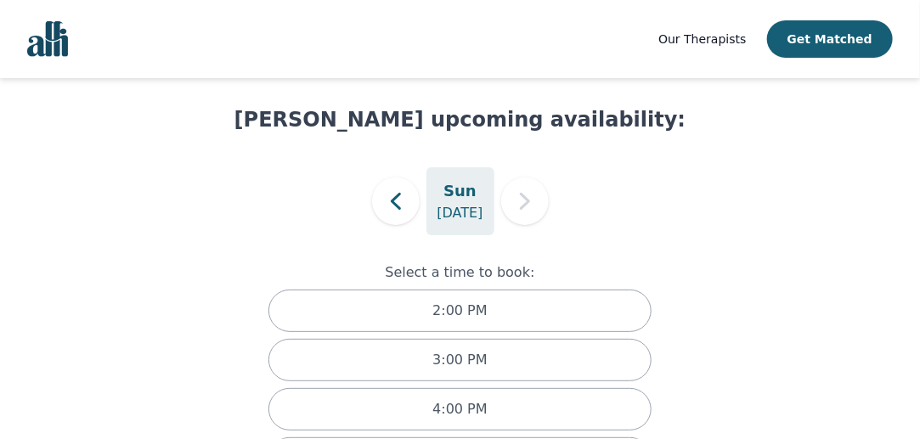
click at [467, 211] on p "[DATE]" at bounding box center [460, 213] width 46 height 20
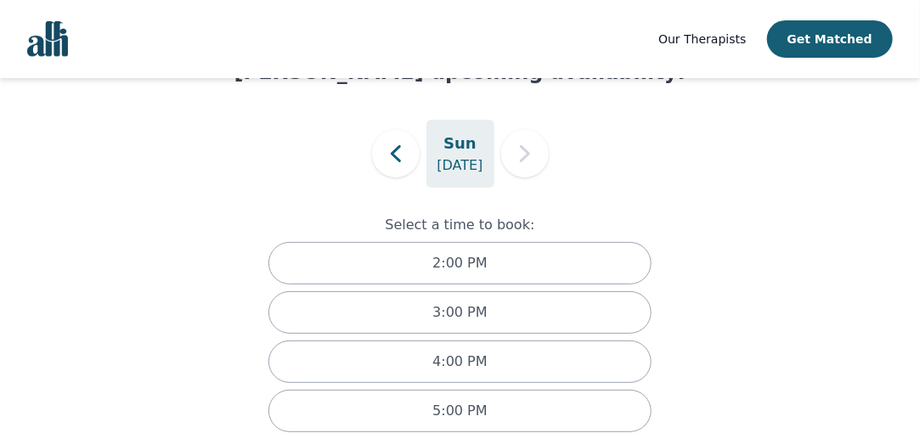
scroll to position [103, 0]
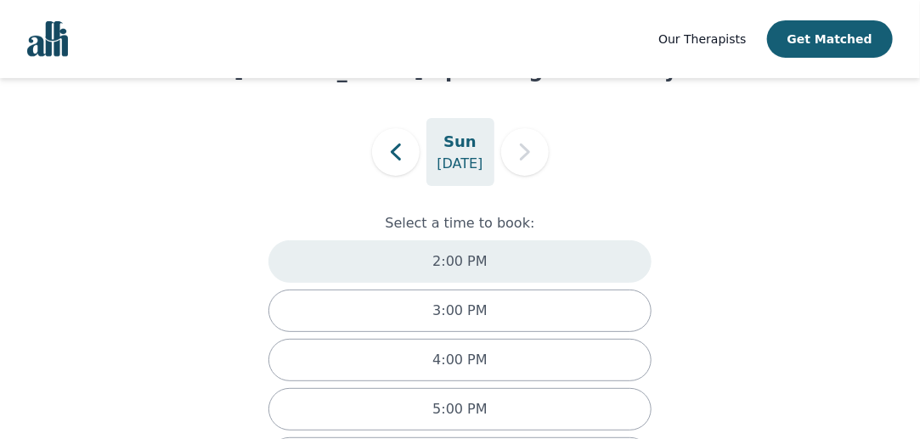
click at [459, 262] on p "2:00 PM" at bounding box center [459, 261] width 54 height 20
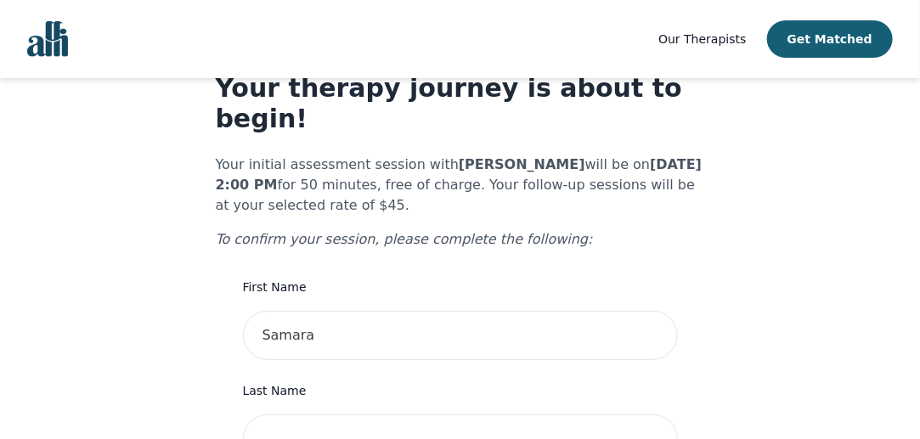
scroll to position [62, 0]
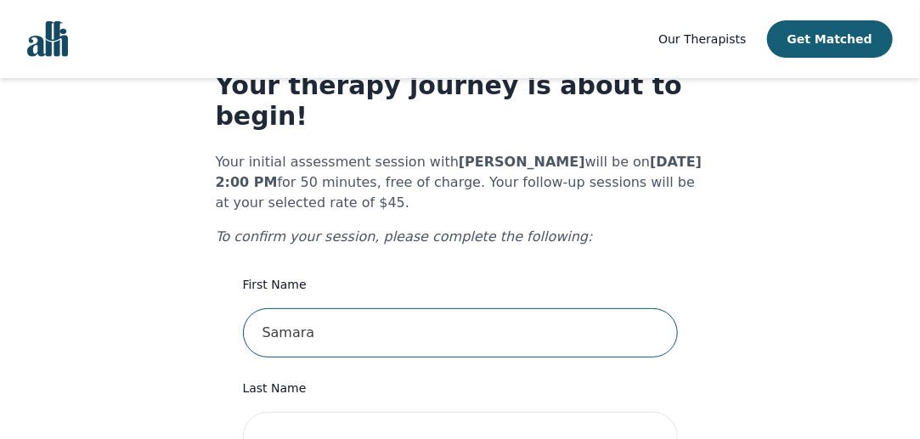
click at [439, 308] on input "Samara" at bounding box center [460, 332] width 435 height 49
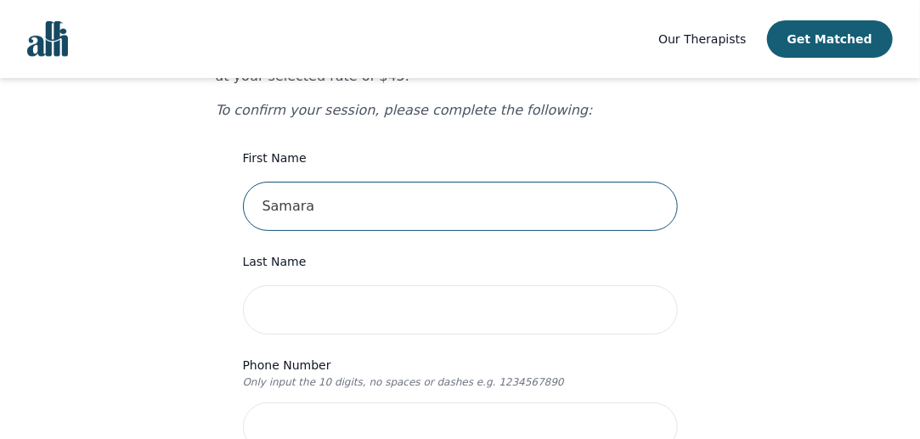
scroll to position [189, 0]
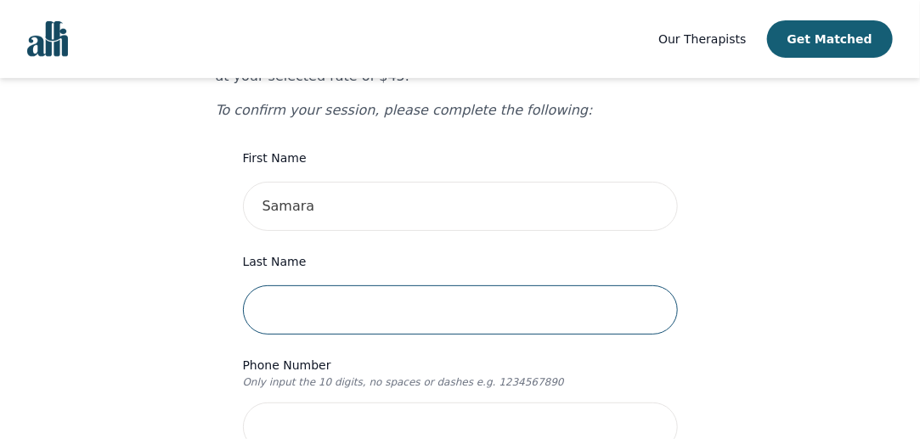
click at [432, 285] on input "text" at bounding box center [460, 309] width 435 height 49
type input "Lijiam"
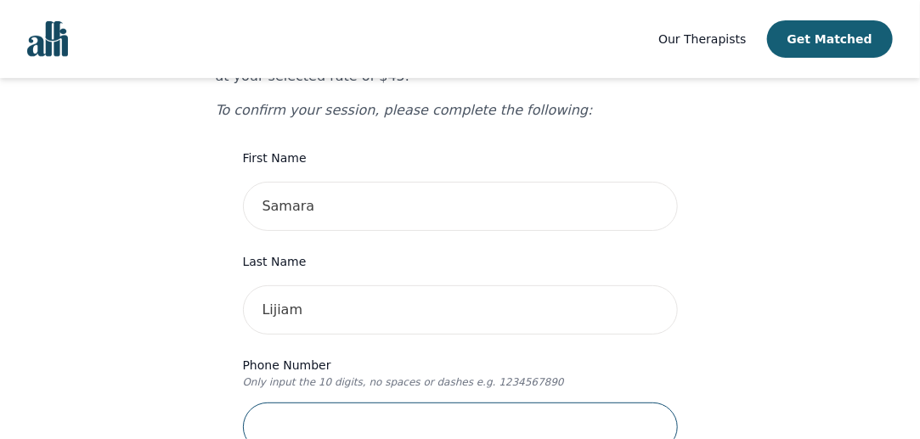
click at [385, 403] on input "tel" at bounding box center [460, 427] width 435 height 49
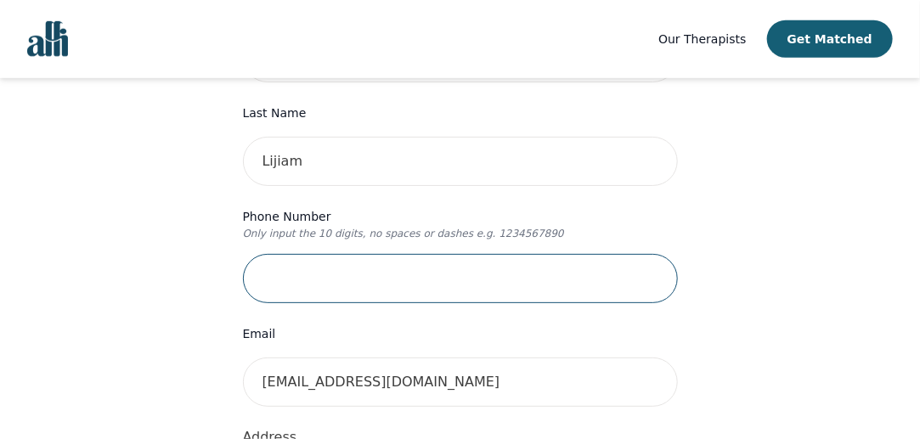
scroll to position [344, 0]
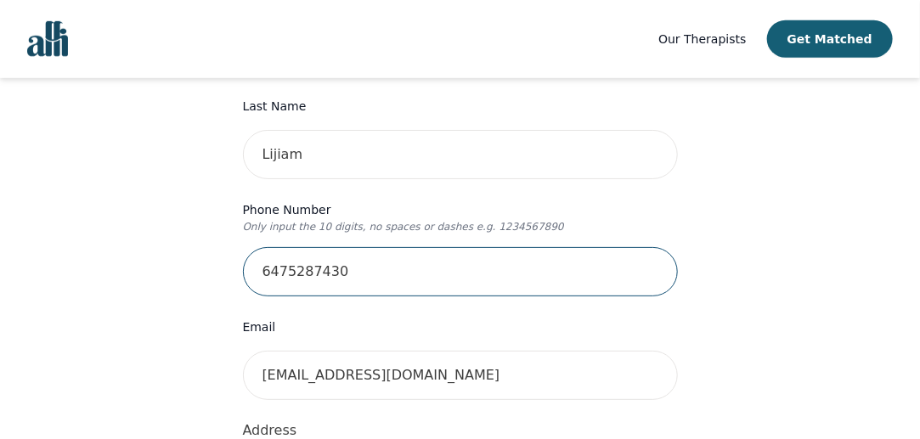
type input "6475287430"
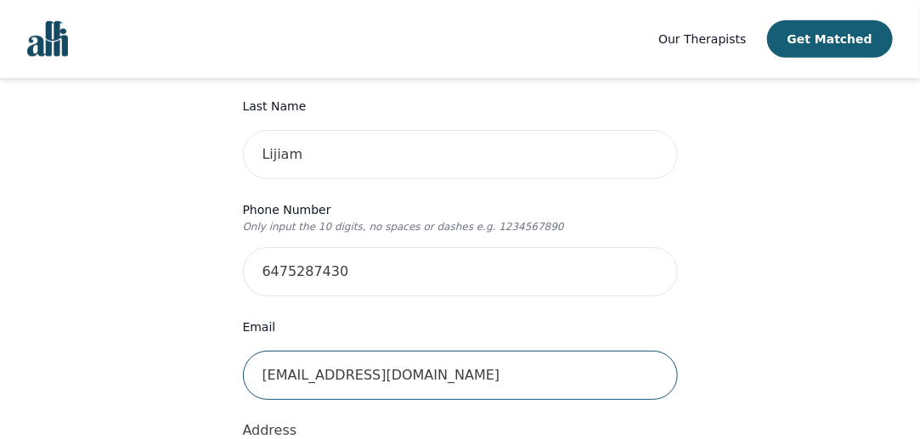
click at [342, 351] on input "[EMAIL_ADDRESS][DOMAIN_NAME]" at bounding box center [460, 375] width 435 height 49
click at [302, 351] on input "[EMAIL_ADDRESS][DOMAIN_NAME]" at bounding box center [460, 375] width 435 height 49
type input "[EMAIL_ADDRESS][DOMAIN_NAME]"
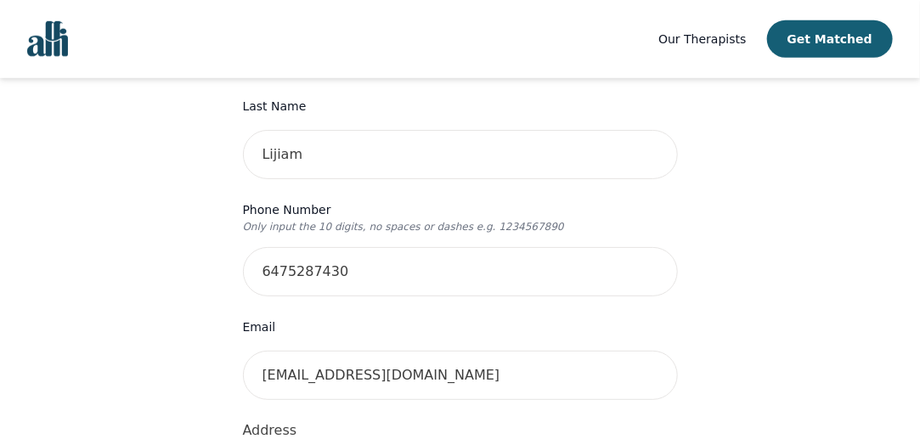
type input "[STREET_ADDRESS]"
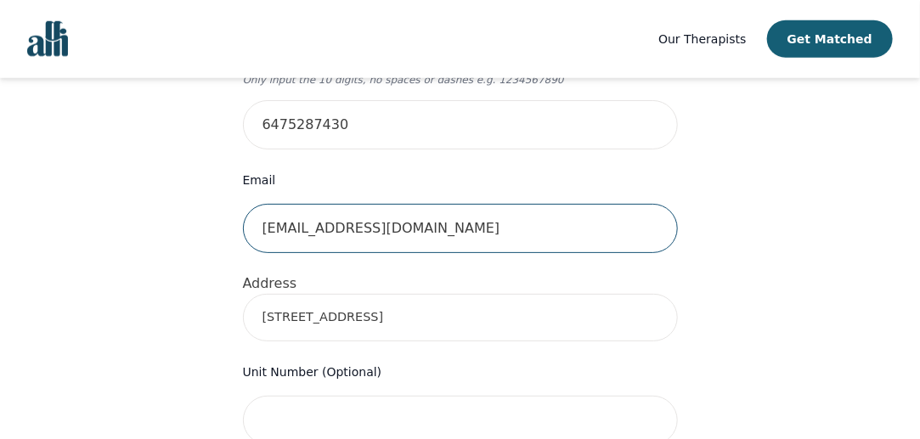
scroll to position [494, 0]
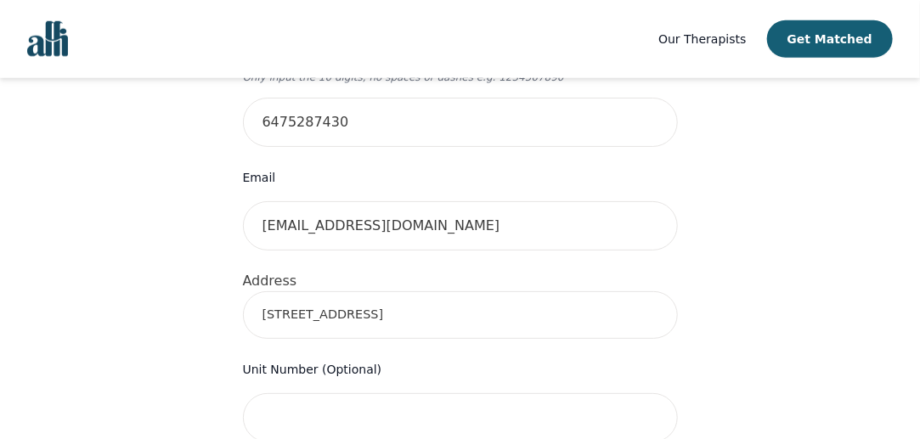
click at [338, 291] on input "[STREET_ADDRESS]" at bounding box center [460, 315] width 435 height 48
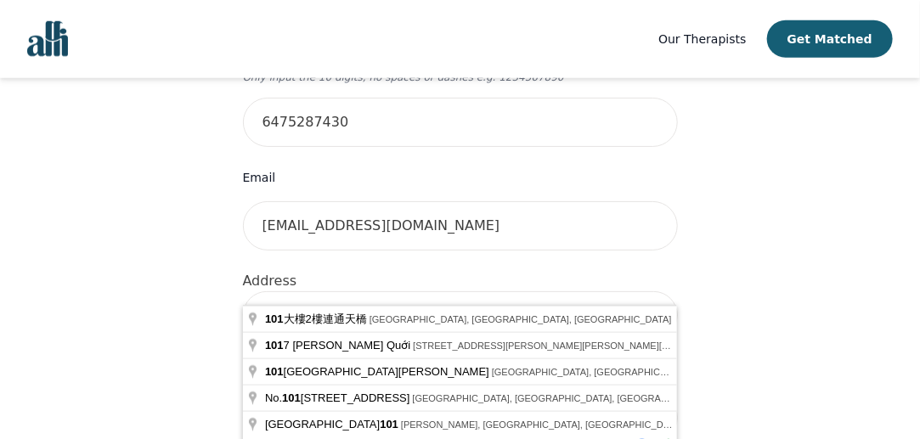
type input "[STREET_ADDRESS]"
type input "Basement Unit"
click at [208, 301] on div "Your therapy journey is about to begin! Your initial assessment session with [P…" at bounding box center [459, 347] width 879 height 1524
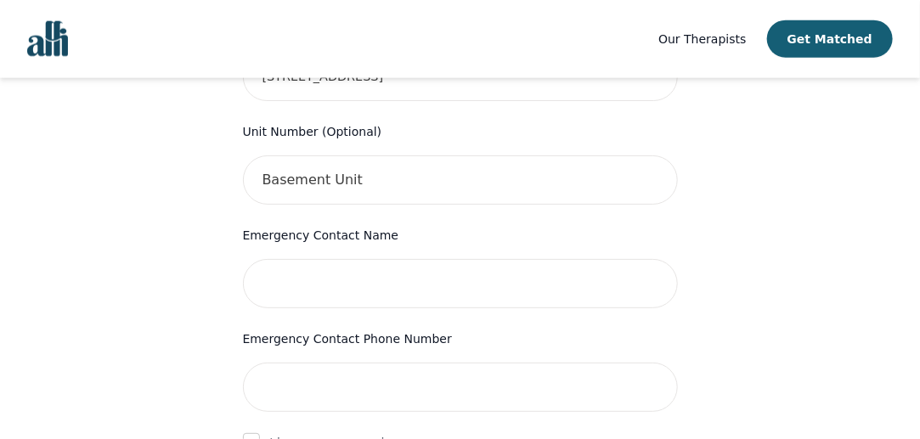
scroll to position [729, 0]
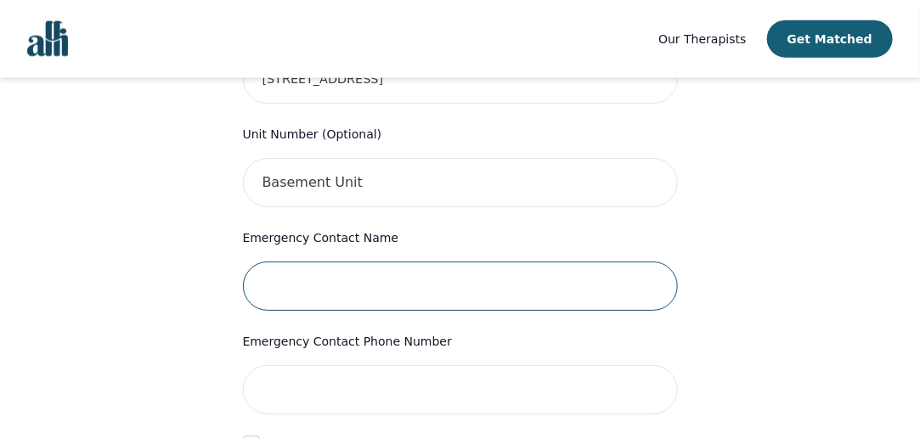
click at [310, 262] on input "text" at bounding box center [460, 286] width 435 height 49
type input "[PERSON_NAME]"
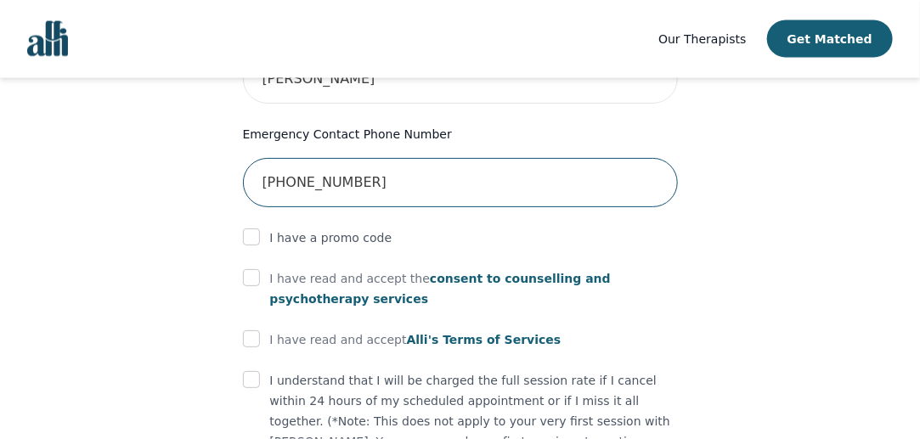
scroll to position [938, 0]
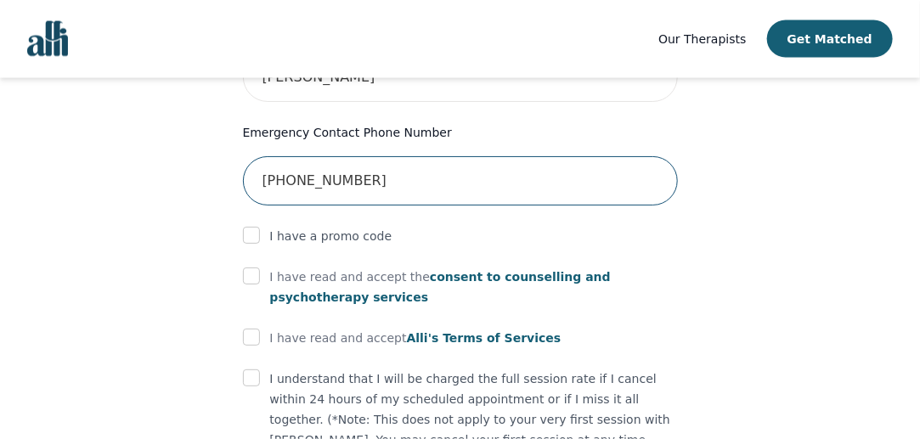
type input "[PHONE_NUMBER]"
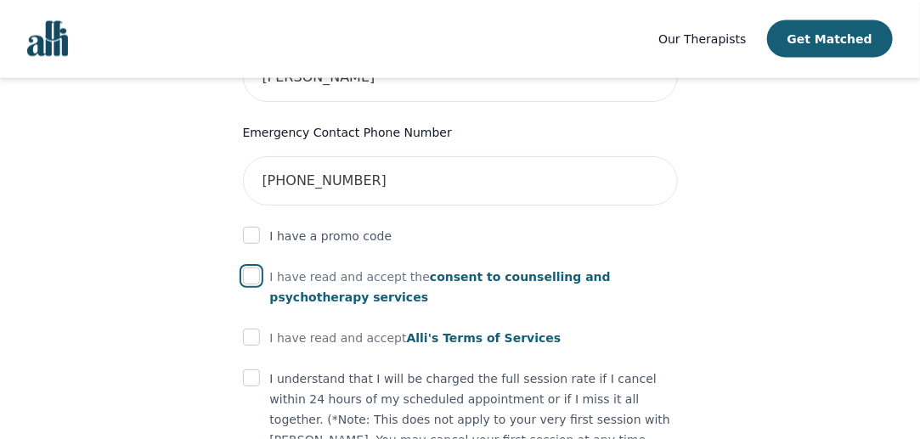
click at [257, 268] on input "checkbox" at bounding box center [251, 276] width 17 height 17
checkbox input "true"
click at [263, 328] on div "I have read and accept [PERSON_NAME]'s Terms of Services" at bounding box center [460, 338] width 435 height 20
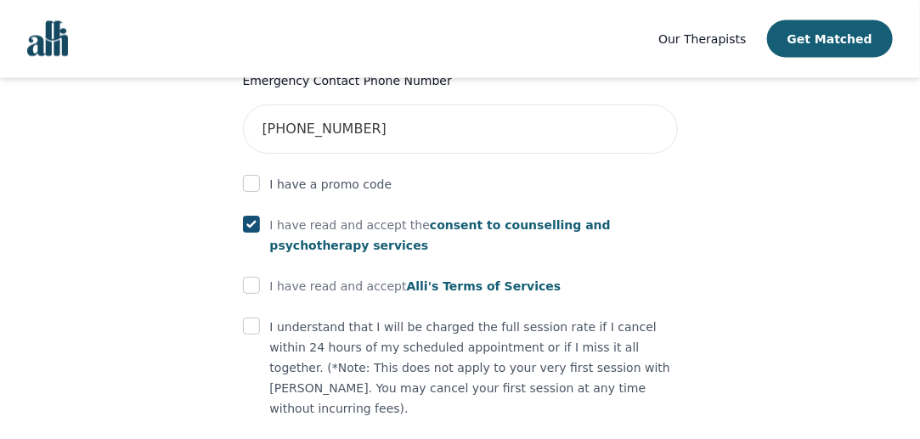
scroll to position [991, 0]
click at [255, 276] on input "checkbox" at bounding box center [251, 284] width 17 height 17
checkbox input "true"
click at [253, 317] on input "checkbox" at bounding box center [251, 325] width 17 height 17
checkbox input "true"
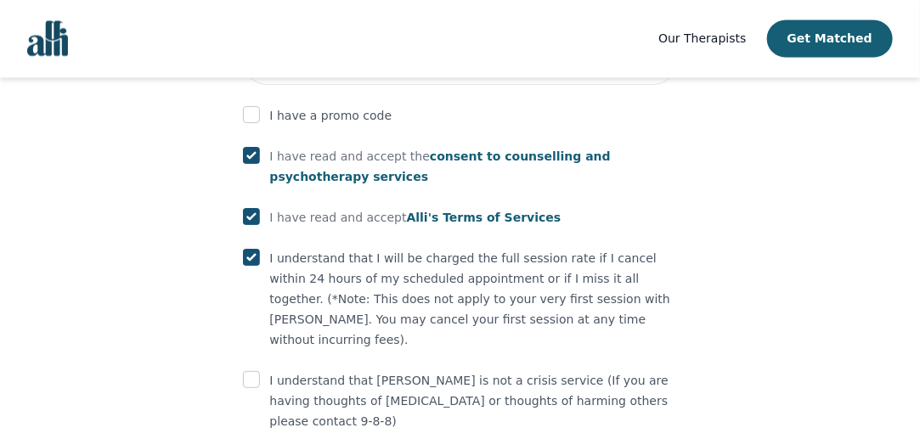
scroll to position [1062, 0]
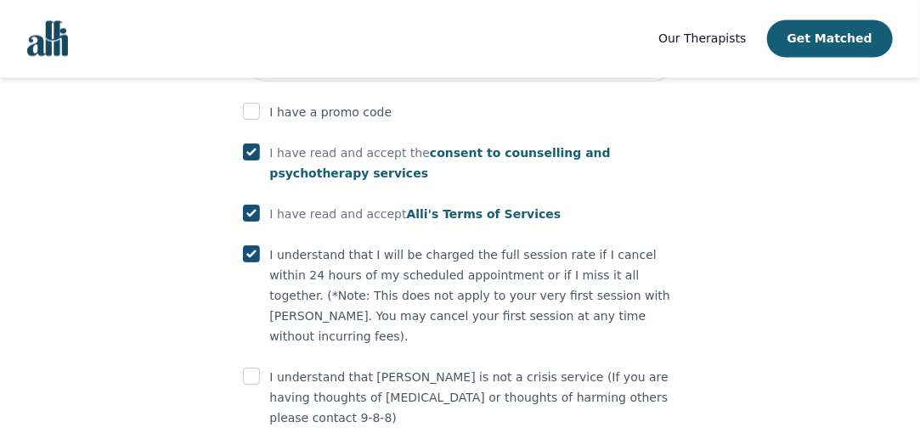
click at [251, 368] on input "checkbox" at bounding box center [251, 376] width 17 height 17
checkbox input "true"
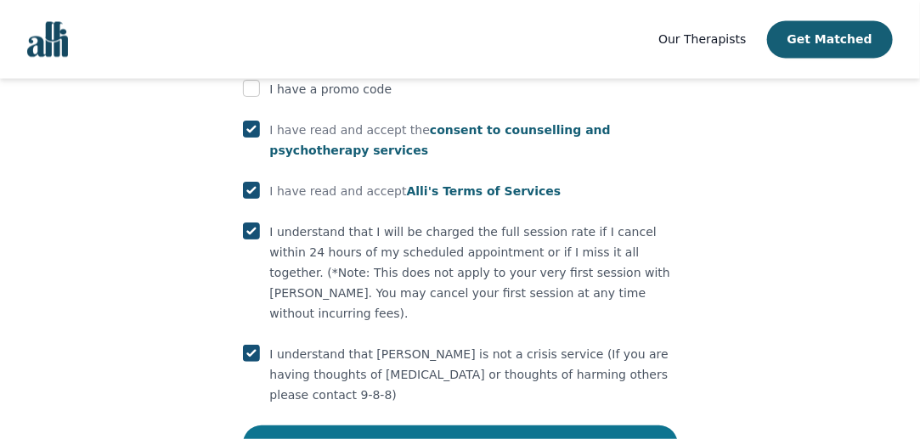
click at [348, 426] on button "Submit" at bounding box center [460, 444] width 435 height 37
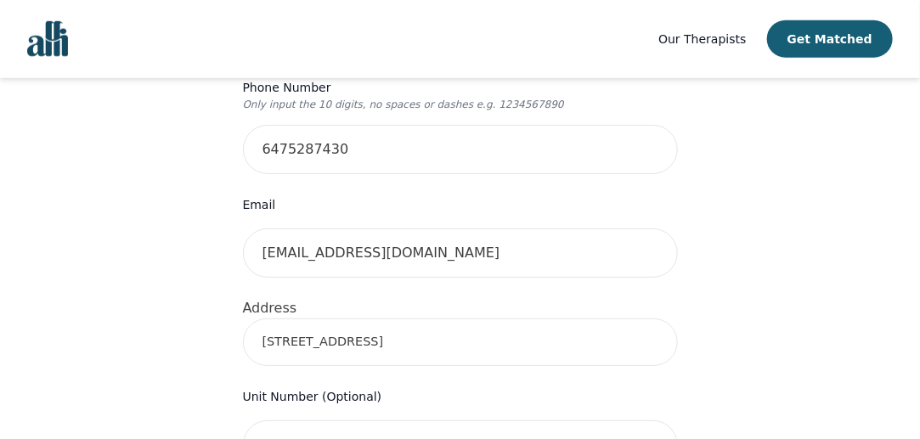
scroll to position [466, 0]
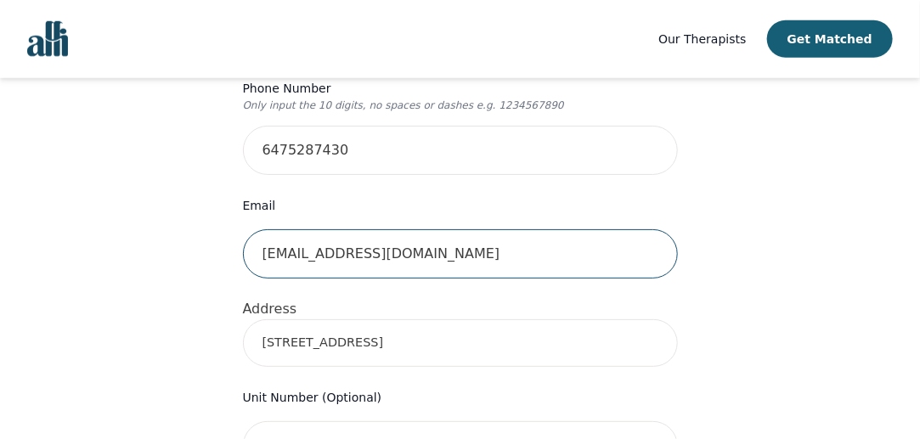
click at [317, 229] on input "[EMAIL_ADDRESS][DOMAIN_NAME]" at bounding box center [460, 253] width 435 height 49
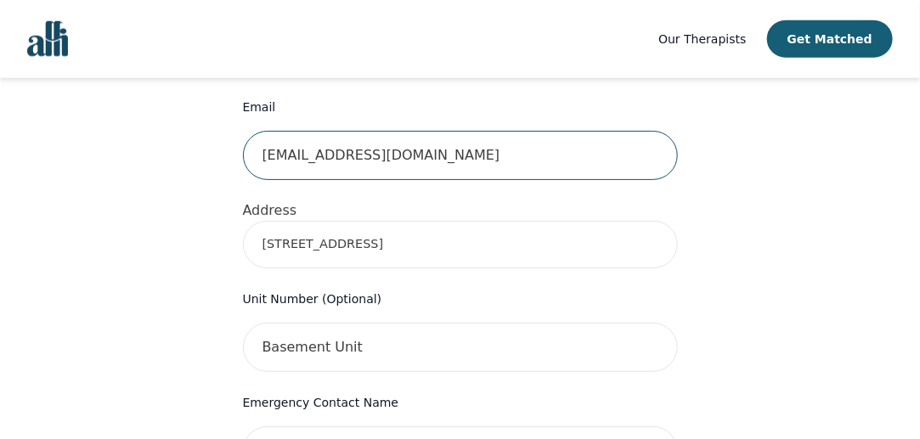
scroll to position [564, 0]
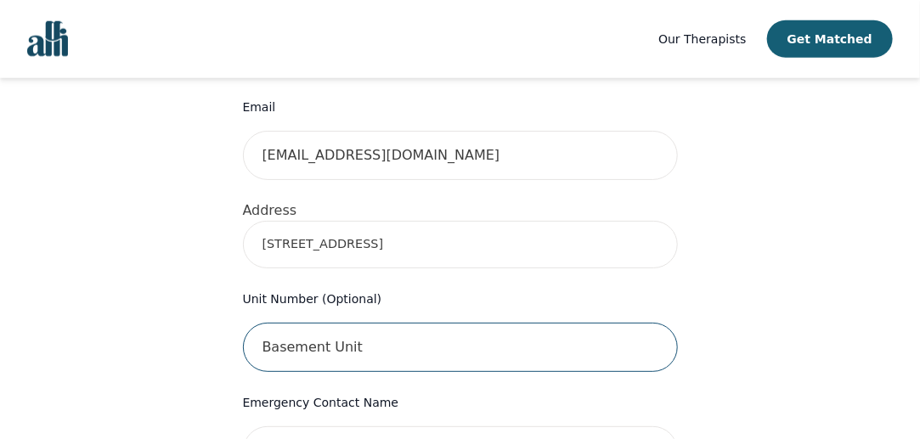
click at [306, 323] on input "Basement Unit" at bounding box center [460, 347] width 435 height 49
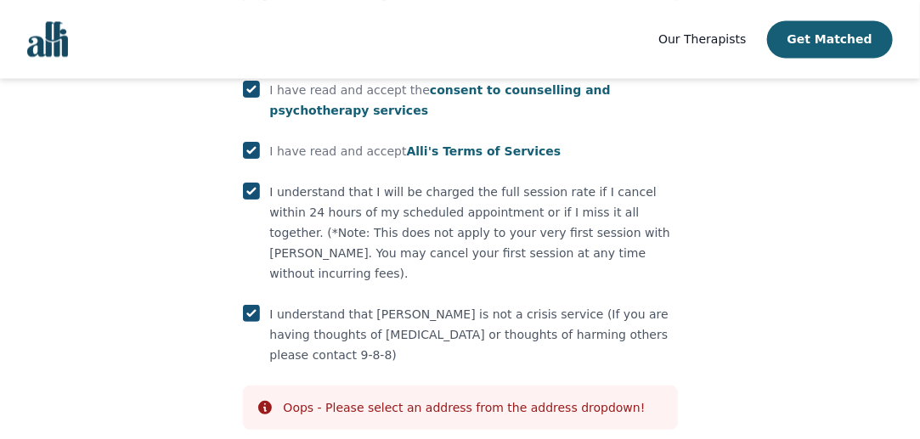
scroll to position [1150, 0]
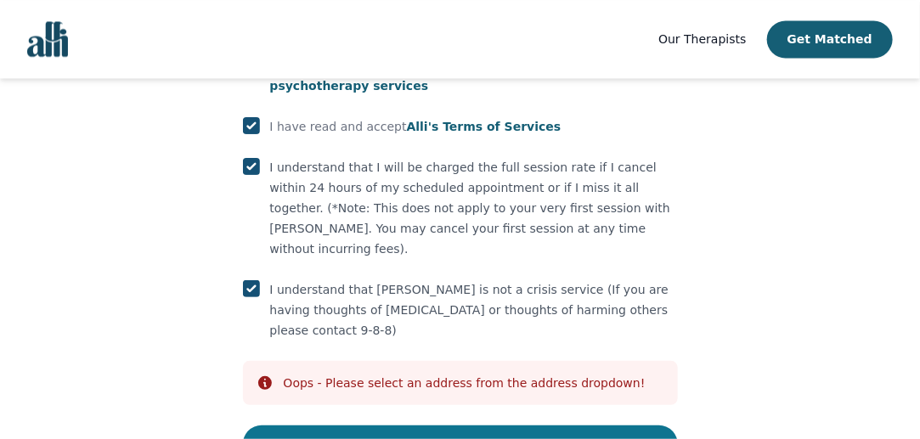
click at [353, 426] on button "Submit" at bounding box center [460, 444] width 435 height 37
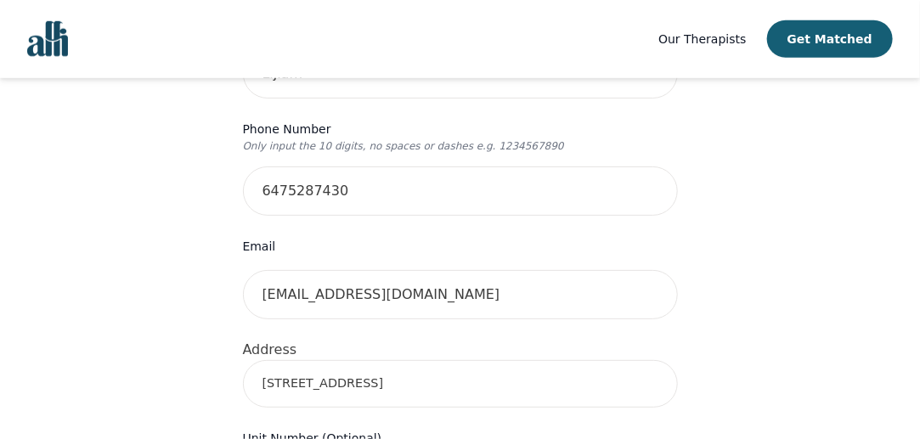
scroll to position [425, 0]
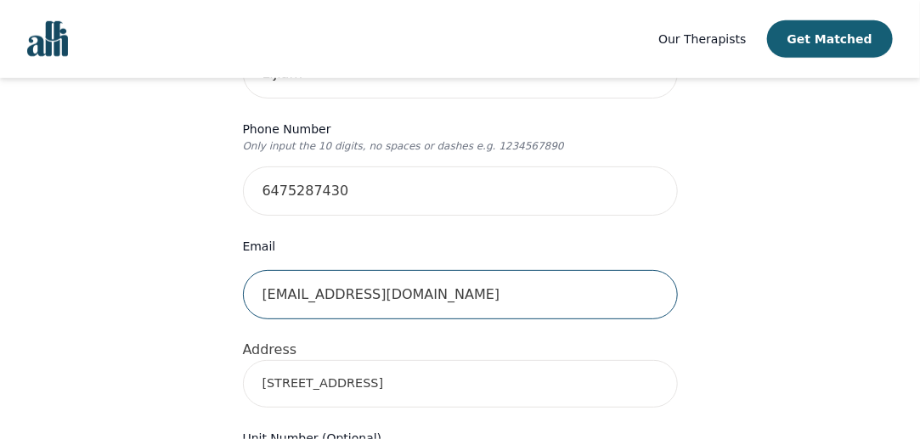
drag, startPoint x: 301, startPoint y: 263, endPoint x: 269, endPoint y: 263, distance: 31.4
click at [269, 270] on input "[EMAIL_ADDRESS][DOMAIN_NAME]" at bounding box center [460, 294] width 435 height 49
type input "[EMAIL_ADDRESS][DOMAIN_NAME]"
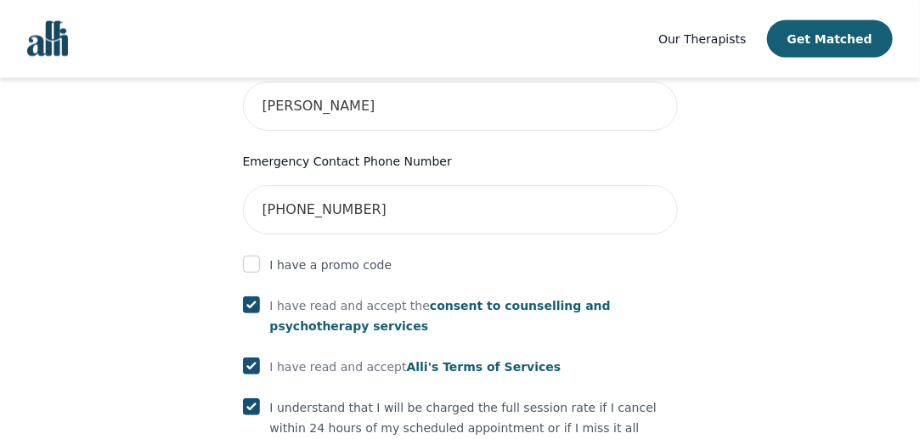
scroll to position [1150, 0]
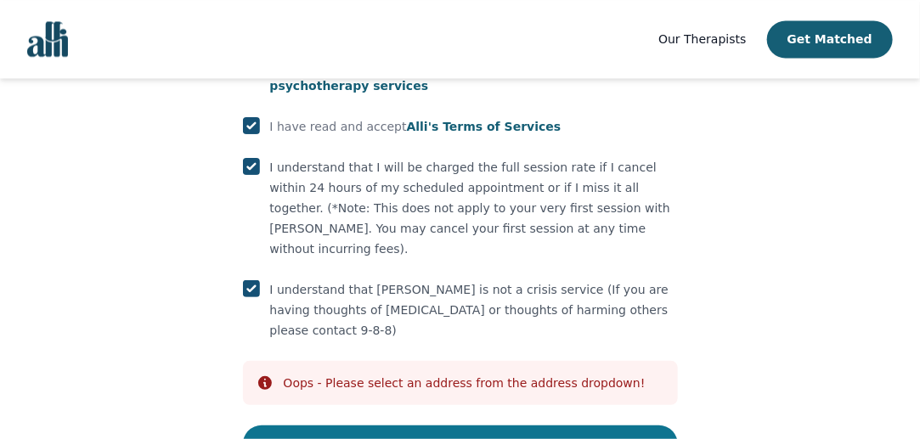
click at [362, 426] on button "Submit" at bounding box center [460, 444] width 435 height 37
click at [293, 426] on button "Submit" at bounding box center [460, 444] width 435 height 37
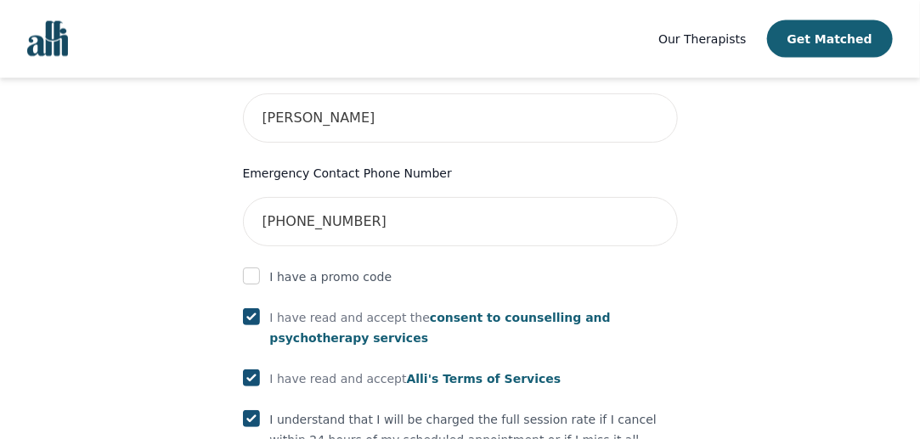
scroll to position [822, 0]
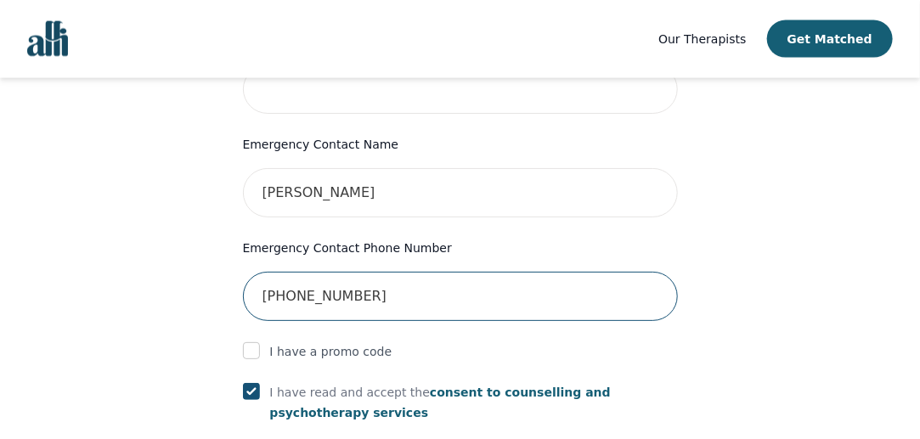
click at [387, 272] on input "[PHONE_NUMBER]" at bounding box center [460, 296] width 435 height 49
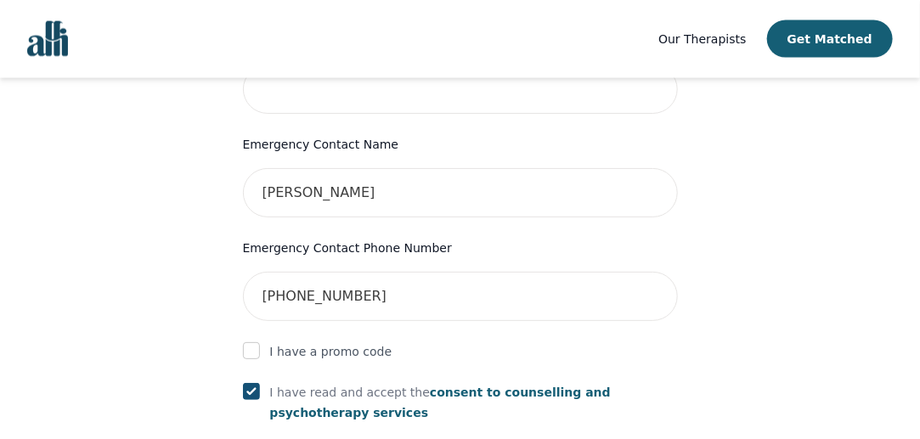
click at [342, 342] on p "I have a promo code" at bounding box center [331, 352] width 122 height 20
click at [246, 342] on input "checkbox" at bounding box center [251, 350] width 17 height 17
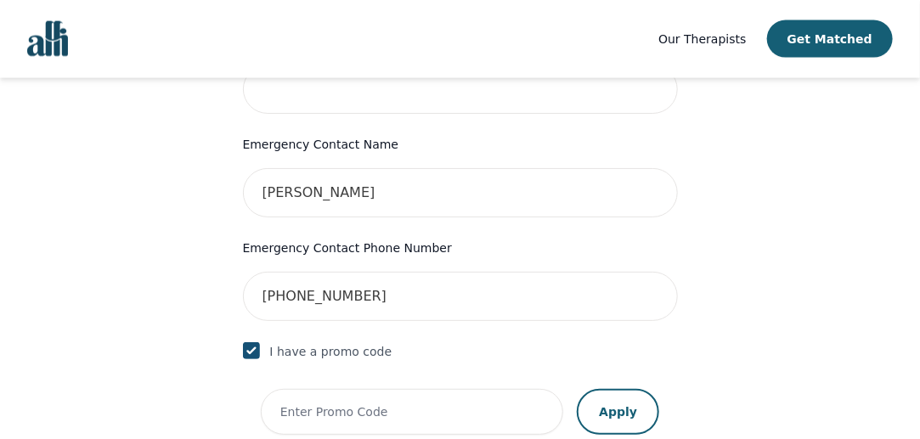
click at [246, 342] on input "checkbox" at bounding box center [251, 350] width 17 height 17
checkbox input "false"
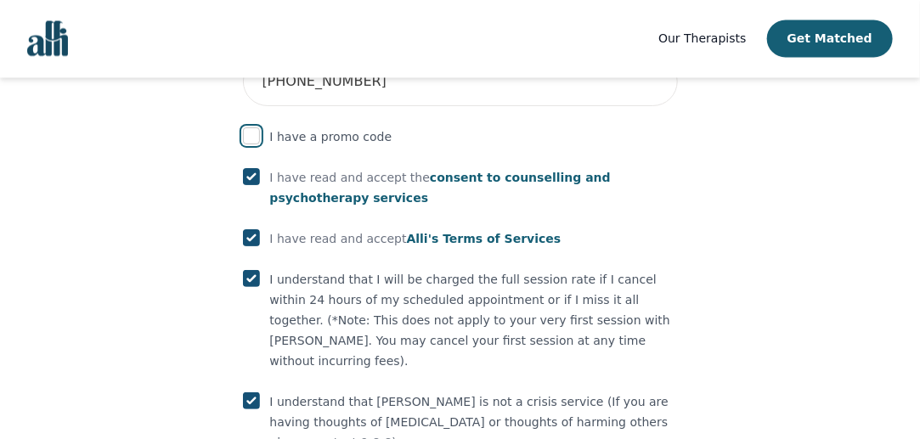
scroll to position [1150, 0]
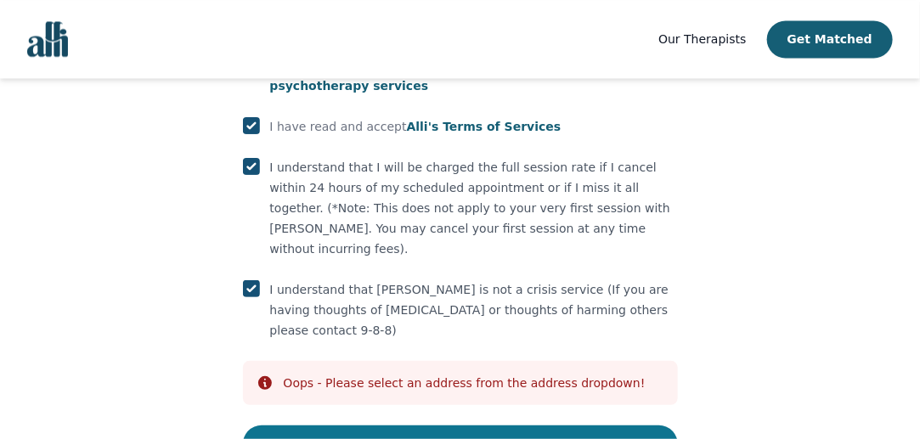
click at [337, 426] on button "Submit" at bounding box center [460, 444] width 435 height 37
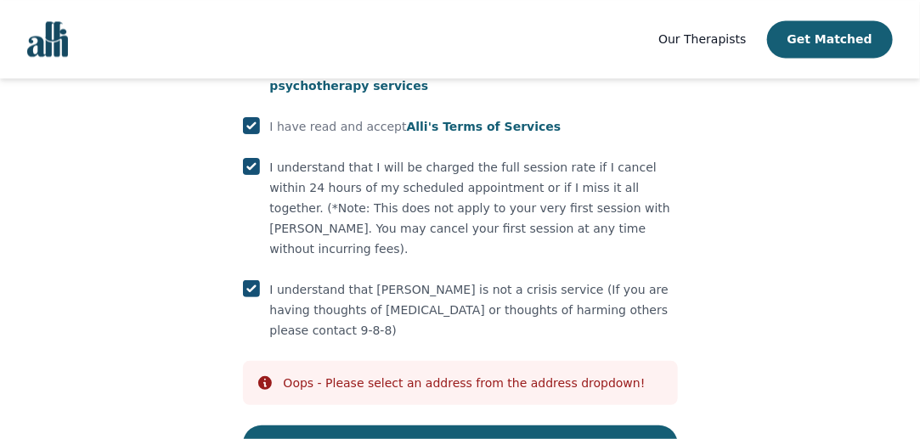
click at [340, 361] on div "Info Oops - Please select an address from the address dropdown!" at bounding box center [460, 383] width 435 height 44
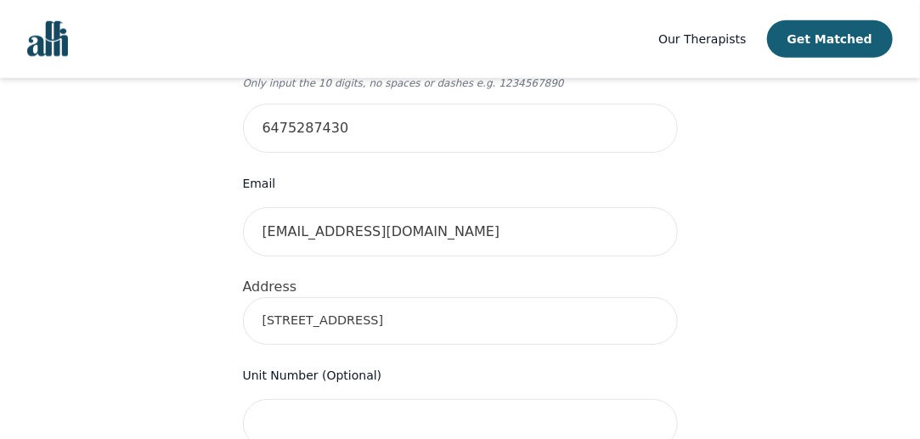
scroll to position [423, 0]
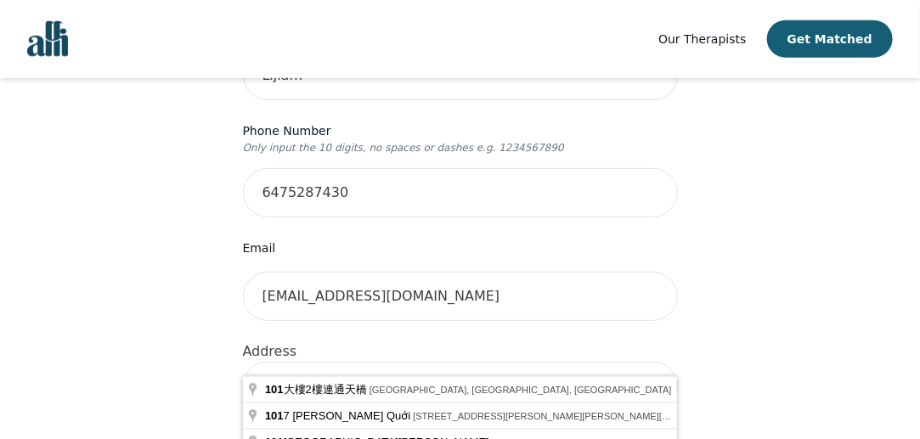
click at [379, 362] on input "[STREET_ADDRESS]" at bounding box center [460, 386] width 435 height 48
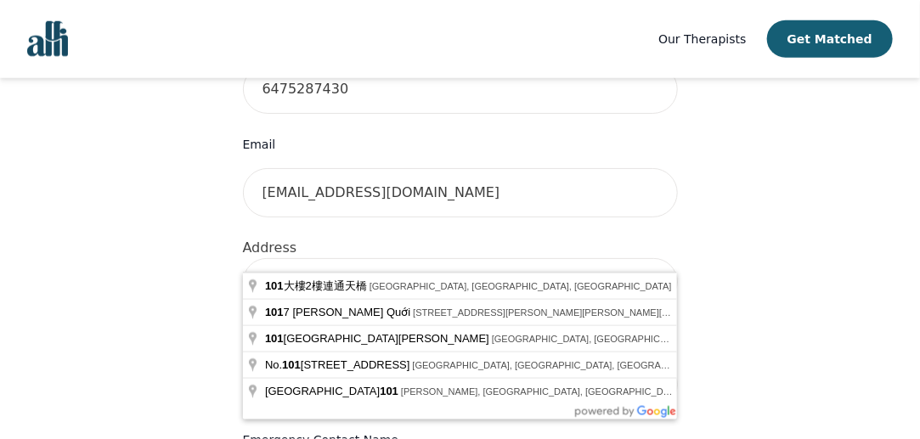
scroll to position [527, 0]
click at [444, 258] on input "[STREET_ADDRESS]" at bounding box center [460, 282] width 435 height 48
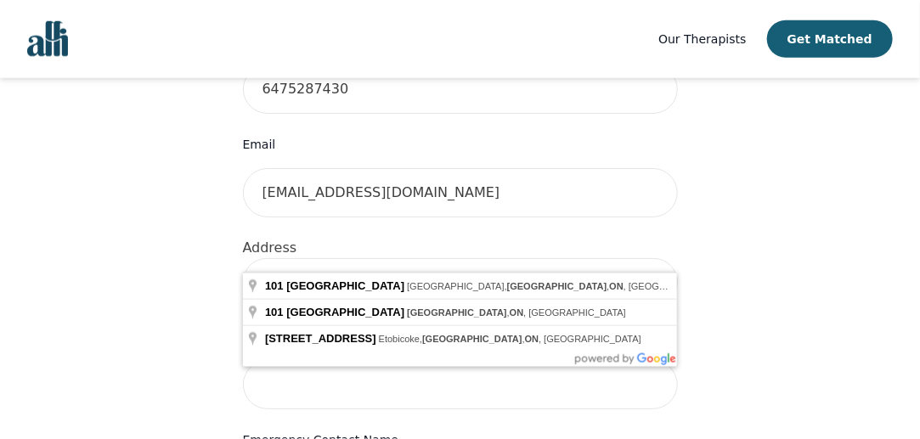
click at [536, 258] on input "[STREET_ADDRESS]" at bounding box center [460, 282] width 435 height 48
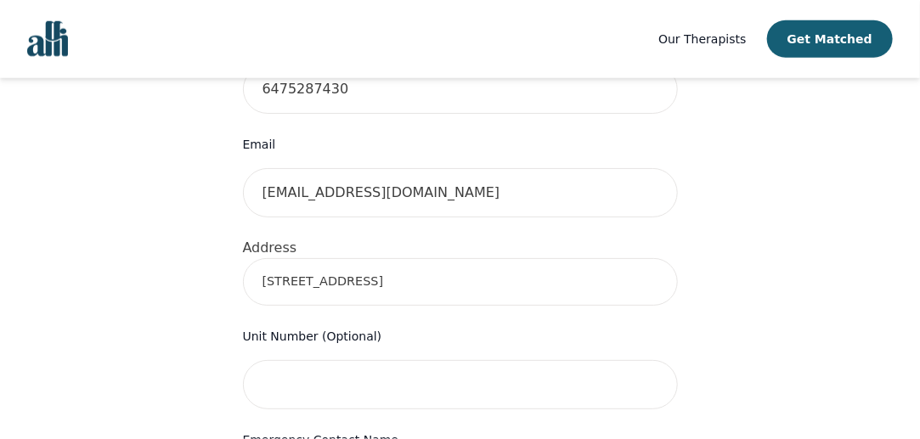
click at [783, 312] on div "Your therapy journey is about to begin! Your initial assessment session with [P…" at bounding box center [459, 345] width 879 height 1589
click at [548, 258] on input "[STREET_ADDRESS]" at bounding box center [460, 282] width 435 height 48
click at [387, 258] on input "[STREET_ADDRESS]" at bounding box center [460, 282] width 435 height 48
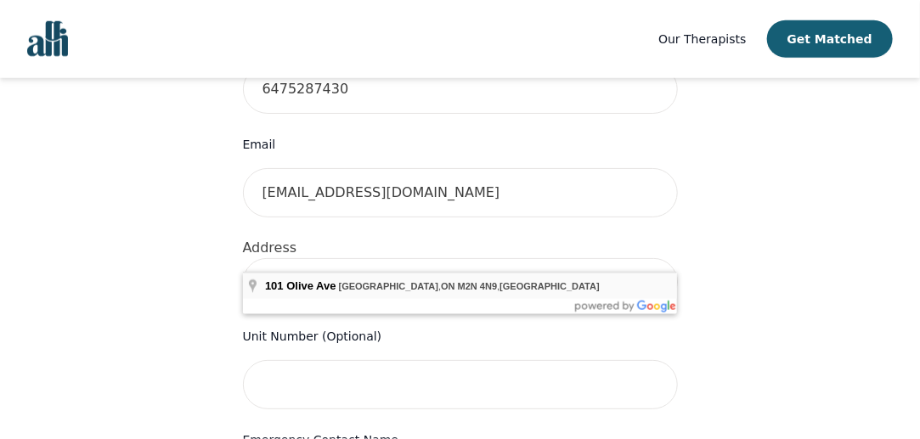
drag, startPoint x: 336, startPoint y: 246, endPoint x: 568, endPoint y: 280, distance: 234.6
click at [568, 280] on body "Our Therapists Get Matched Your therapy journey is about to begin! Your initial…" at bounding box center [460, 306] width 920 height 1667
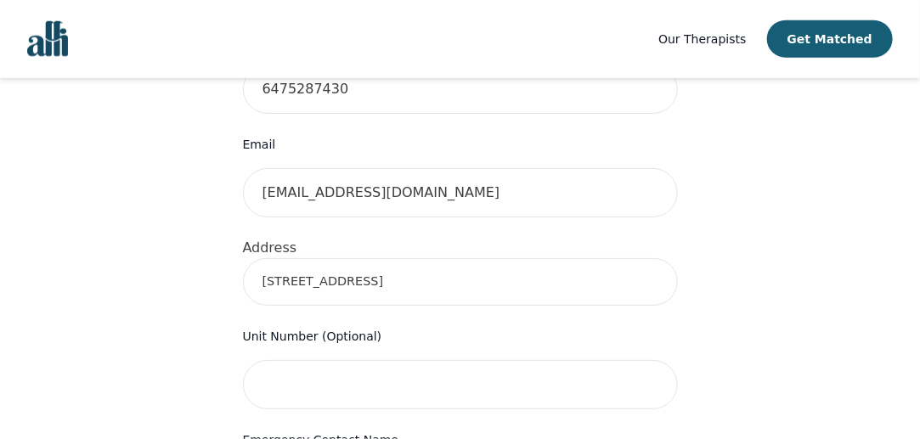
type input "[STREET_ADDRESS]"
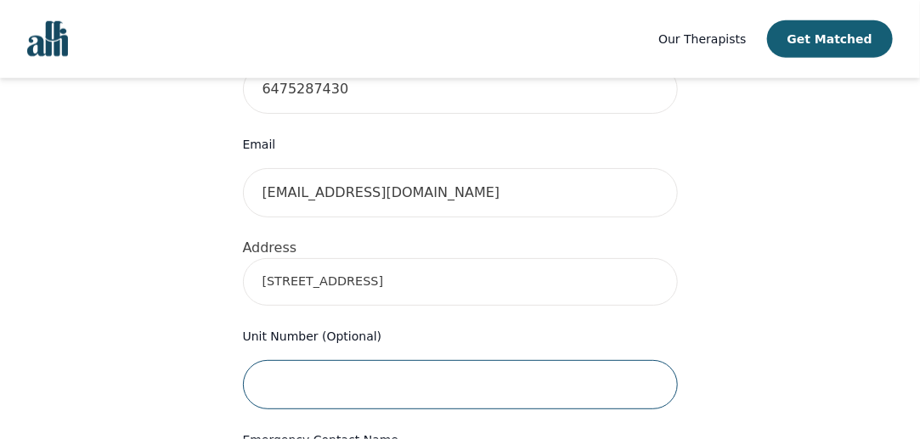
click at [448, 360] on input "text" at bounding box center [460, 384] width 435 height 49
type input "Basement Unit"
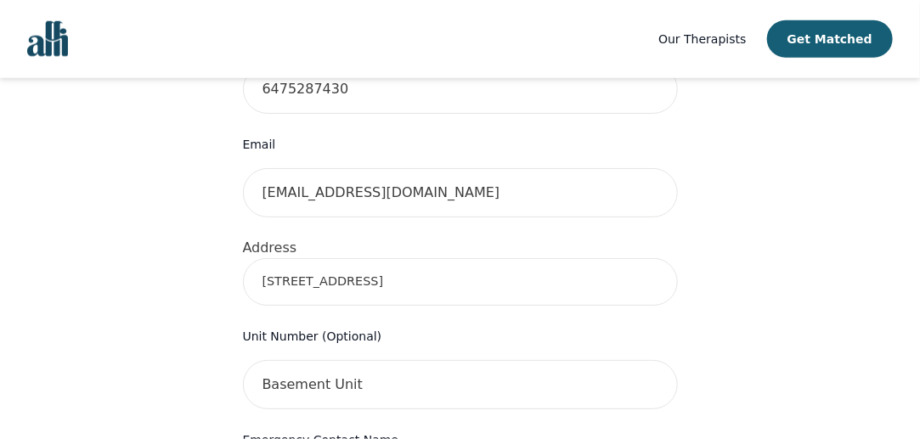
click at [718, 324] on div "Your therapy journey is about to begin! Your initial assessment session with [P…" at bounding box center [459, 345] width 879 height 1589
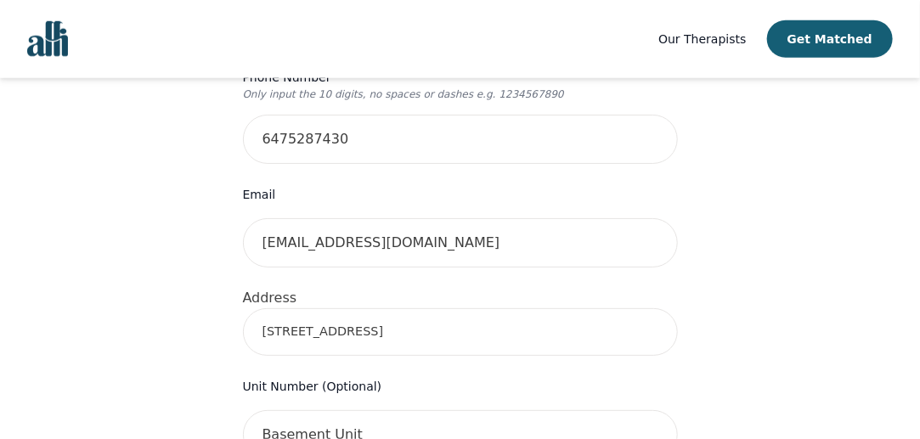
scroll to position [471, 0]
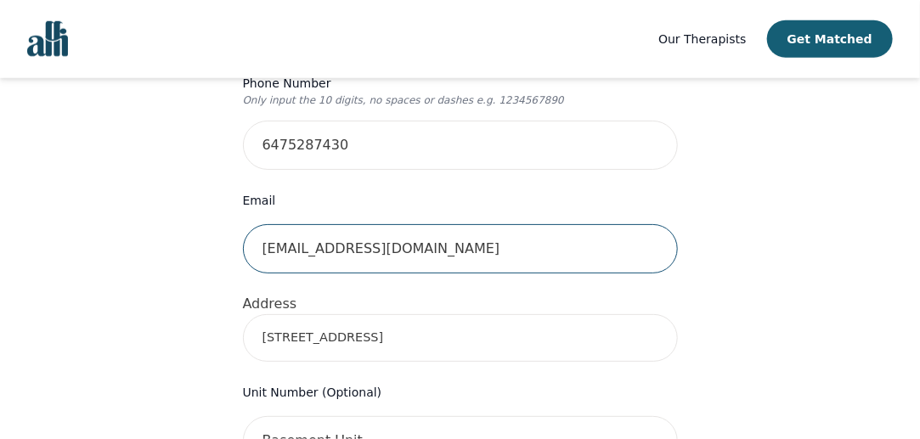
click at [341, 224] on input "[EMAIL_ADDRESS][DOMAIN_NAME]" at bounding box center [460, 248] width 435 height 49
type input "[EMAIL_ADDRESS][DOMAIN_NAME]"
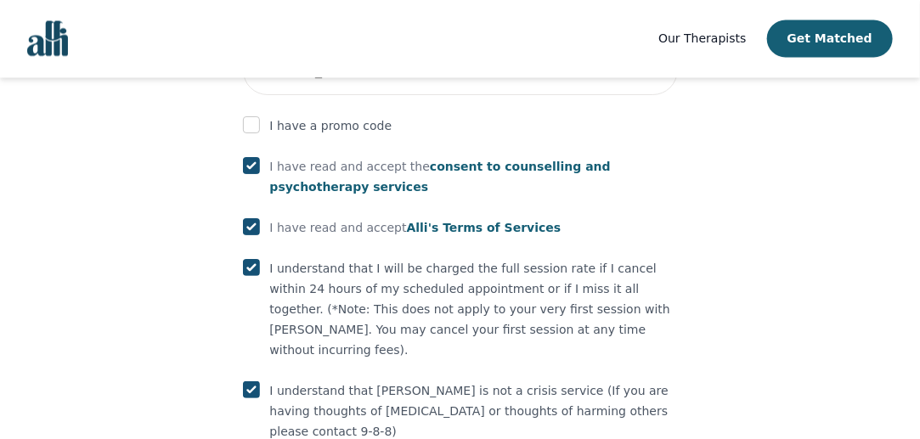
scroll to position [1150, 0]
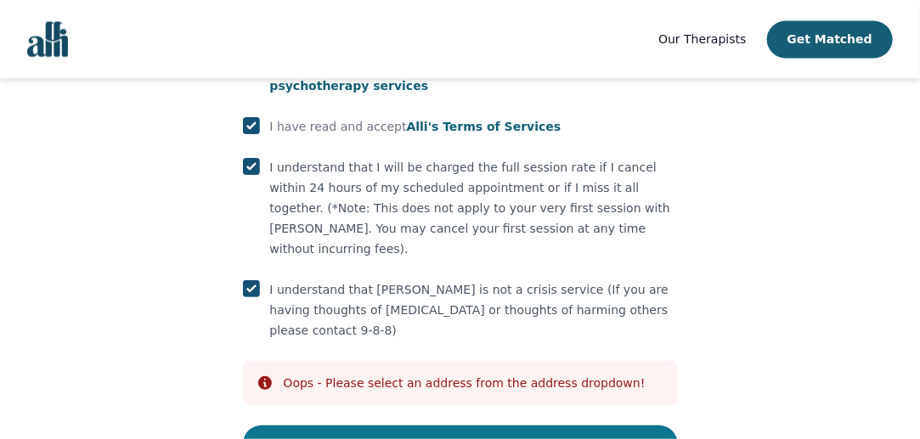
click at [362, 426] on button "Submit" at bounding box center [460, 444] width 435 height 37
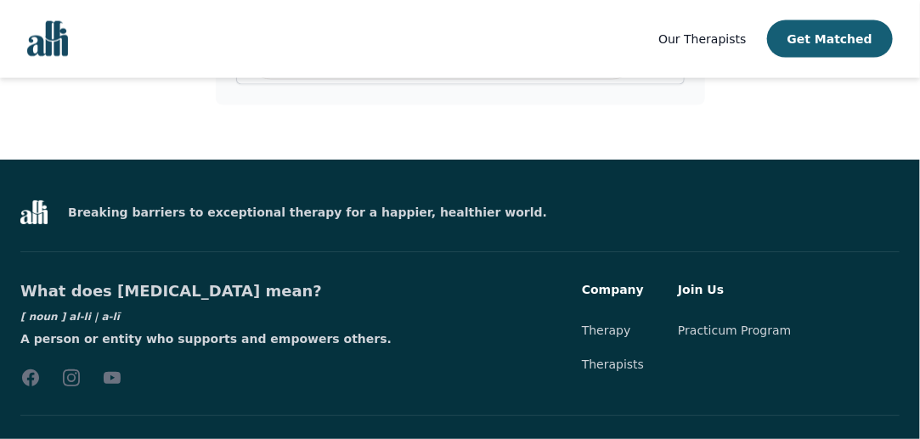
scroll to position [856, 0]
